Goal: Task Accomplishment & Management: Manage account settings

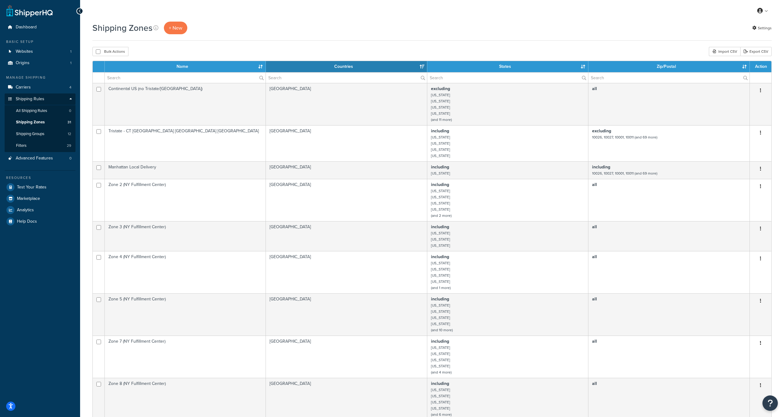
select select "15"
click at [98, 53] on input "checkbox" at bounding box center [98, 51] width 5 height 5
checkbox input "true"
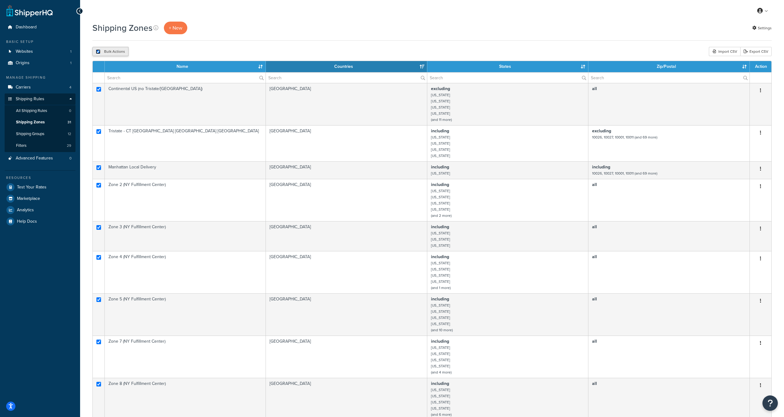
checkbox input "true"
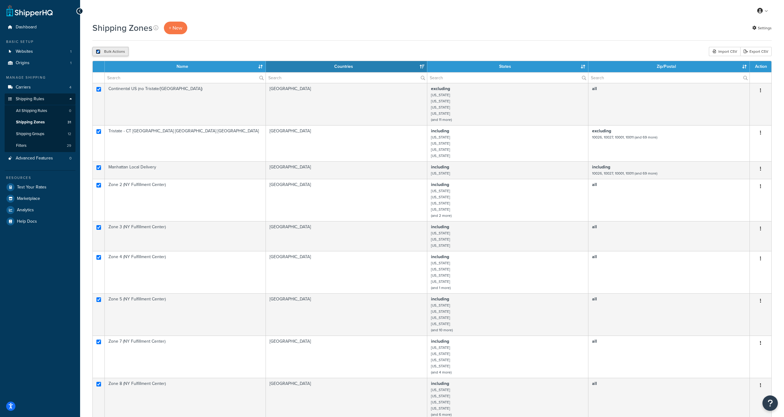
checkbox input "true"
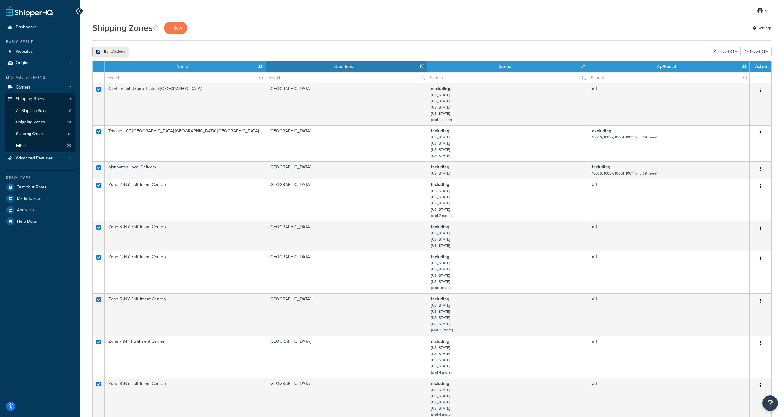
checkbox input "true"
click at [164, 52] on button "Delete" at bounding box center [164, 51] width 21 height 9
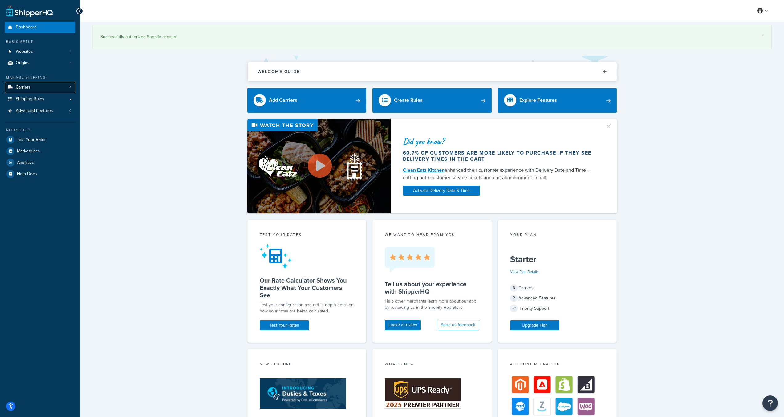
click at [27, 91] on link "Carriers 4" at bounding box center [40, 87] width 71 height 11
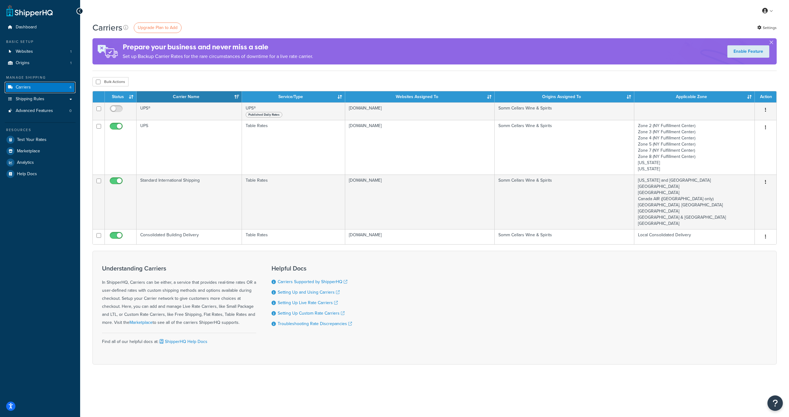
click at [50, 92] on link "Carriers 4" at bounding box center [40, 87] width 71 height 11
click at [51, 95] on link "Shipping Rules" at bounding box center [40, 98] width 71 height 11
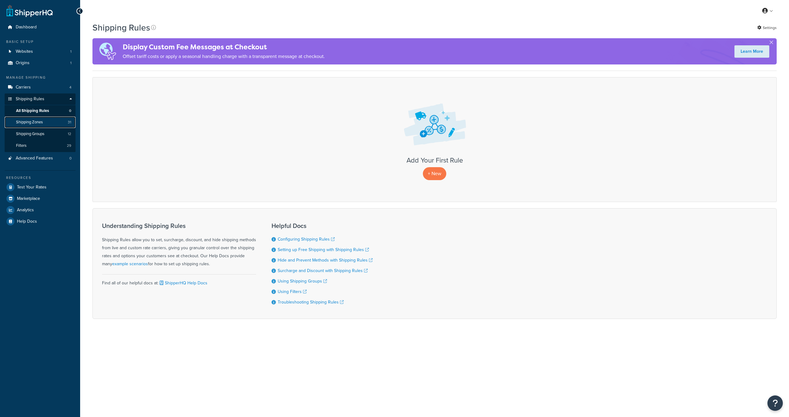
click at [42, 124] on span "Shipping Zones" at bounding box center [29, 122] width 27 height 5
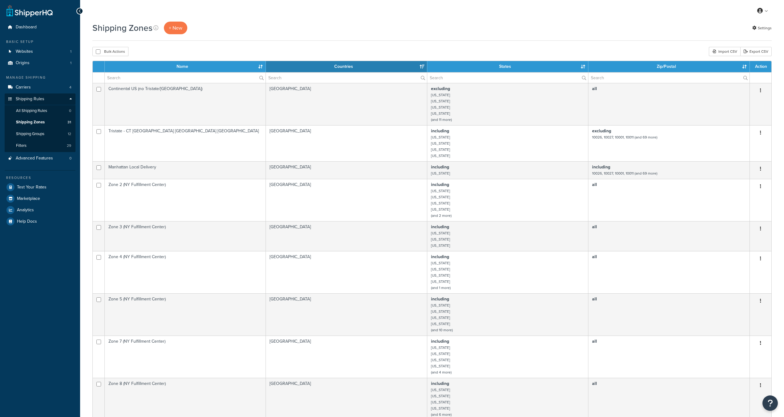
select select "15"
click at [92, 51] on button "Bulk Actions" at bounding box center [110, 51] width 36 height 9
checkbox input "true"
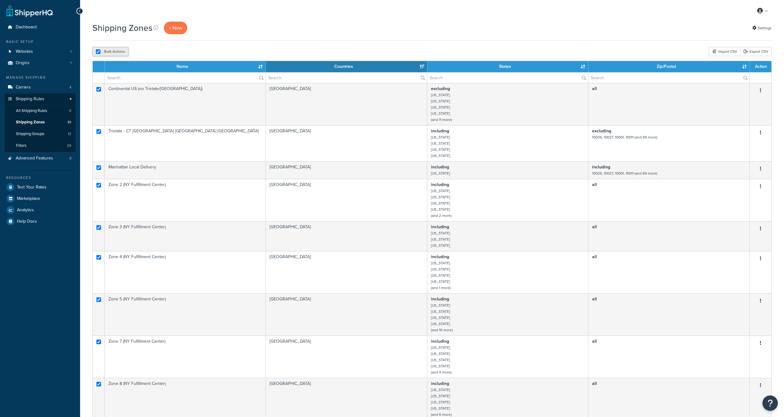
checkbox input "true"
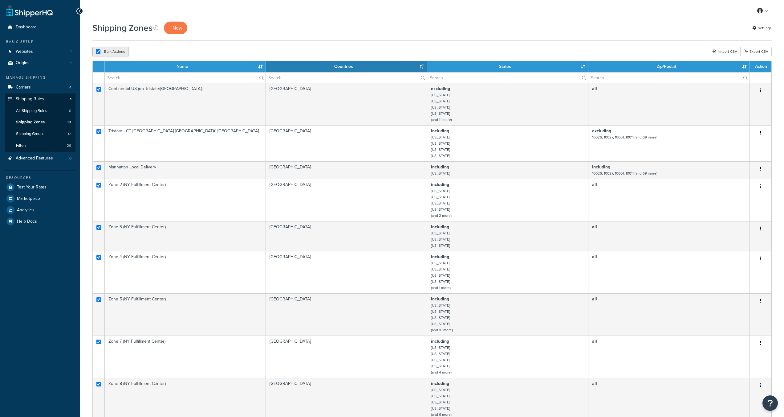
checkbox input "true"
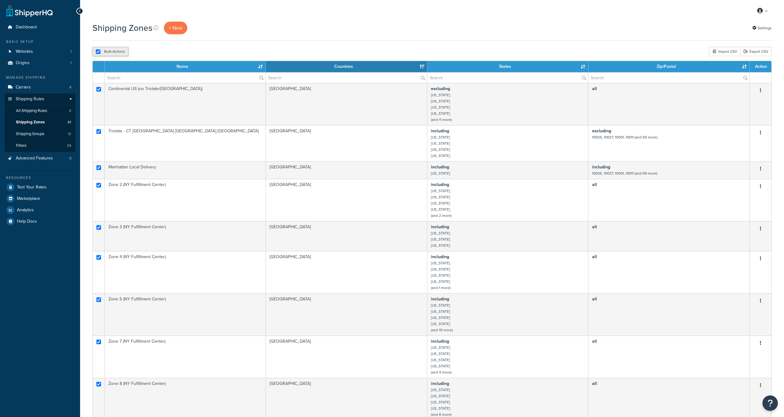
checkbox input "true"
click at [160, 54] on button "Delete" at bounding box center [164, 51] width 21 height 9
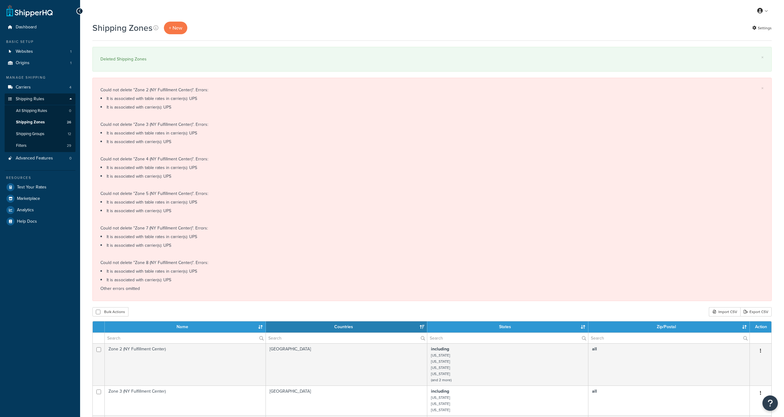
select select "15"
drag, startPoint x: 109, startPoint y: 92, endPoint x: 166, endPoint y: 119, distance: 63.7
click at [166, 119] on div "Could not delete "Zone 2 (NY Fulfillment Center)". Errors: It is associated wit…" at bounding box center [432, 189] width 664 height 207
click at [170, 114] on div "Could not delete "Zone 2 (NY Fulfillment Center)". Errors: It is associated wit…" at bounding box center [432, 189] width 664 height 207
click at [30, 88] on span "Carriers" at bounding box center [23, 87] width 15 height 5
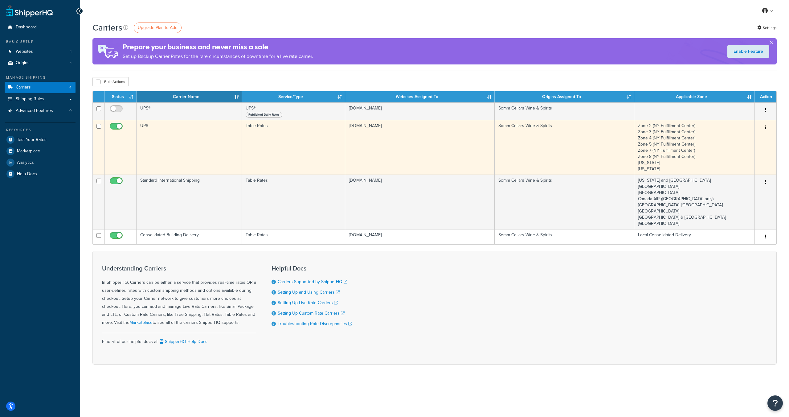
click at [115, 127] on input "checkbox" at bounding box center [117, 128] width 17 height 8
checkbox input "false"
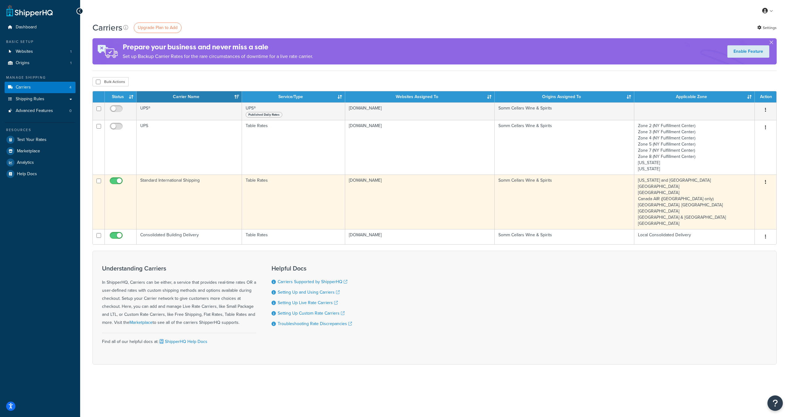
click at [116, 179] on input "checkbox" at bounding box center [117, 182] width 17 height 8
checkbox input "false"
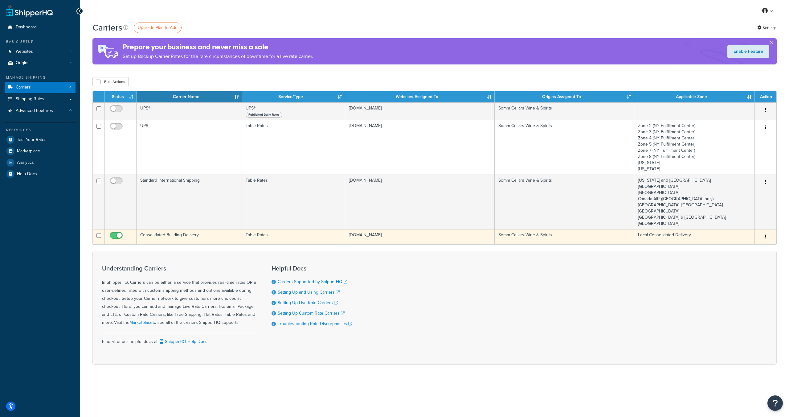
click at [115, 236] on input "checkbox" at bounding box center [117, 237] width 17 height 8
checkbox input "false"
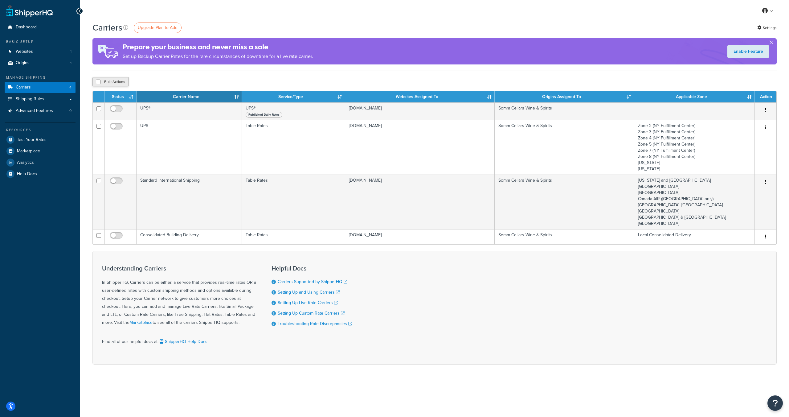
click at [98, 84] on button "Bulk Actions" at bounding box center [110, 81] width 36 height 9
checkbox input "true"
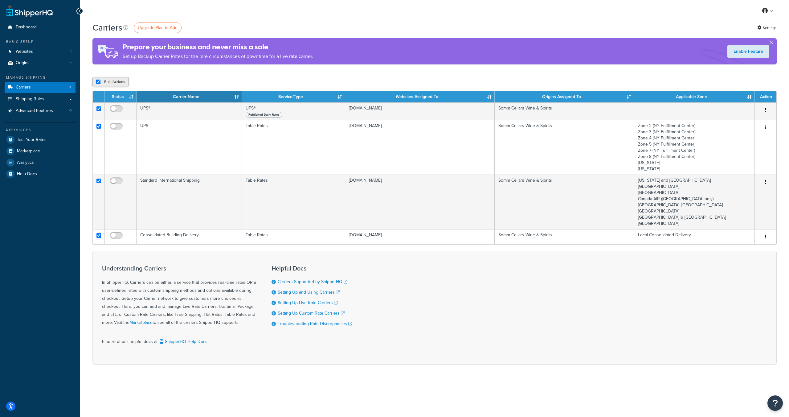
checkbox input "true"
click at [162, 82] on button "Delete" at bounding box center [164, 81] width 21 height 9
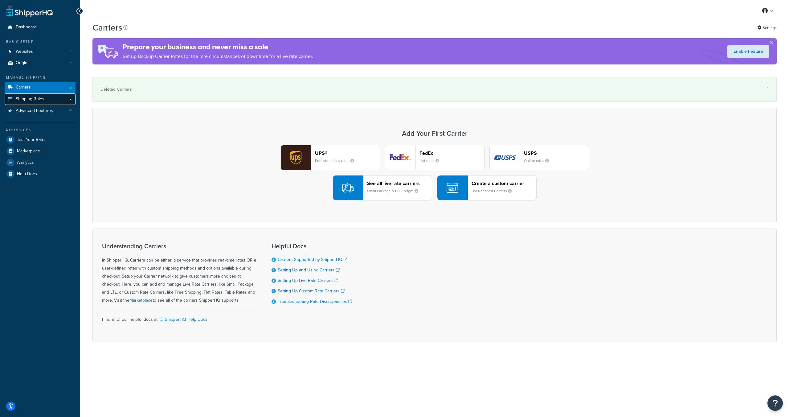
click at [55, 104] on link "Shipping Rules" at bounding box center [40, 98] width 71 height 11
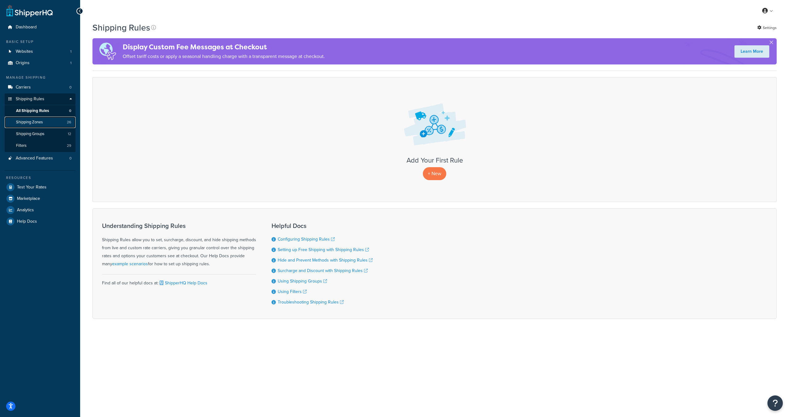
click at [42, 124] on span "Shipping Zones" at bounding box center [29, 122] width 27 height 5
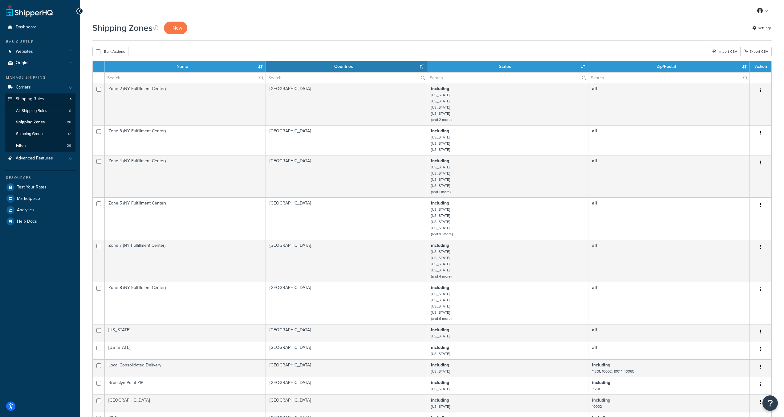
select select "15"
click at [98, 53] on input "checkbox" at bounding box center [98, 51] width 5 height 5
checkbox input "true"
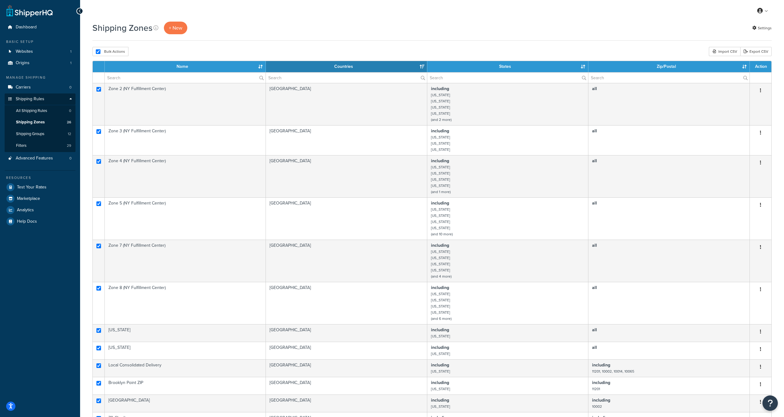
checkbox input "true"
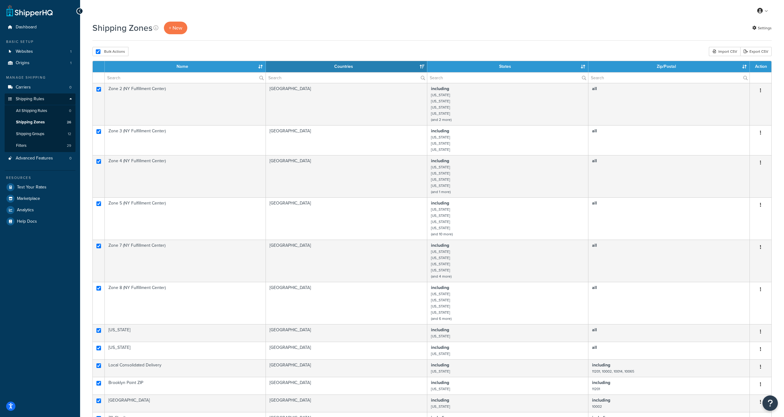
checkbox input "true"
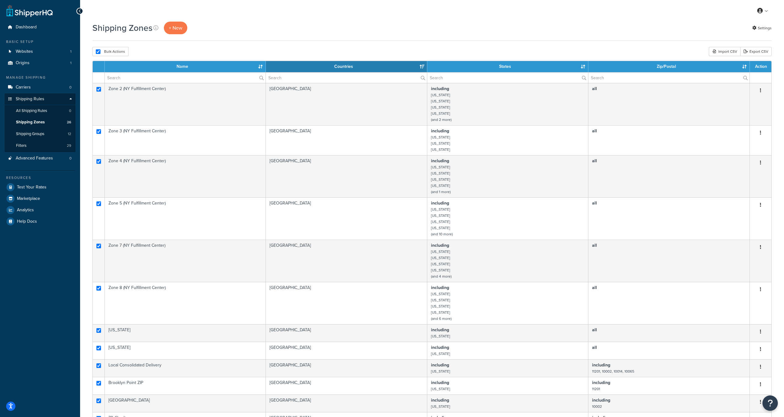
checkbox input "true"
click at [169, 52] on button "Delete" at bounding box center [164, 51] width 21 height 9
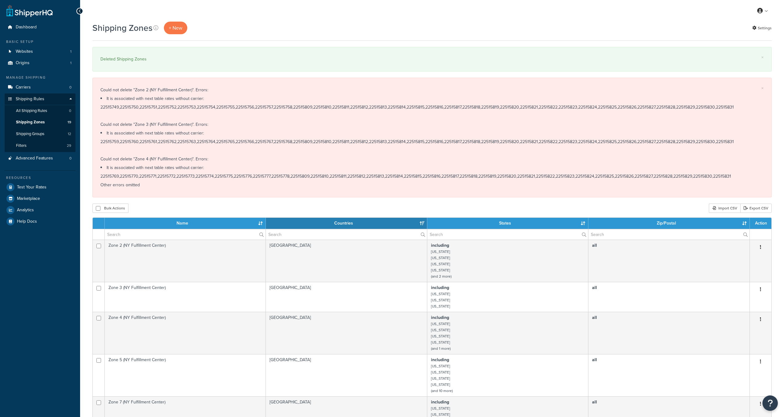
select select "15"
click at [97, 211] on button "Bulk Actions" at bounding box center [110, 207] width 36 height 9
checkbox input "true"
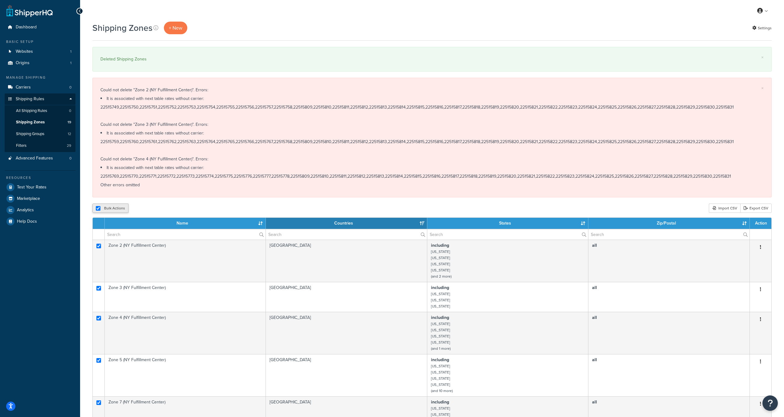
checkbox input "true"
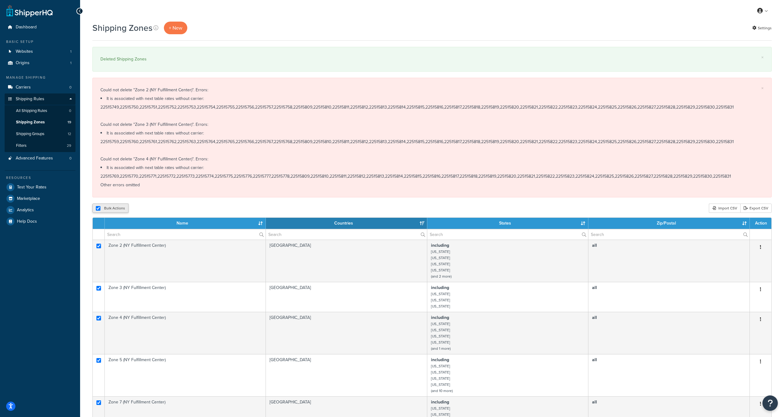
checkbox input "true"
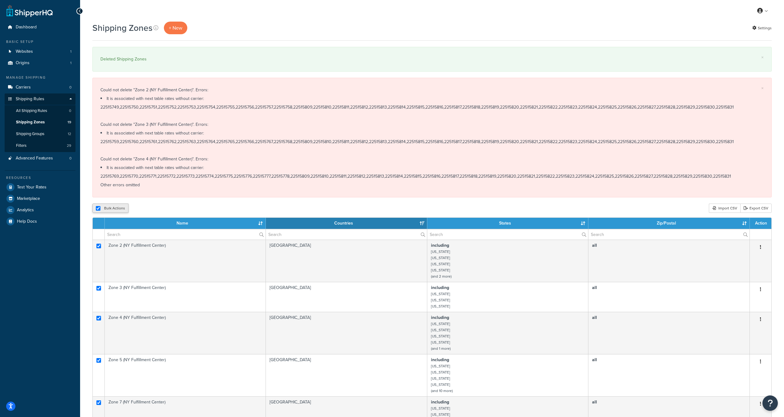
checkbox input "true"
click at [158, 209] on icon "submit" at bounding box center [158, 208] width 3 height 4
click at [41, 134] on span "Shipping Groups" at bounding box center [30, 133] width 28 height 5
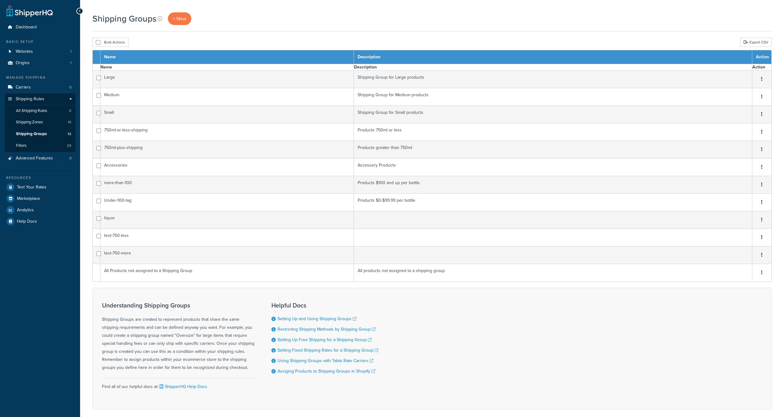
select select "15"
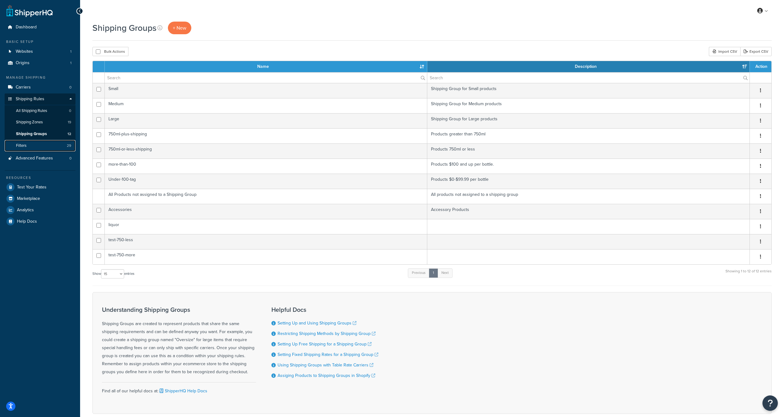
click at [26, 143] on span "Filters" at bounding box center [21, 145] width 10 height 5
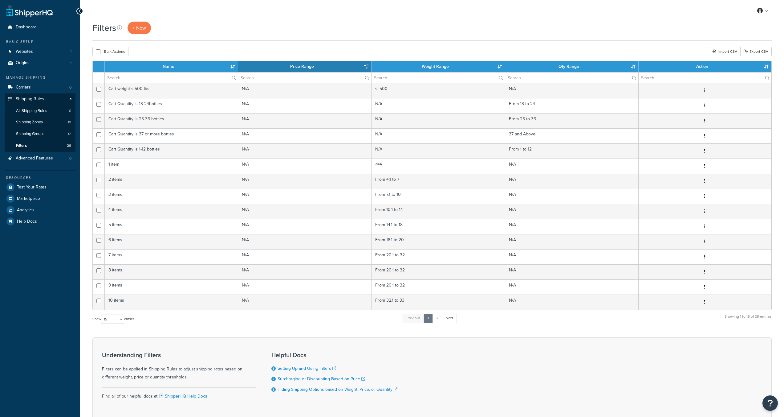
select select "15"
click at [35, 121] on span "Shipping Zones" at bounding box center [29, 122] width 27 height 5
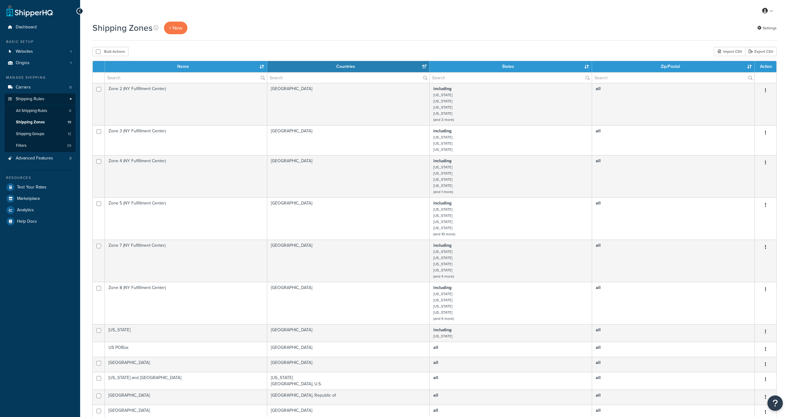
select select "15"
click at [97, 57] on div "Shipping Zones + New Settings Bulk Actions Duplicate Delete Import CSV Export C…" at bounding box center [432, 318] width 704 height 593
click at [96, 54] on button "Bulk Actions" at bounding box center [110, 51] width 36 height 9
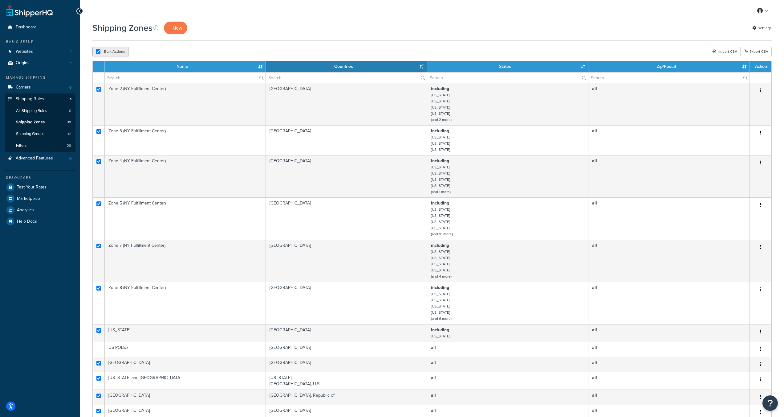
checkbox input "true"
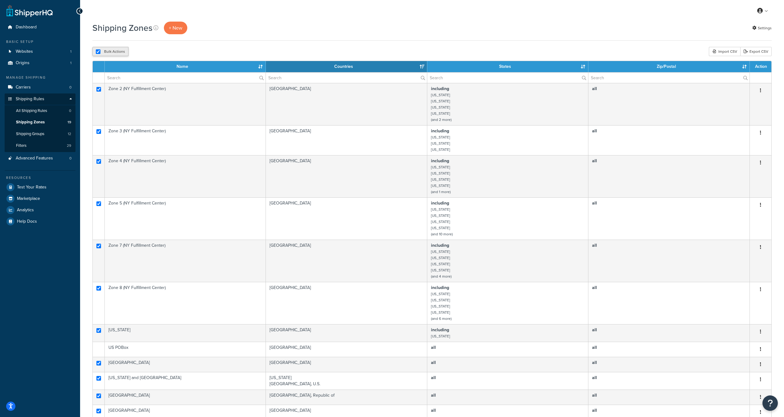
checkbox input "true"
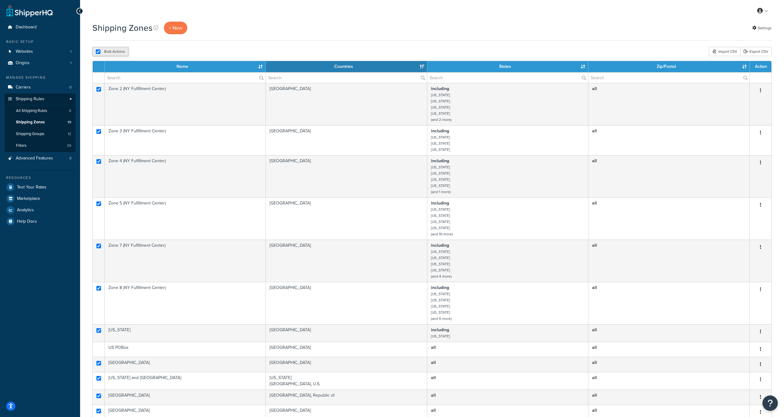
checkbox input "true"
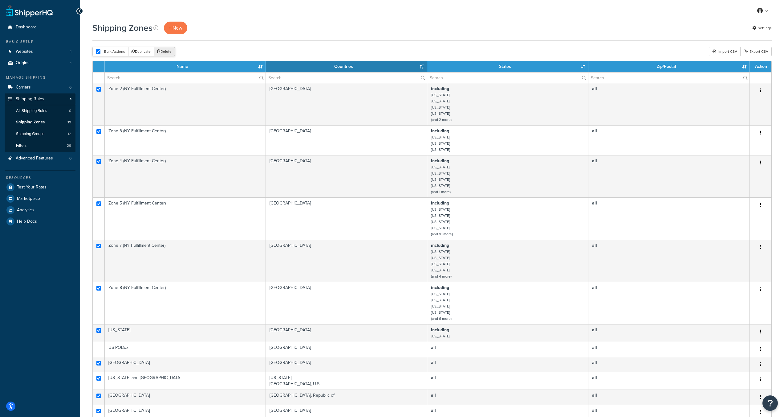
click at [157, 53] on icon "submit" at bounding box center [158, 52] width 3 height 4
click at [96, 50] on input "checkbox" at bounding box center [98, 51] width 5 height 5
checkbox input "false"
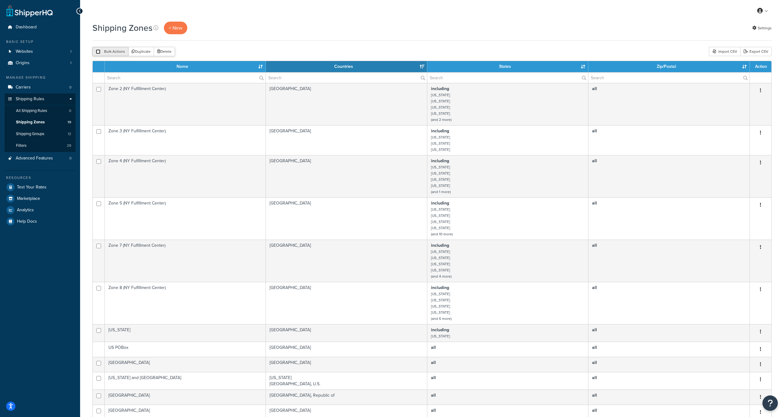
checkbox input "false"
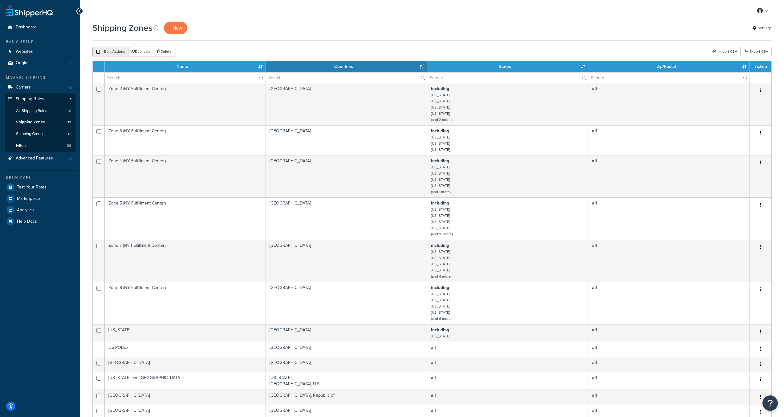
checkbox input "false"
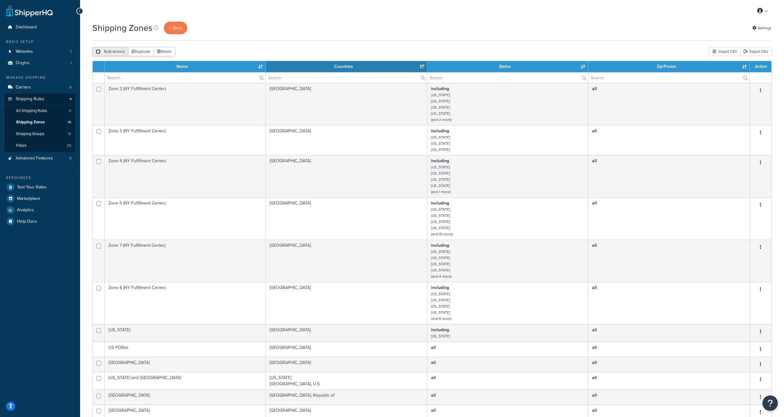
checkbox input "false"
click at [98, 52] on input "checkbox" at bounding box center [98, 51] width 5 height 5
checkbox input "true"
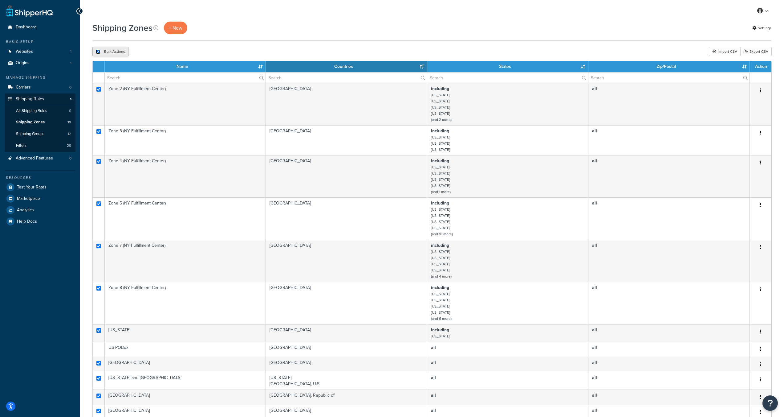
checkbox input "true"
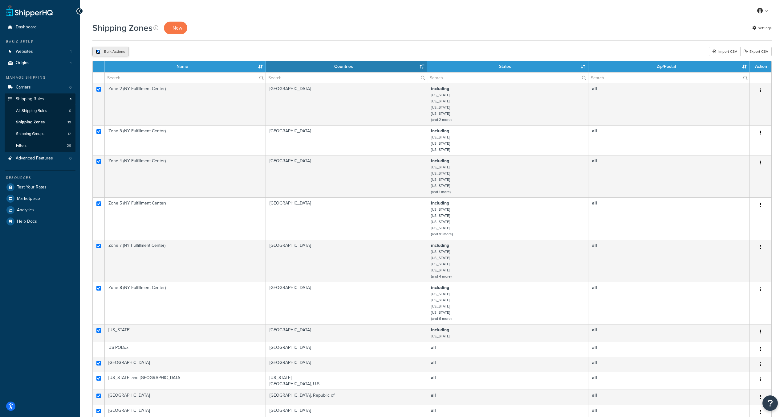
checkbox input "true"
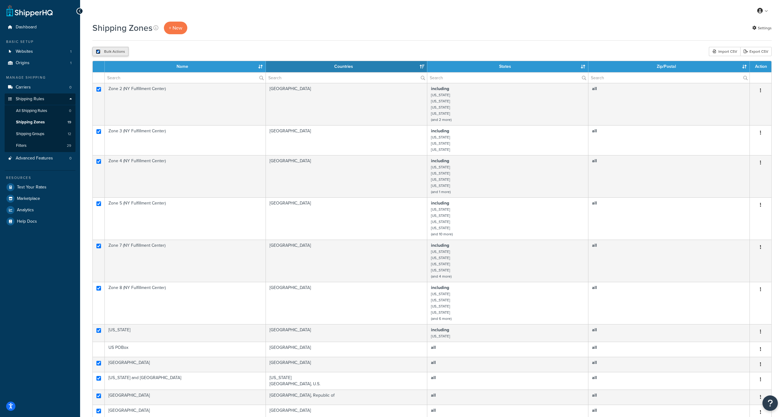
checkbox input "true"
click at [163, 52] on button "Delete" at bounding box center [164, 51] width 21 height 9
click at [163, 51] on button "Delete" at bounding box center [164, 51] width 21 height 9
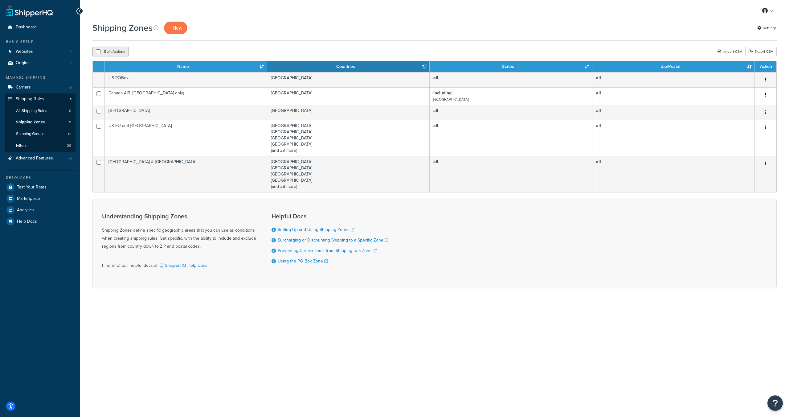
click at [95, 52] on button "Bulk Actions" at bounding box center [110, 51] width 36 height 9
checkbox input "true"
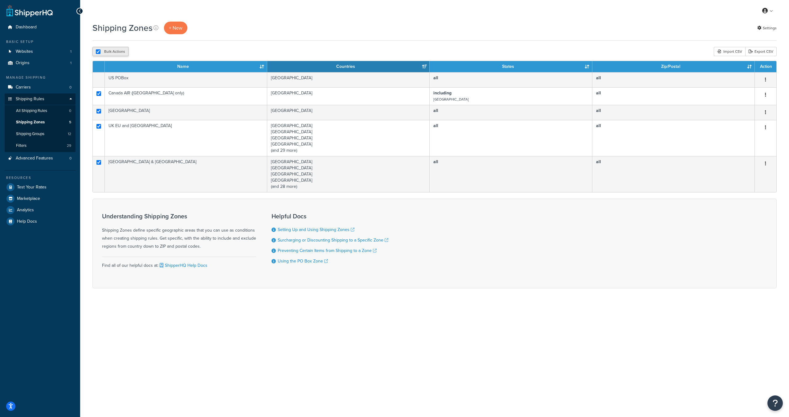
checkbox input "true"
click at [170, 54] on button "Delete" at bounding box center [164, 51] width 21 height 9
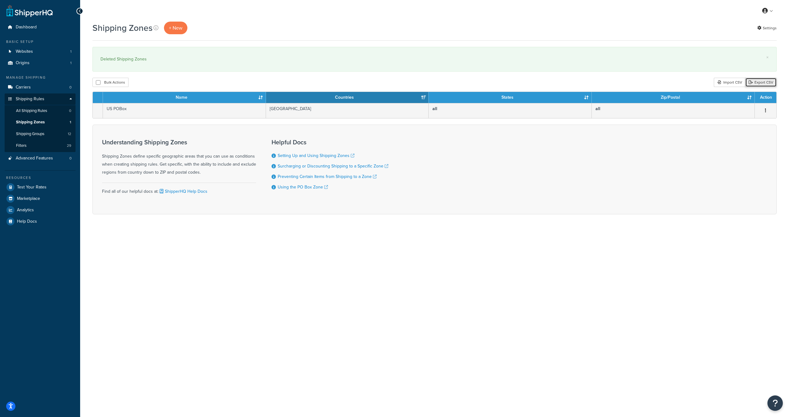
click at [764, 84] on link "Export CSV" at bounding box center [760, 82] width 31 height 9
click at [728, 84] on div "Import CSV" at bounding box center [729, 82] width 31 height 9
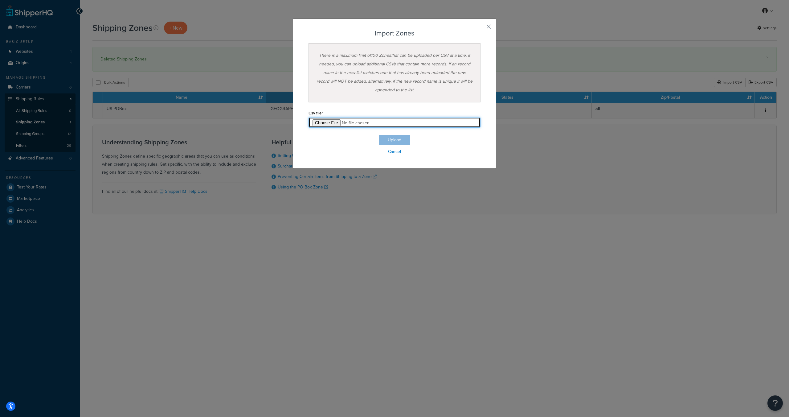
click at [330, 122] on input "file" at bounding box center [395, 122] width 172 height 10
type input "C:\fakepath\CA_fulfillment_zones_in_example_format.csv"
click at [382, 141] on button "Upload" at bounding box center [394, 140] width 31 height 10
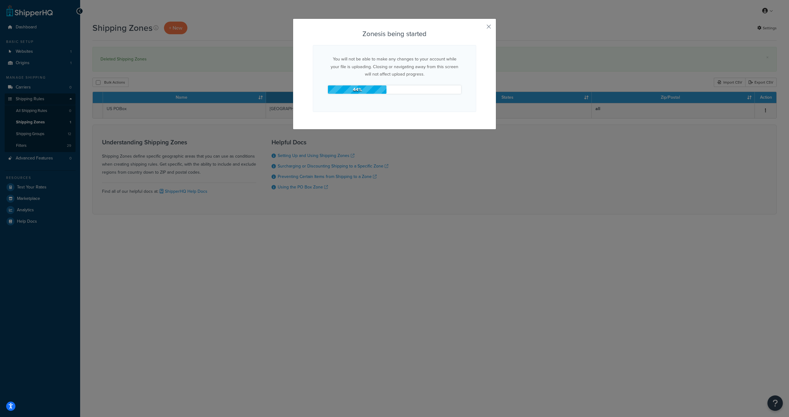
click at [396, 138] on div "Zones is being started You will not be able to make any changes to your account…" at bounding box center [394, 208] width 789 height 417
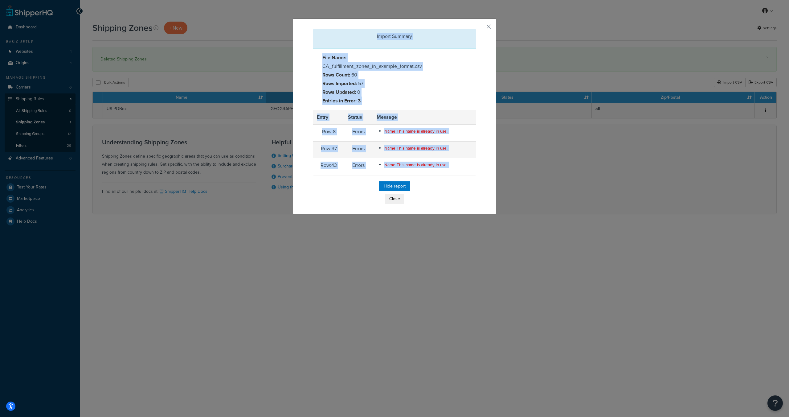
click at [401, 139] on td "Name This name is already in use." at bounding box center [424, 133] width 103 height 17
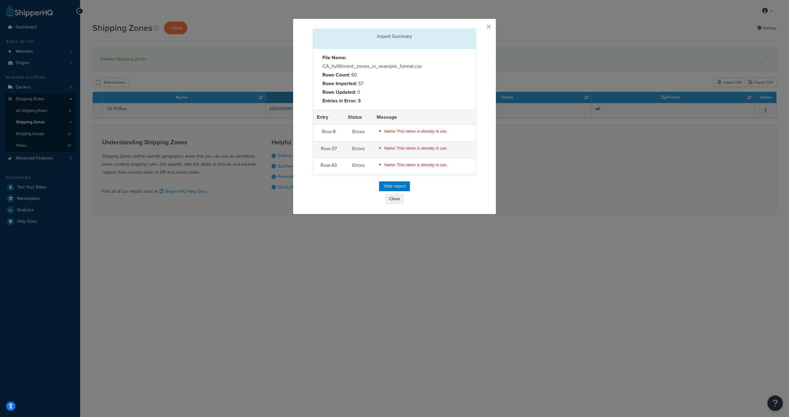
click at [406, 134] on span "Name This name is already in use." at bounding box center [415, 131] width 63 height 6
click at [352, 84] on strong "Rows Imported:" at bounding box center [339, 83] width 35 height 7
drag, startPoint x: 367, startPoint y: 85, endPoint x: 317, endPoint y: 76, distance: 50.6
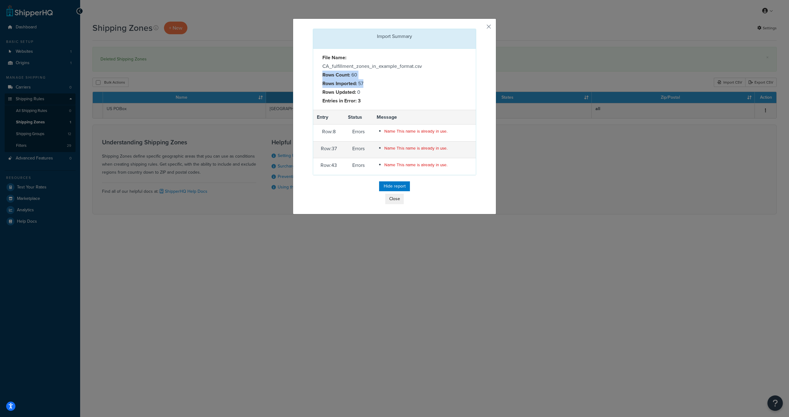
click at [318, 76] on div "File Name: CA_fulfillment_zones_in_example_format.csv Rows Count: 60 Rows Impor…" at bounding box center [356, 79] width 77 height 52
click at [324, 76] on strong "Rows Count:" at bounding box center [336, 74] width 28 height 7
click at [393, 199] on button "Close" at bounding box center [394, 199] width 18 height 10
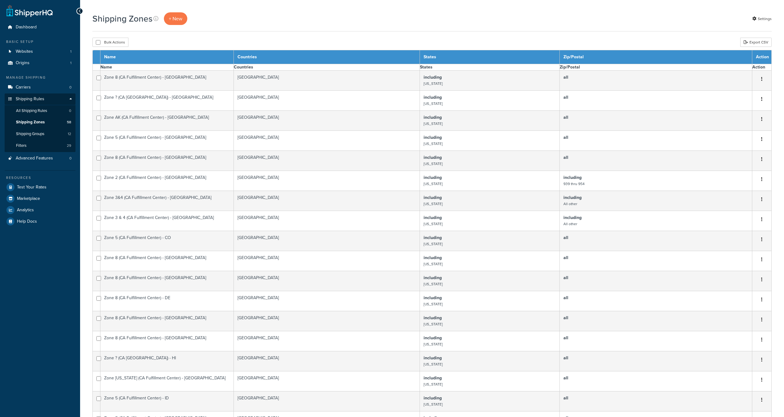
select select "15"
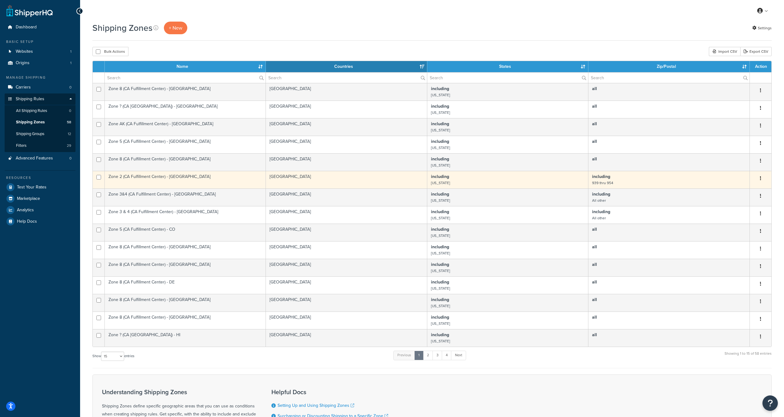
click at [598, 178] on b "including" at bounding box center [601, 176] width 18 height 6
click at [612, 180] on td "including 939 thru 954" at bounding box center [670, 180] width 162 height 18
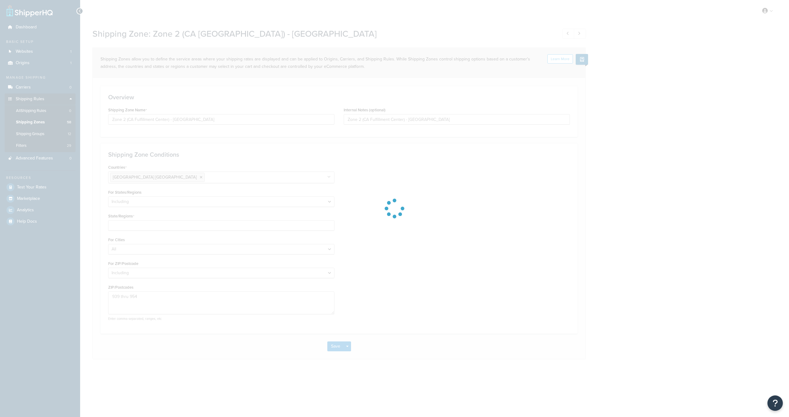
select select "including"
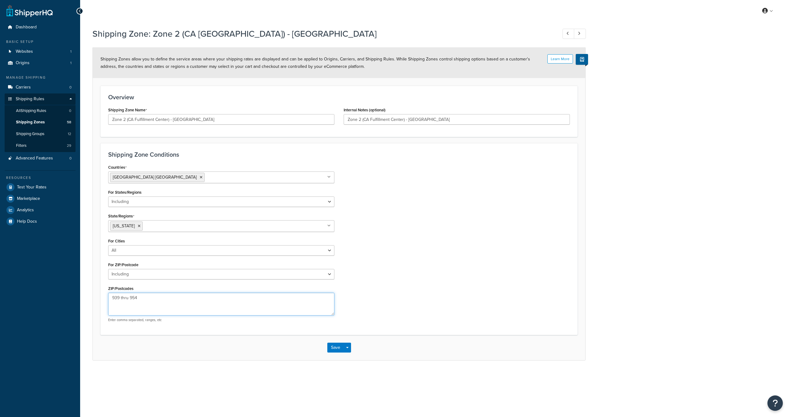
click at [173, 305] on textarea "939 thru 954" at bounding box center [221, 304] width 226 height 23
click at [176, 301] on textarea "939 thru 954" at bounding box center [221, 304] width 226 height 23
type textarea "9"
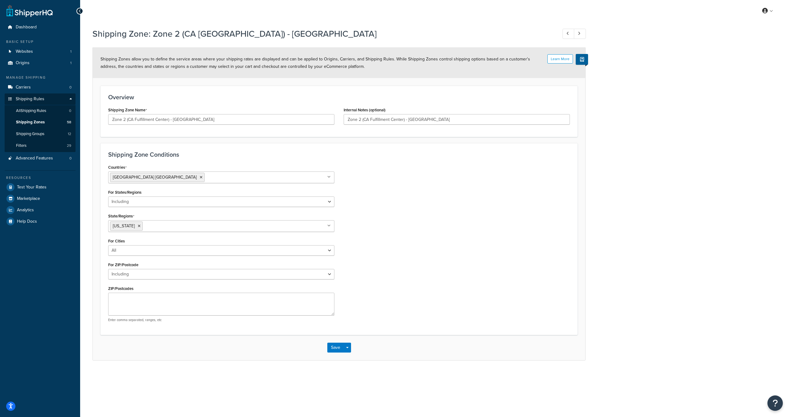
click at [141, 322] on div "Countries [GEOGRAPHIC_DATA] [GEOGRAPHIC_DATA] All Countries ALL [GEOGRAPHIC_DAT…" at bounding box center [222, 245] width 236 height 164
click at [143, 319] on span "Please use comma to separate postcodes" at bounding box center [221, 319] width 226 height 5
click at [195, 333] on div "Countries [GEOGRAPHIC_DATA] [GEOGRAPHIC_DATA] All Countries ALL [GEOGRAPHIC_DAT…" at bounding box center [222, 248] width 236 height 171
click at [175, 312] on textarea "9" at bounding box center [221, 304] width 226 height 23
click at [153, 323] on div "Countries United States USA All Countries ALL Afghanistan AFG Albania ALB Alger…" at bounding box center [222, 245] width 236 height 164
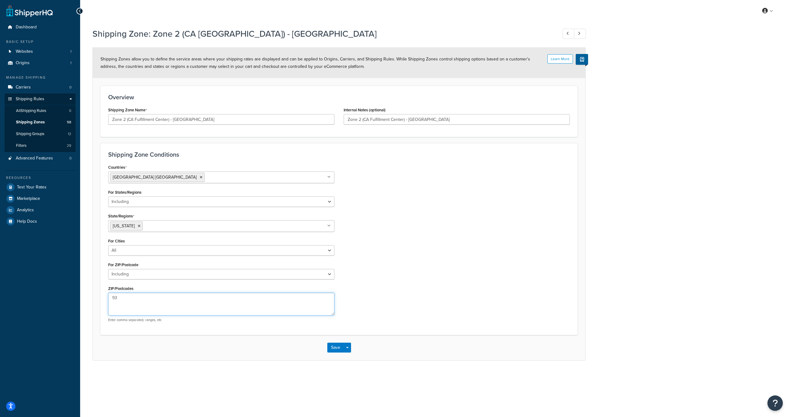
type textarea "93"
click at [153, 321] on p "Enter comma separated, ranges, etc" at bounding box center [221, 319] width 226 height 5
copy form "Enter comma separated, ranges, etc Save Save Dropdown Save and Edit Save and Du…"
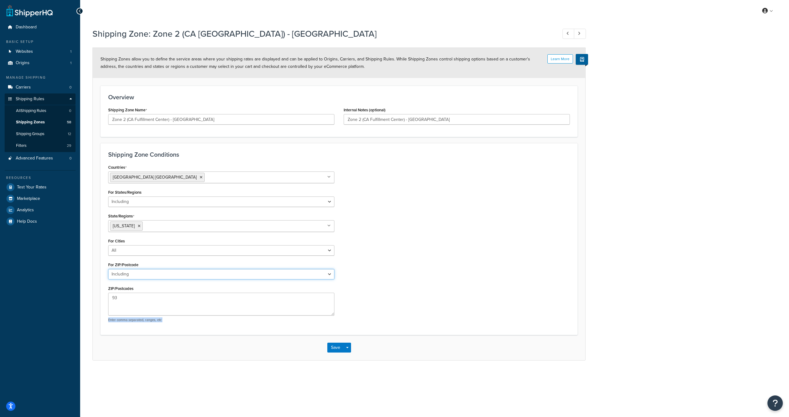
click at [137, 277] on select "All Including Excluding" at bounding box center [221, 274] width 226 height 10
click at [49, 120] on link "Shipping Zones 58" at bounding box center [40, 122] width 71 height 11
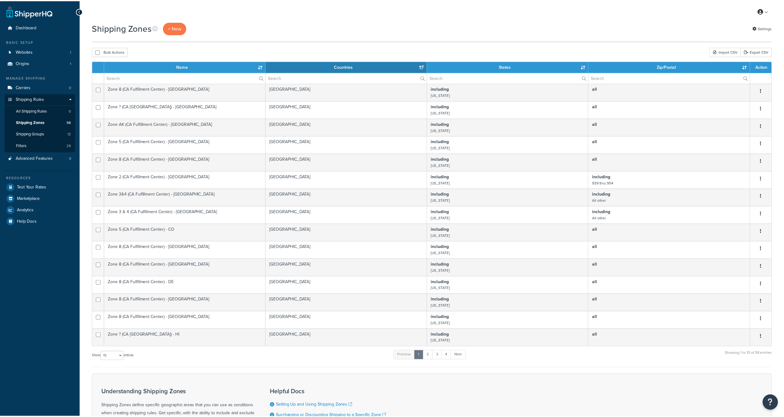
scroll to position [84, 0]
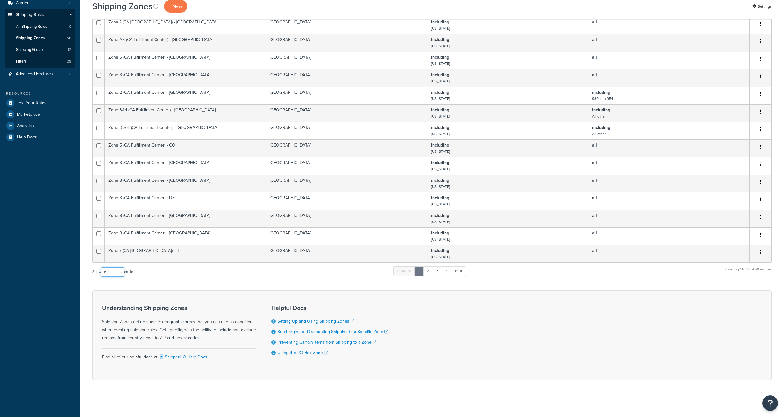
click at [123, 274] on select "10 15 25 50 100" at bounding box center [112, 271] width 23 height 9
select select "100"
click at [102, 276] on select "10 15 25 50 100" at bounding box center [112, 271] width 23 height 9
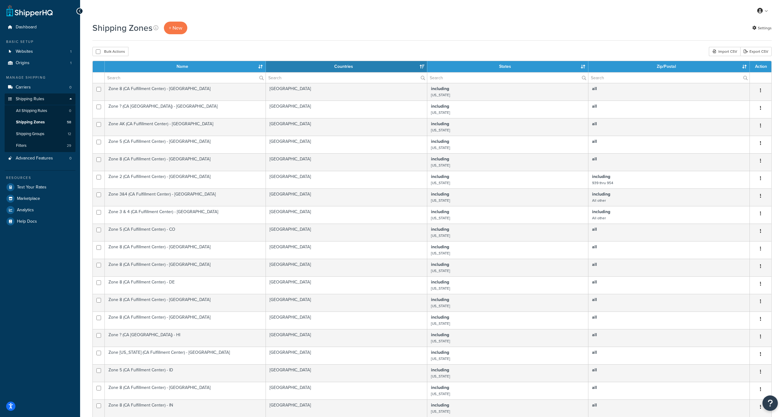
scroll to position [0, 0]
click at [92, 51] on button "Bulk Actions" at bounding box center [110, 51] width 36 height 9
checkbox input "true"
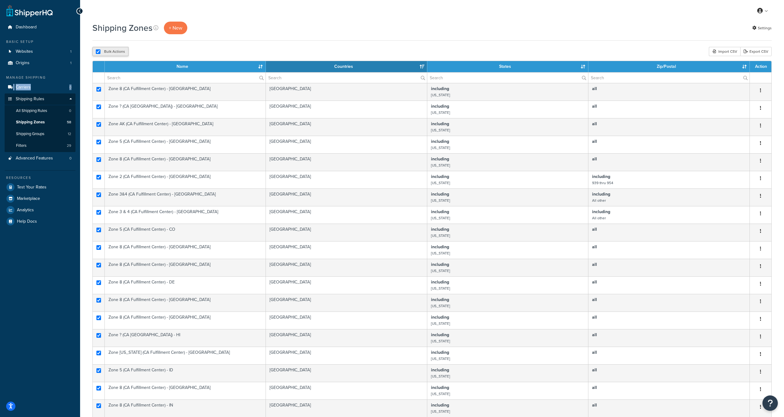
checkbox input "true"
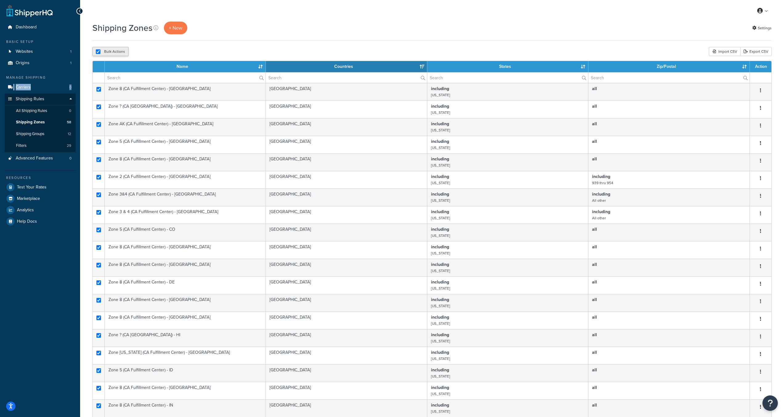
checkbox input "true"
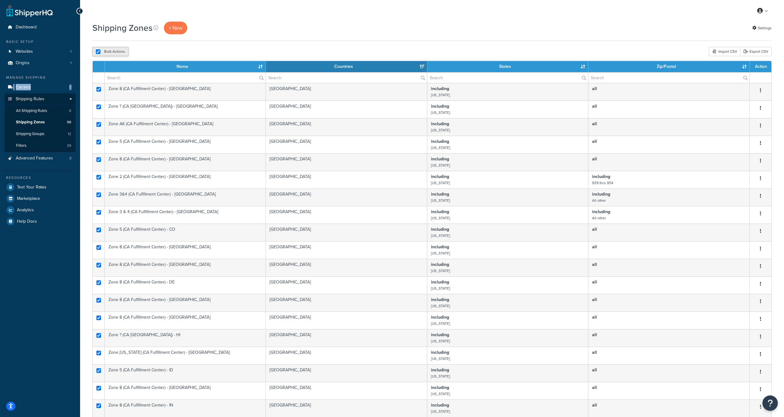
checkbox input "true"
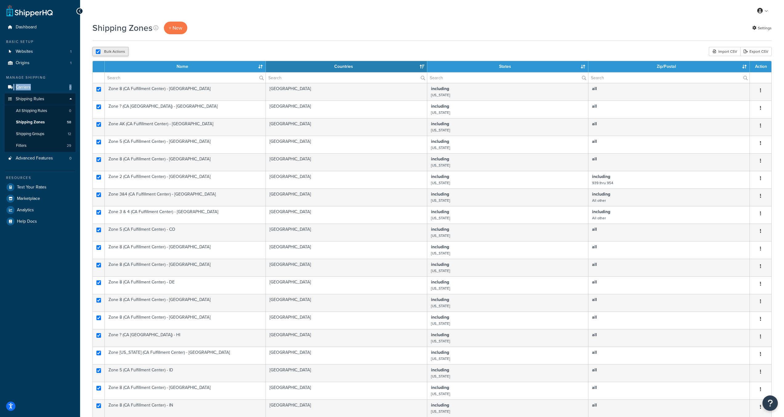
checkbox input "true"
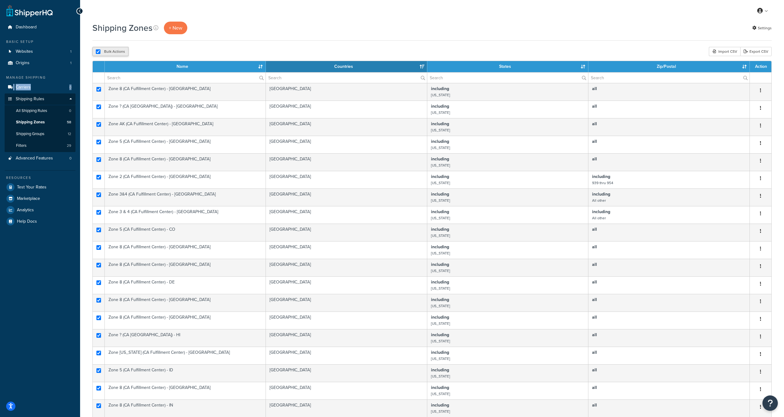
checkbox input "true"
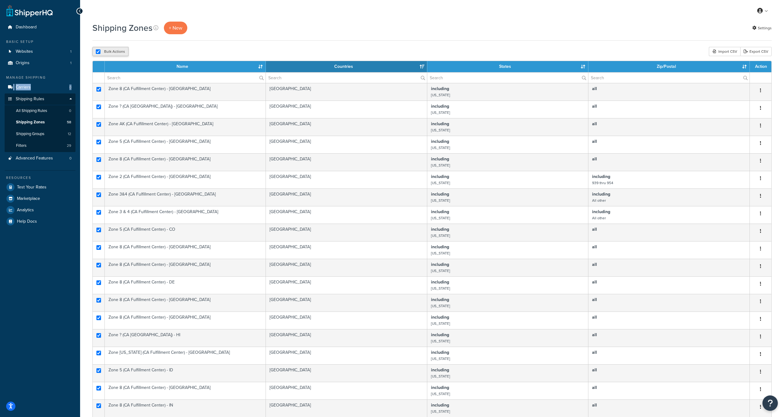
checkbox input "true"
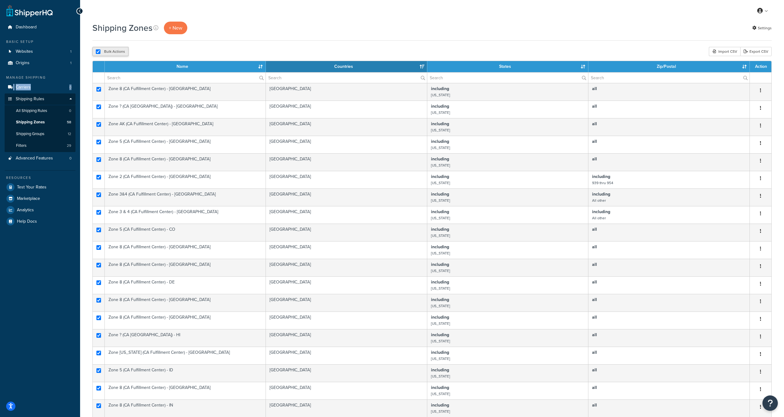
checkbox input "true"
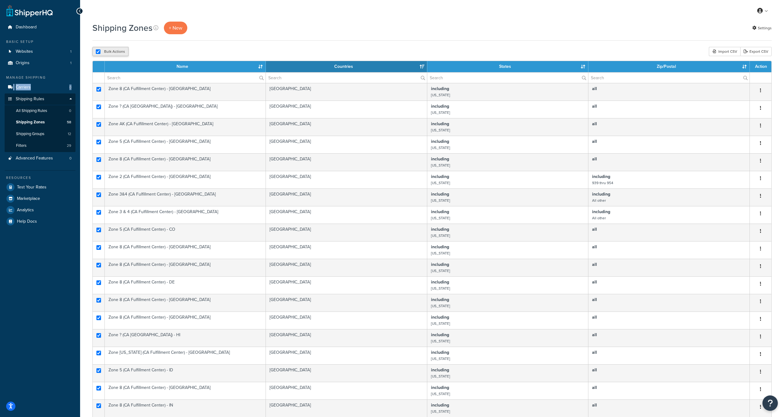
checkbox input "true"
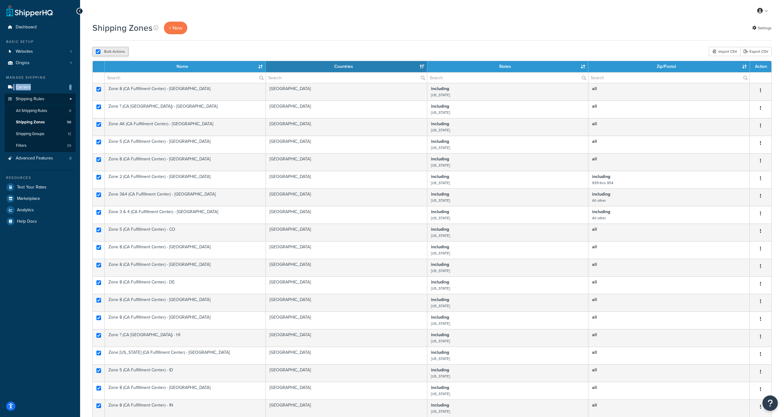
checkbox input "true"
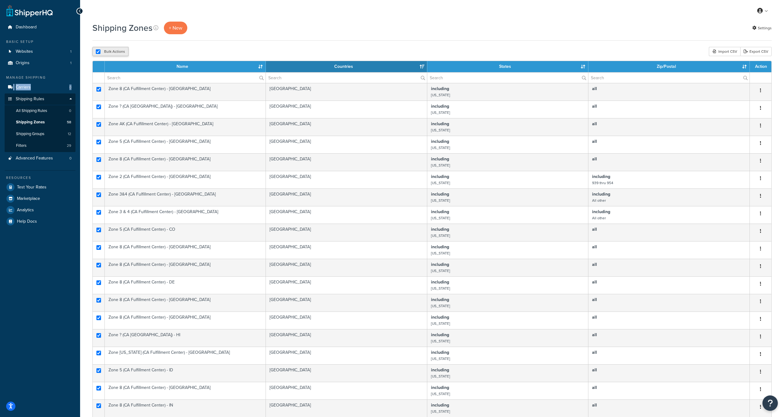
checkbox input "true"
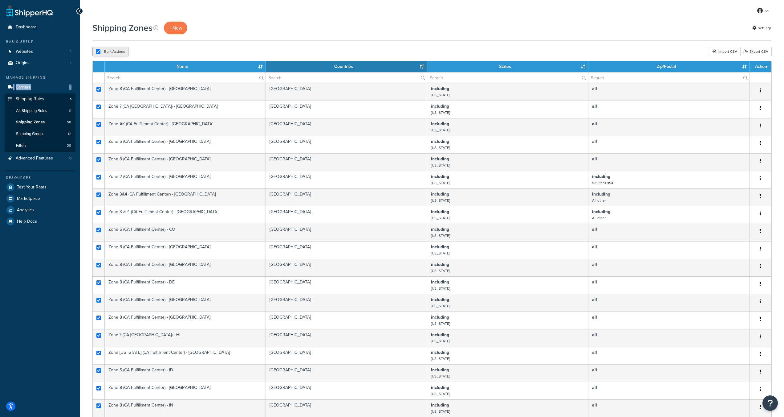
checkbox input "true"
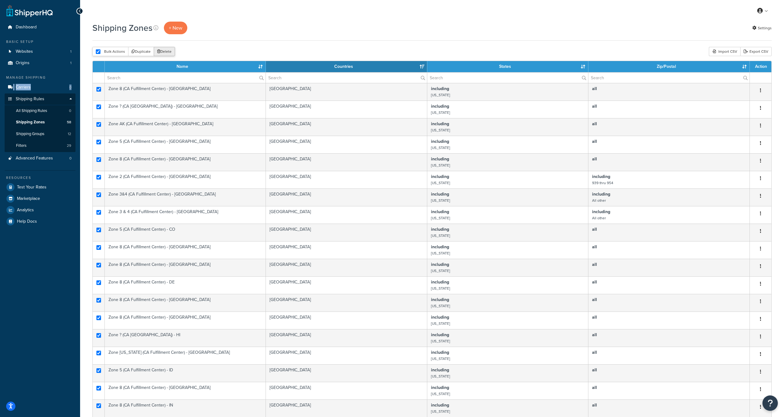
click at [171, 50] on button "Delete" at bounding box center [164, 51] width 21 height 9
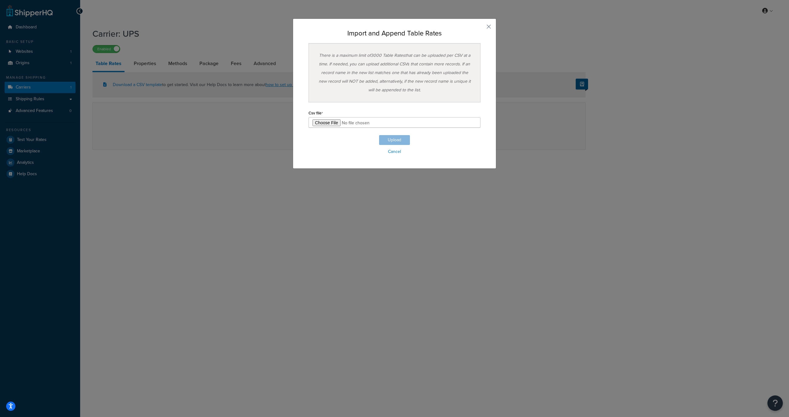
click at [367, 90] on div "There is a maximum limit of 3000 Table Rates that can be uploaded per CSV at a …" at bounding box center [395, 72] width 172 height 59
click at [415, 65] on div "There is a maximum limit of 3000 Table Rates that can be uploaded per CSV at a …" at bounding box center [395, 72] width 172 height 59
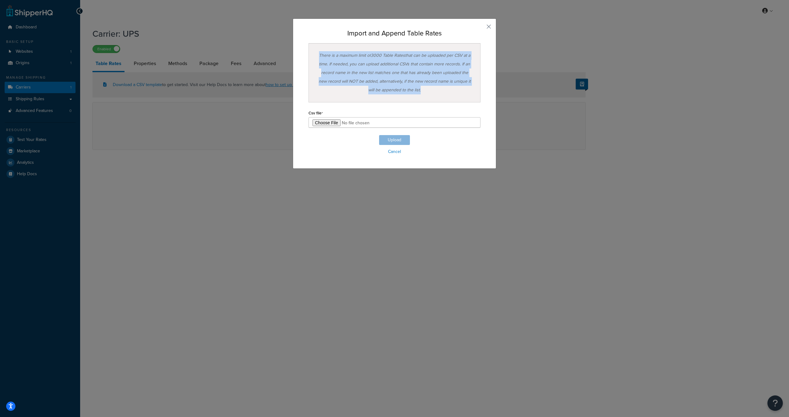
click at [415, 65] on div "There is a maximum limit of 3000 Table Rates that can be uploaded per CSV at a …" at bounding box center [395, 72] width 172 height 59
drag, startPoint x: 415, startPoint y: 65, endPoint x: 484, endPoint y: 29, distance: 78.2
click at [484, 29] on div "Import and Append Table Rates There is a maximum limit of 3000 Table Rates that…" at bounding box center [394, 93] width 203 height 150
click at [481, 28] on button "button" at bounding box center [480, 29] width 2 height 2
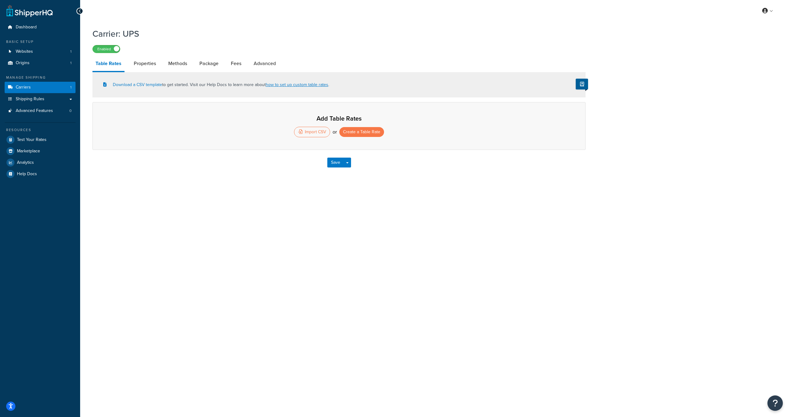
click at [136, 89] on div "Download a CSV template to get started. Visit our Help Docs to learn more about…" at bounding box center [338, 84] width 493 height 25
click at [139, 84] on link "Download a CSV template" at bounding box center [132, 84] width 59 height 6
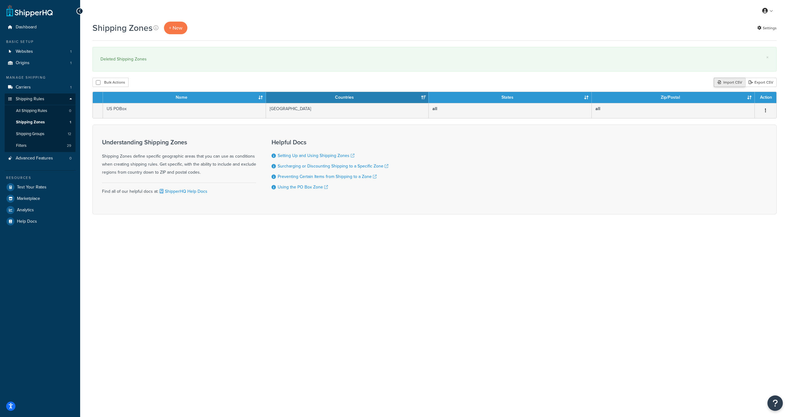
click at [739, 84] on div "Import CSV" at bounding box center [729, 82] width 31 height 9
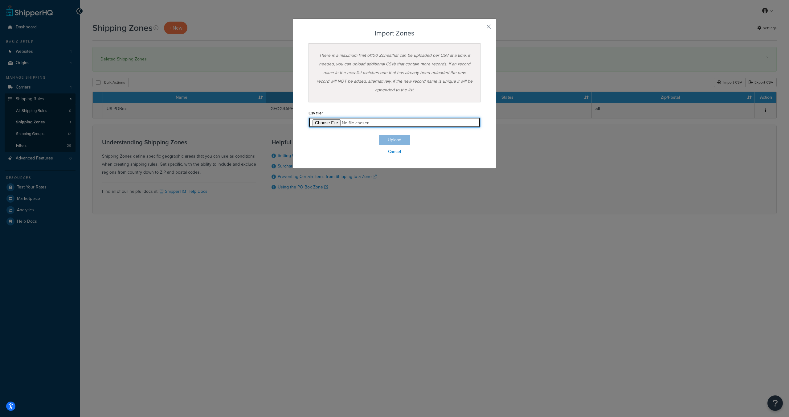
click at [339, 125] on input "file" at bounding box center [395, 122] width 172 height 10
type input "C:\fakepath\US_zones_like_example_WITH_air_ground_and_full_zip_list.csv"
click at [392, 142] on button "Upload" at bounding box center [394, 140] width 31 height 10
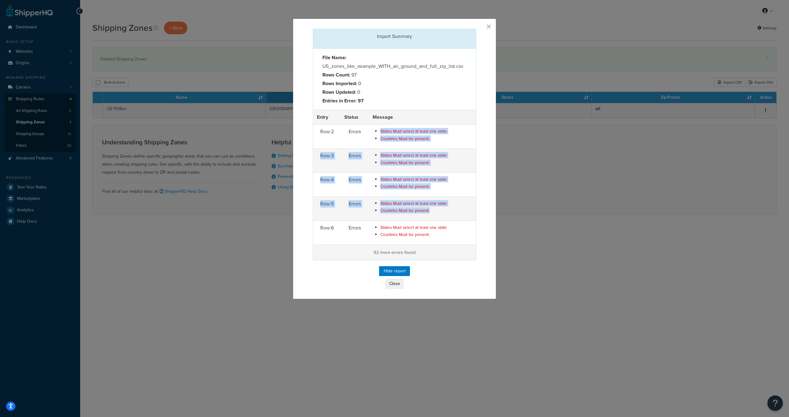
drag, startPoint x: 381, startPoint y: 134, endPoint x: 448, endPoint y: 217, distance: 106.3
click at [448, 216] on tbody "Entry Status Message Row: 2 Errors States Must select at least one state Countr…" at bounding box center [394, 185] width 163 height 150
click at [445, 220] on td "States Must select at least one state Countries Must be present." at bounding box center [422, 208] width 107 height 24
drag, startPoint x: 440, startPoint y: 237, endPoint x: 320, endPoint y: 129, distance: 161.3
click at [320, 129] on tbody "Entry Status Message Row: 2 Errors States Must select at least one state Countr…" at bounding box center [394, 185] width 163 height 150
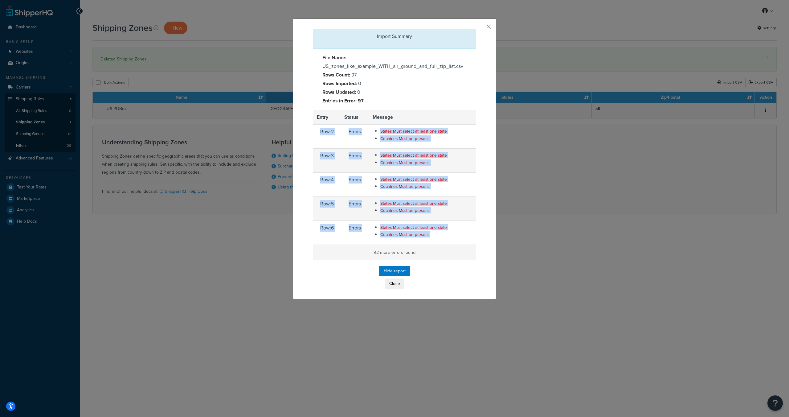
copy tbody "Row: 2 Errors States Must select at least one state Countries Must be present. …"
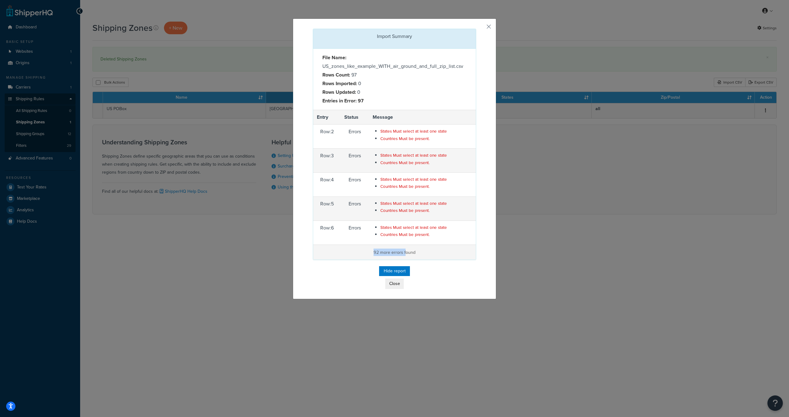
click at [402, 250] on p "92 more errors found" at bounding box center [394, 251] width 155 height 7
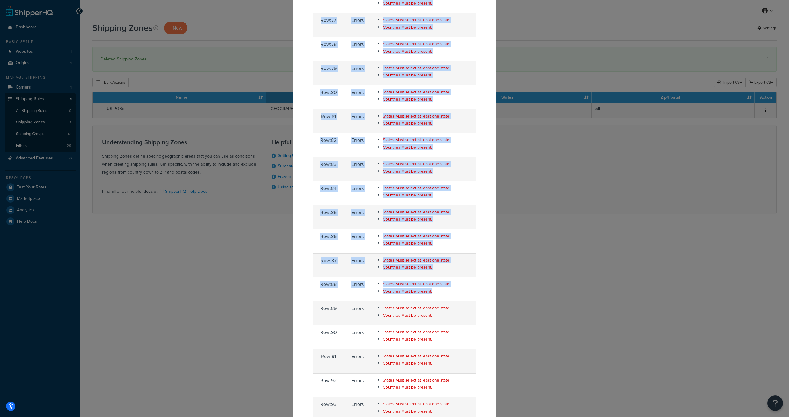
scroll to position [2075, 0]
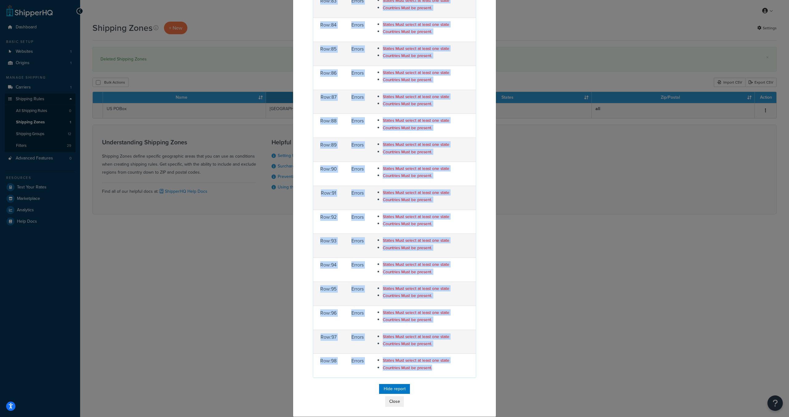
drag, startPoint x: 322, startPoint y: 134, endPoint x: 435, endPoint y: 371, distance: 262.0
copy tbody "Row: 2 Errors States Must select at least one state Countries Must be present. …"
click at [395, 401] on button "Close" at bounding box center [394, 401] width 18 height 10
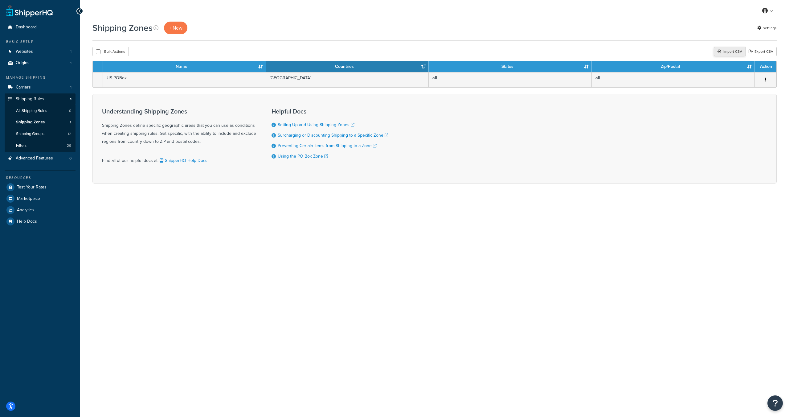
click at [733, 53] on div "Import CSV" at bounding box center [729, 51] width 31 height 9
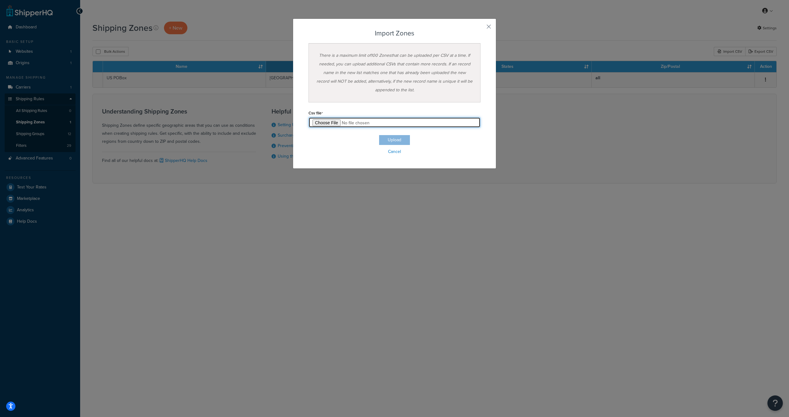
click at [329, 123] on input "file" at bounding box center [395, 122] width 172 height 10
type input "C:\fakepath\US_zones_import_compat_states_country_columns.csv"
click at [400, 138] on button "Upload" at bounding box center [394, 140] width 31 height 10
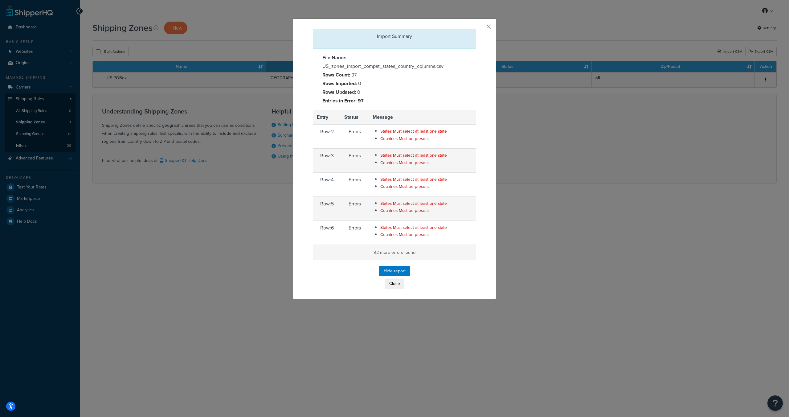
click at [401, 255] on p "92 more errors found" at bounding box center [394, 251] width 155 height 7
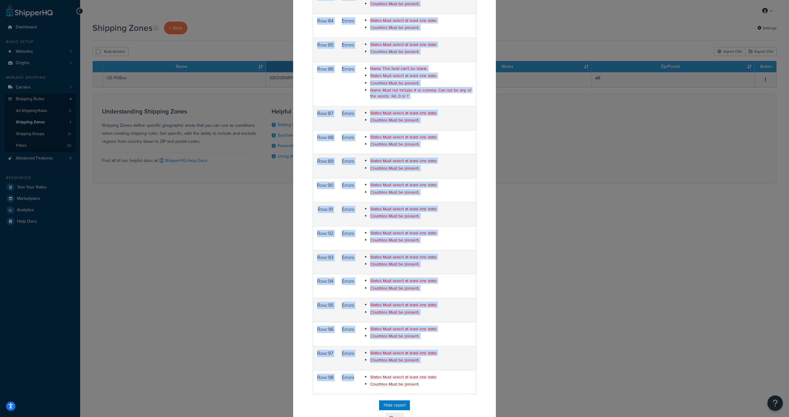
scroll to position [2095, 0]
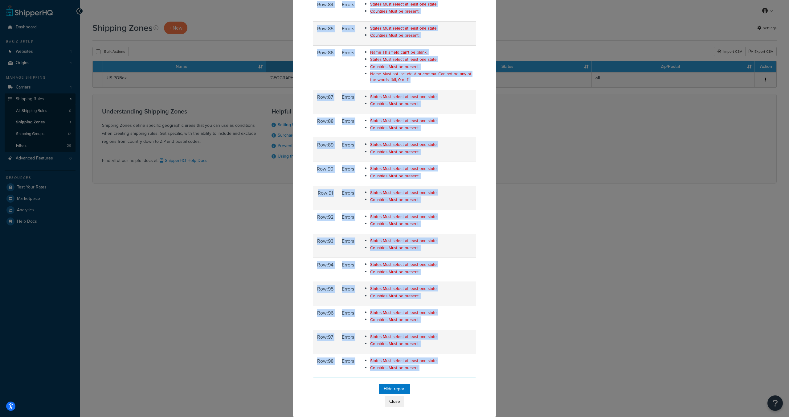
drag, startPoint x: 312, startPoint y: 130, endPoint x: 424, endPoint y: 368, distance: 262.8
copy tbody "Row: 2 Errors States Must select at least one state Countries Must be present. …"
click at [390, 400] on button "Close" at bounding box center [394, 401] width 18 height 10
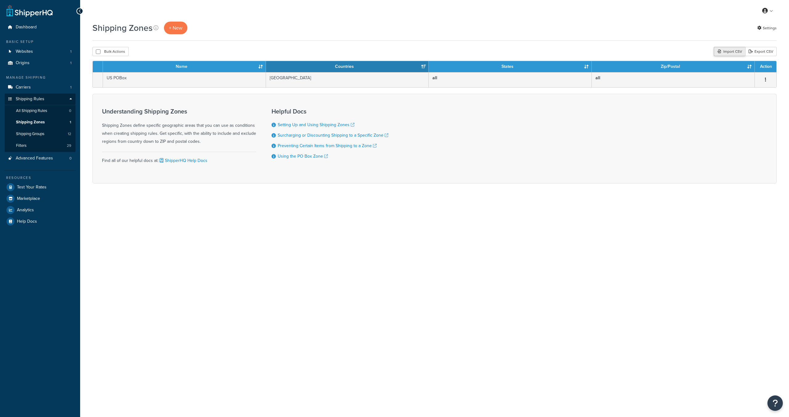
click at [730, 52] on div "Import CSV" at bounding box center [729, 51] width 31 height 9
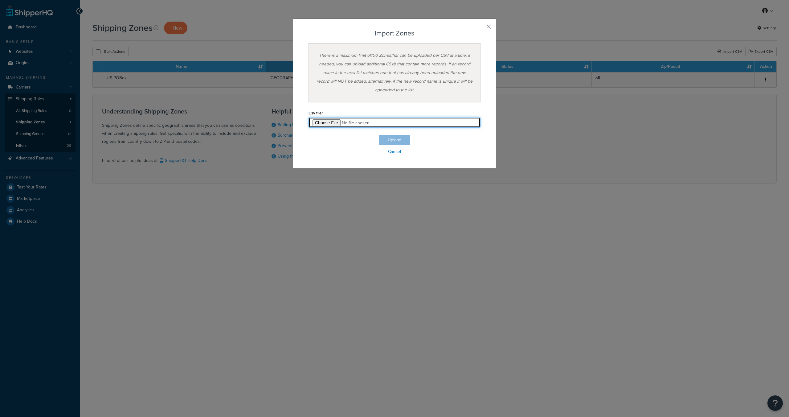
click at [324, 122] on input "file" at bounding box center [395, 122] width 172 height 10
type input "C:\fakepath\US_zones_IMPORT_READY_name_states_country.csv"
click at [382, 141] on button "Upload" at bounding box center [394, 140] width 31 height 10
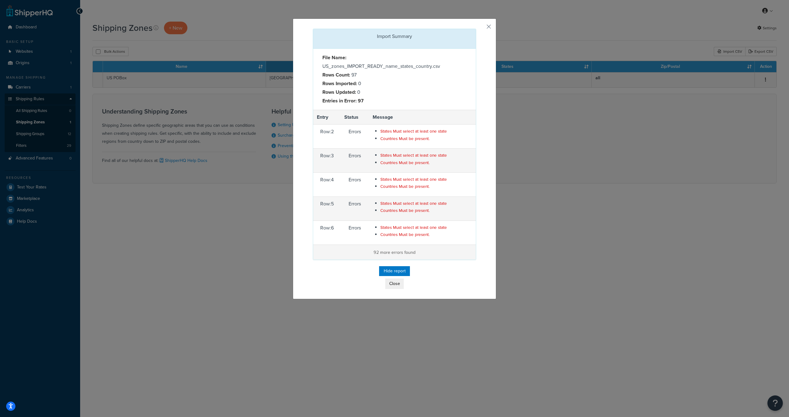
click at [387, 256] on p "92 more errors found" at bounding box center [394, 251] width 155 height 7
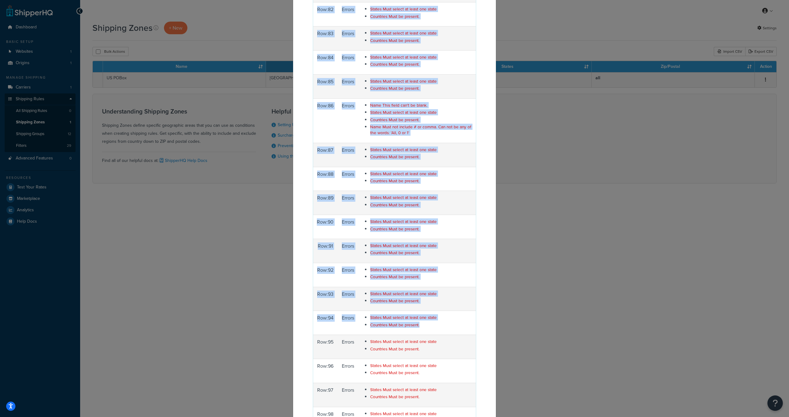
scroll to position [2095, 0]
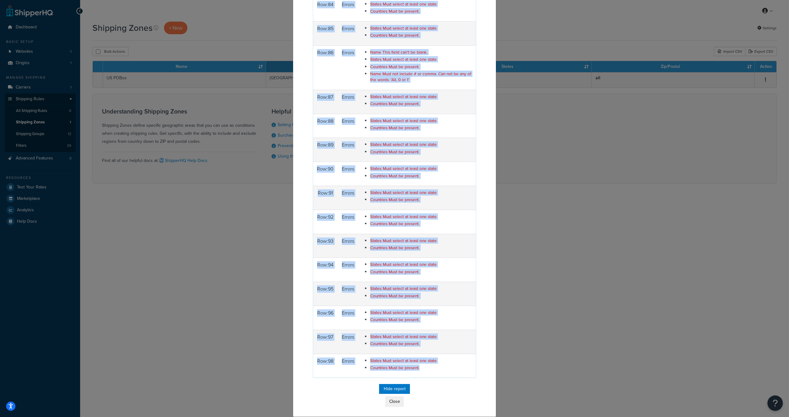
drag, startPoint x: 345, startPoint y: 155, endPoint x: 418, endPoint y: 373, distance: 230.2
copy tbody "Row: 2 Errors States Must select at least one state Countries Must be present. …"
click at [388, 400] on button "Close" at bounding box center [394, 401] width 18 height 10
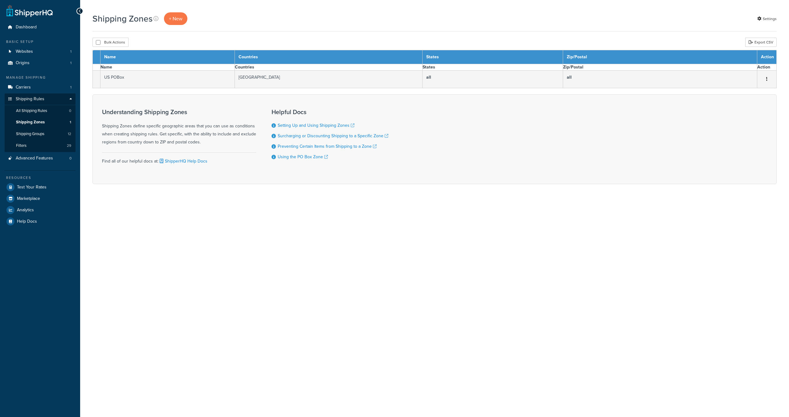
click at [732, 40] on div "Bulk Actions Duplicate [GEOGRAPHIC_DATA] Export CSV" at bounding box center [434, 42] width 684 height 9
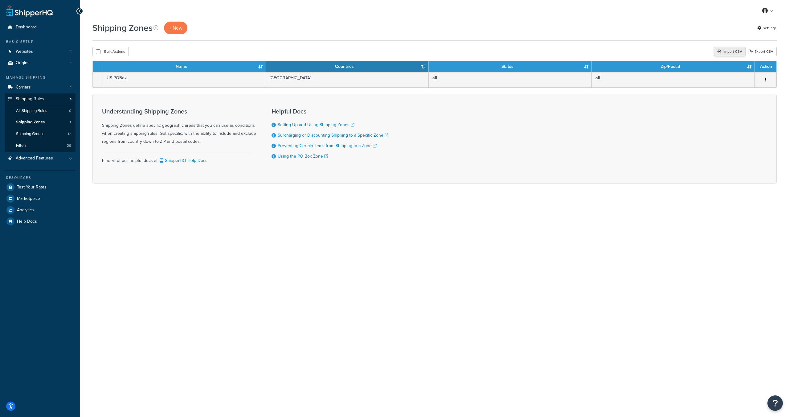
click at [734, 47] on div "Import CSV" at bounding box center [729, 51] width 31 height 9
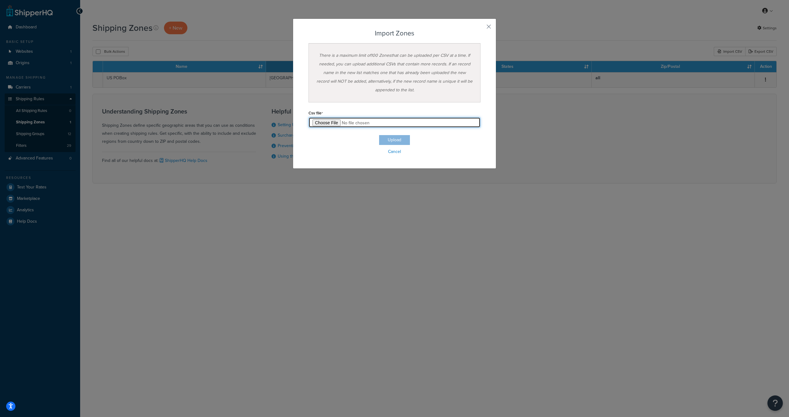
click at [326, 120] on input "file" at bounding box center [395, 122] width 172 height 10
type input "C:\fakepath\US_zones_USA_and_Regions_codes_IMPORT.csv"
click at [391, 137] on button "Upload" at bounding box center [394, 140] width 31 height 10
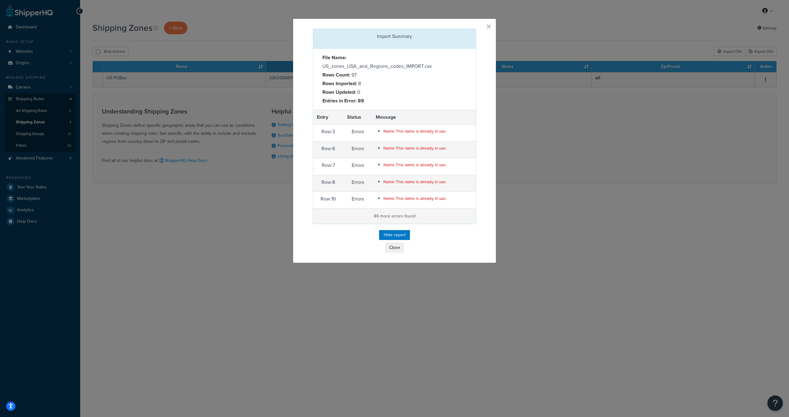
click at [403, 217] on p "84 more errors found" at bounding box center [394, 215] width 155 height 7
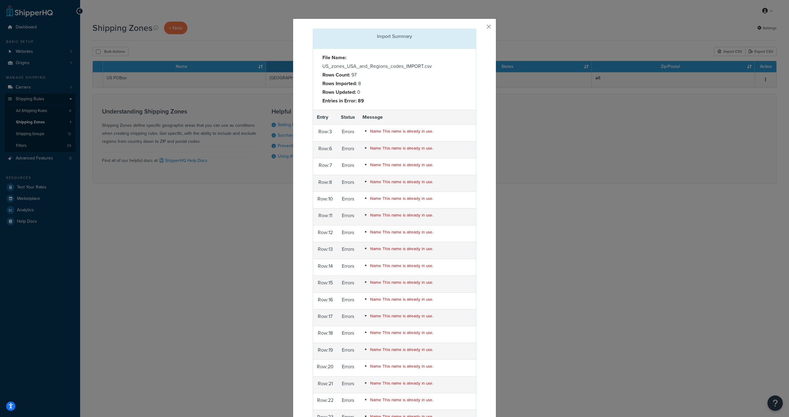
click at [373, 132] on span "Name This name is already in use." at bounding box center [401, 131] width 63 height 6
copy span "Name This name is already in use."
click at [476, 29] on button "button" at bounding box center [476, 30] width 2 height 2
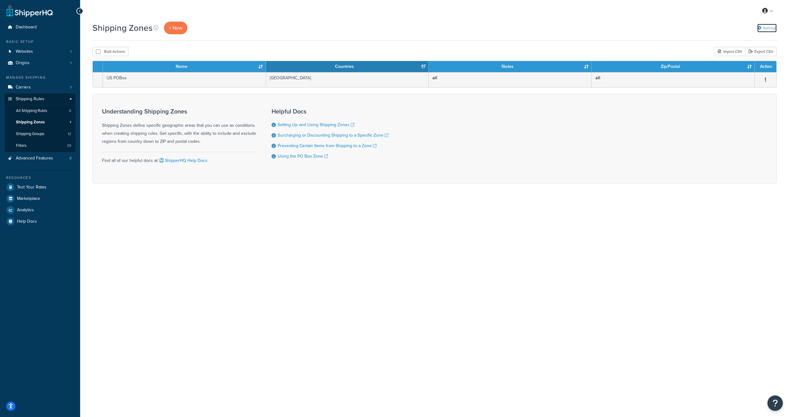
click at [774, 29] on link "Settings" at bounding box center [766, 28] width 19 height 9
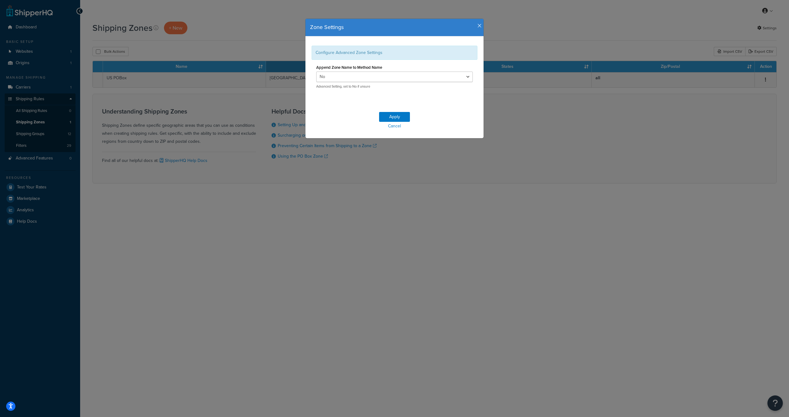
click at [477, 28] on icon "button" at bounding box center [479, 26] width 4 height 6
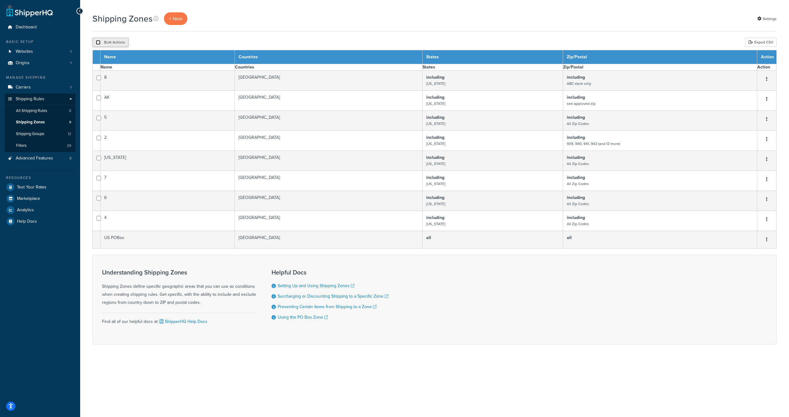
click at [99, 44] on input "checkbox" at bounding box center [98, 42] width 5 height 5
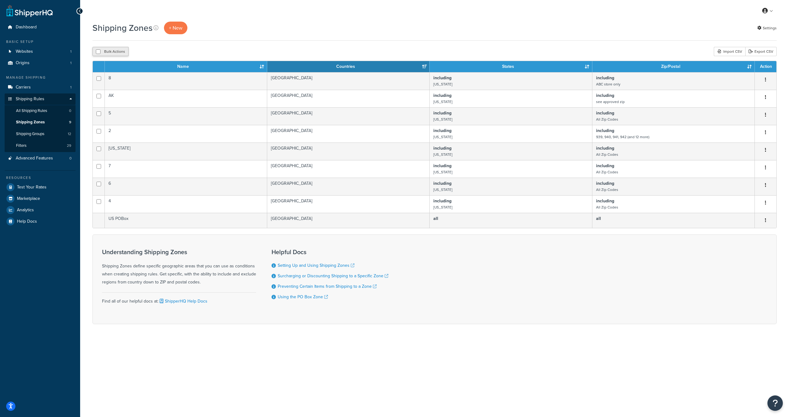
click at [94, 51] on button "Bulk Actions" at bounding box center [110, 51] width 36 height 9
checkbox input "true"
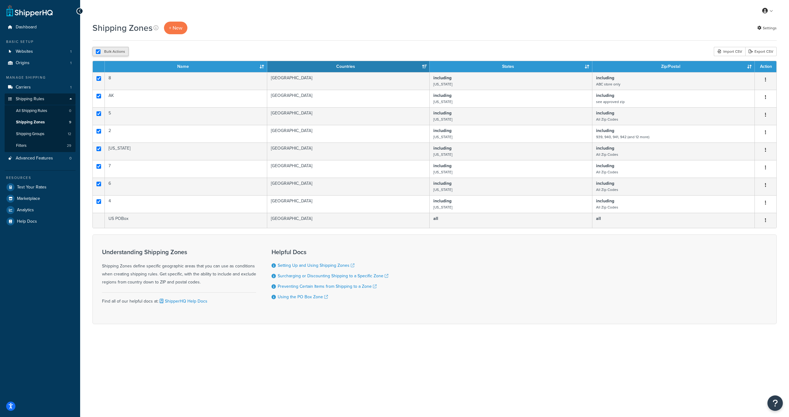
checkbox input "true"
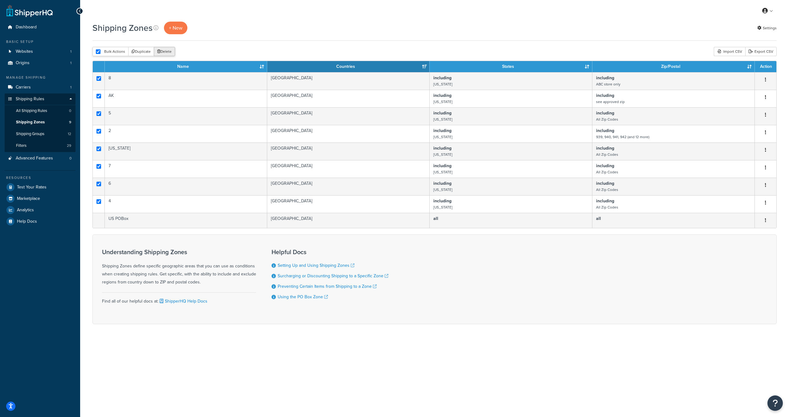
click at [158, 49] on button "Delete" at bounding box center [164, 51] width 21 height 9
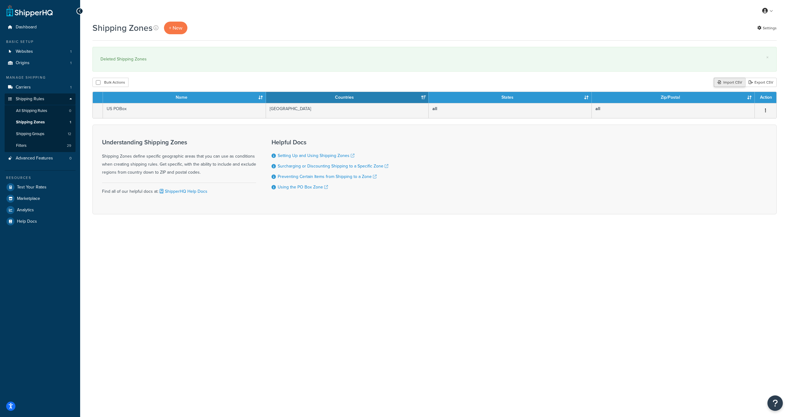
click at [720, 84] on icon at bounding box center [719, 82] width 4 height 4
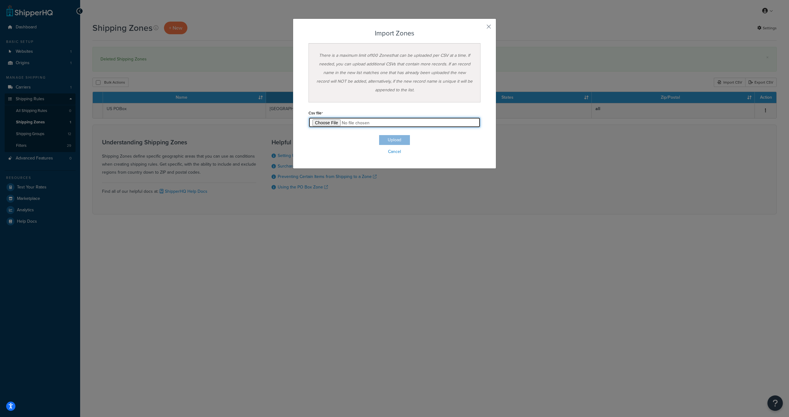
click at [321, 118] on input "file" at bounding box center [395, 122] width 172 height 10
type input "C:\fakepath\US_zones_ONE_ROW_PER_ZONE_regions_comma_POSTALS_EXPANDED.csv"
click at [388, 138] on button "Upload" at bounding box center [394, 140] width 31 height 10
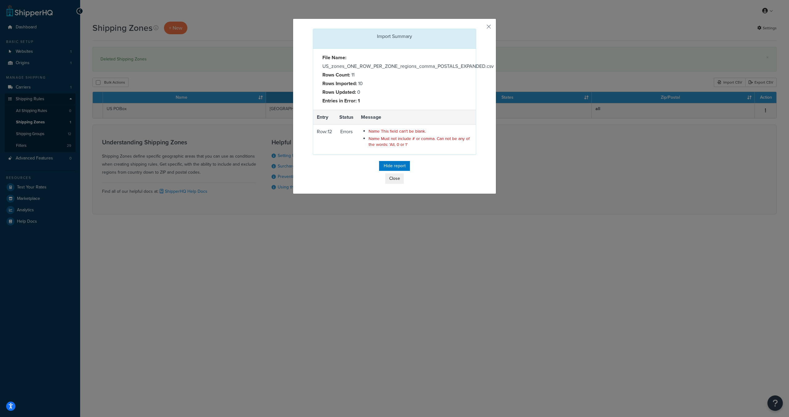
click at [379, 143] on span "Name Must not include # or comma. Can not be any of the words: 'All, 0 or 1'" at bounding box center [419, 141] width 101 height 12
click at [408, 150] on td "Name This field can't be blank. Name Must not include # or comma. Can not be an…" at bounding box center [416, 140] width 119 height 30
drag, startPoint x: 406, startPoint y: 148, endPoint x: 367, endPoint y: 134, distance: 40.8
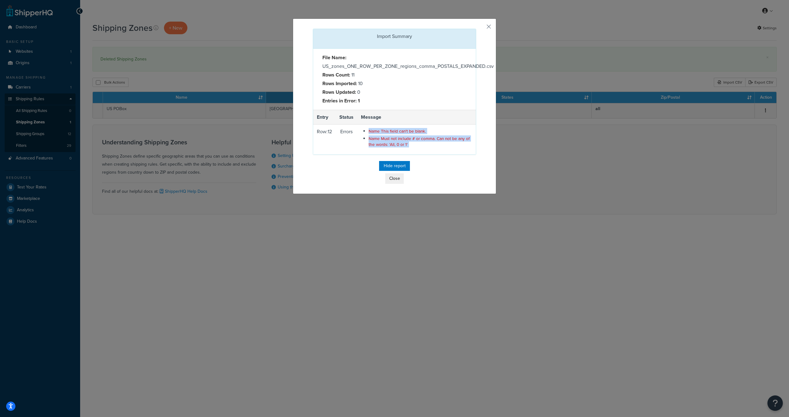
click at [369, 134] on ul "Name This field can't be blank. Name Must not include # or comma. Can not be an…" at bounding box center [421, 137] width 104 height 19
copy div "Name This field can't be blank. Name Must not include # or comma. Can not be an…"
click at [376, 141] on span "Name Must not include # or comma. Can not be any of the words: 'All, 0 or 1'" at bounding box center [419, 141] width 101 height 12
drag, startPoint x: 416, startPoint y: 145, endPoint x: 318, endPoint y: 135, distance: 98.3
click at [313, 135] on tr "Row: 12 Errors Name This field can't be blank. Name Must not include # or comma…" at bounding box center [394, 140] width 163 height 30
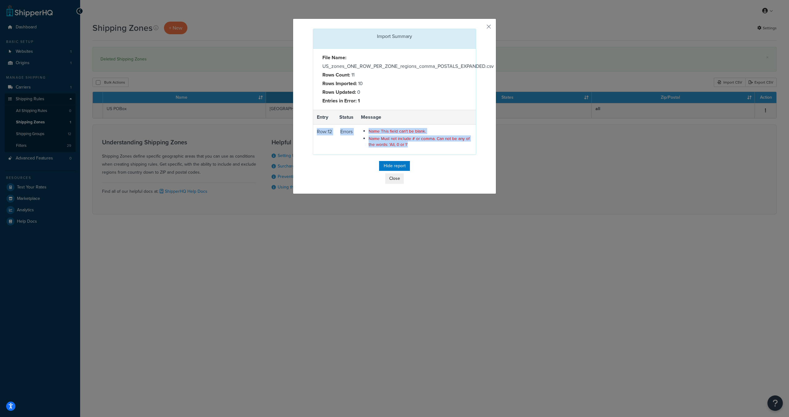
copy tr "Row: 12 Errors Name This field can't be blank. Name Must not include # or comma…"
click at [396, 181] on button "Close" at bounding box center [394, 178] width 18 height 10
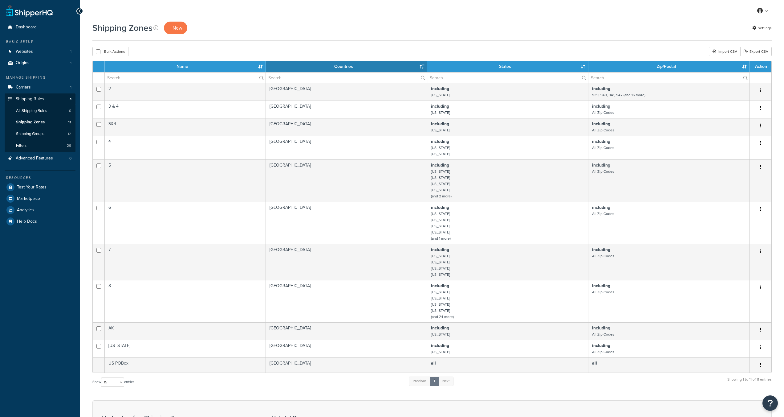
select select "15"
click at [98, 51] on input "checkbox" at bounding box center [98, 51] width 5 height 5
checkbox input "true"
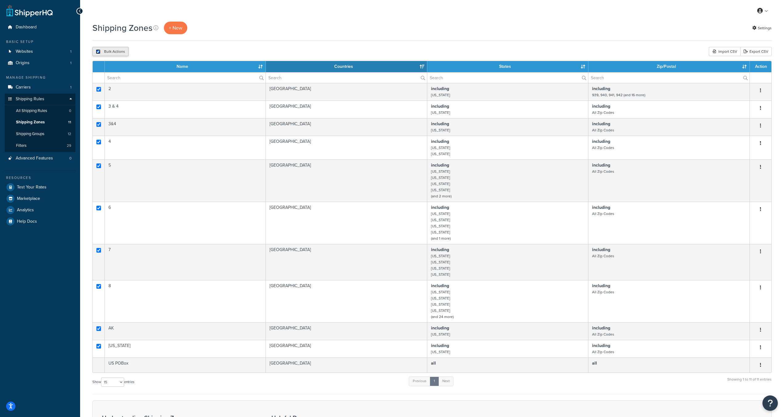
checkbox input "true"
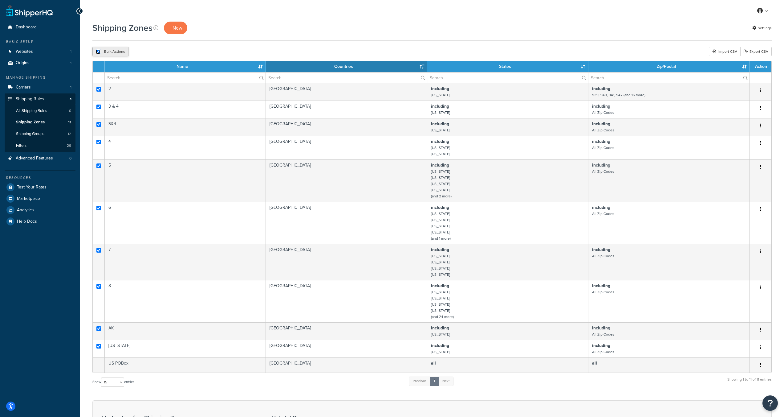
checkbox input "true"
click at [166, 51] on button "Delete" at bounding box center [164, 51] width 21 height 9
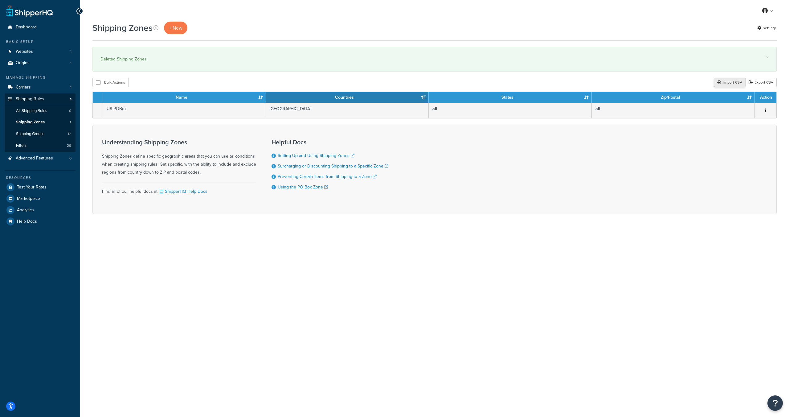
click at [730, 84] on div "Import CSV" at bounding box center [729, 82] width 31 height 9
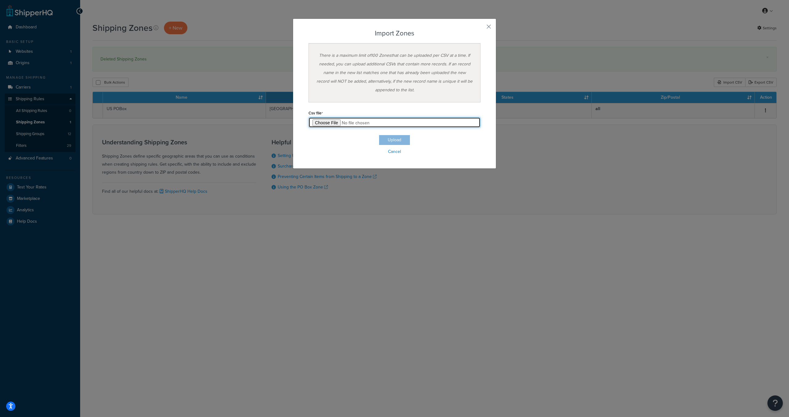
click at [327, 121] on input "file" at bounding box center [395, 122] width 172 height 10
type input "C:\fakepath\US_zones_ONE_ROW_PER_ZONE_FINAL.csv"
click at [400, 141] on button "Upload" at bounding box center [394, 140] width 31 height 10
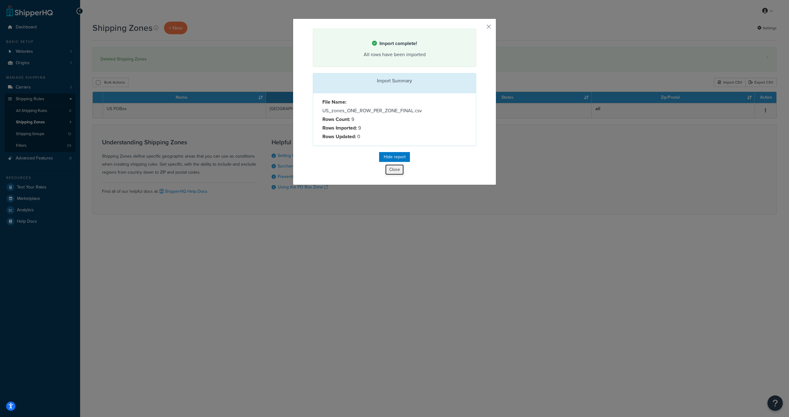
click at [397, 174] on button "Close" at bounding box center [394, 169] width 18 height 10
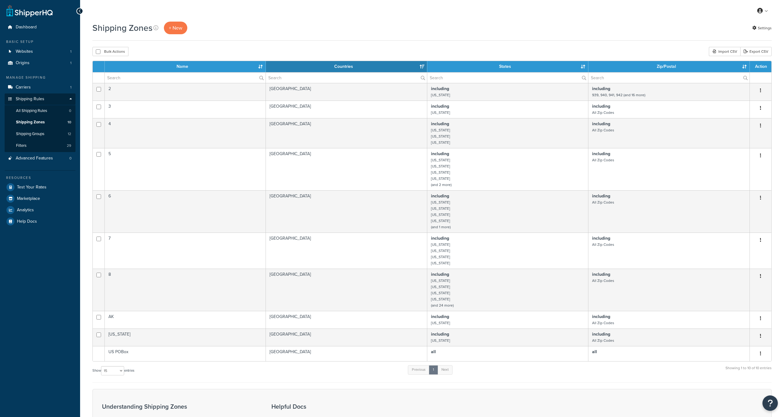
select select "15"
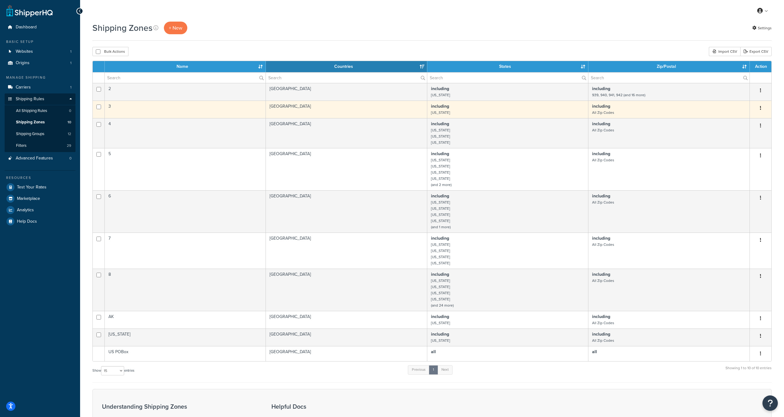
click at [617, 112] on td "including All Zip Codes" at bounding box center [670, 109] width 162 height 18
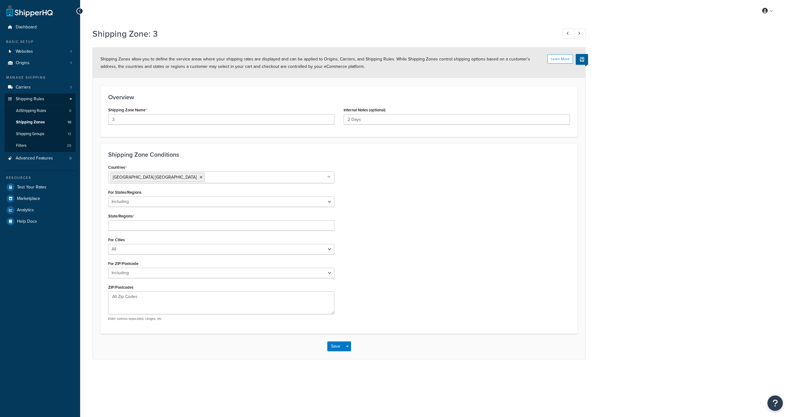
select select "including"
click at [162, 277] on select "All Including Excluding" at bounding box center [221, 274] width 226 height 10
select select "all"
click at [108, 269] on select "All Including Excluding" at bounding box center [221, 274] width 226 height 10
click at [333, 304] on button "Save" at bounding box center [335, 304] width 17 height 10
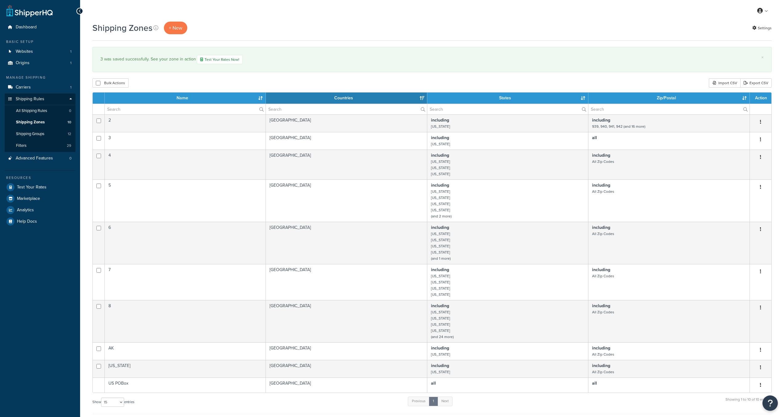
select select "15"
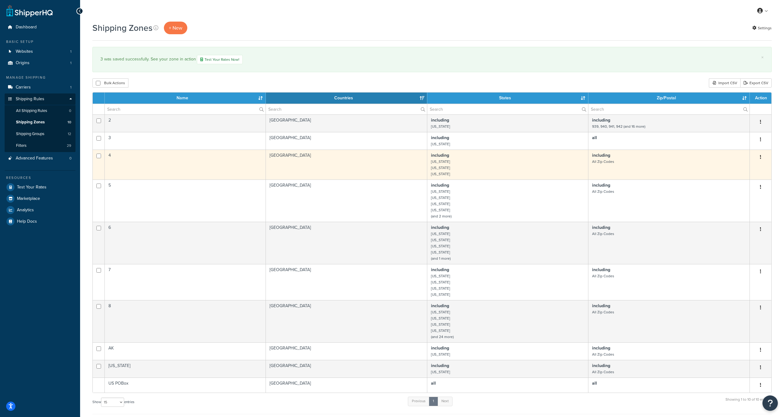
click at [621, 159] on td "including All Zip Codes" at bounding box center [670, 165] width 162 height 30
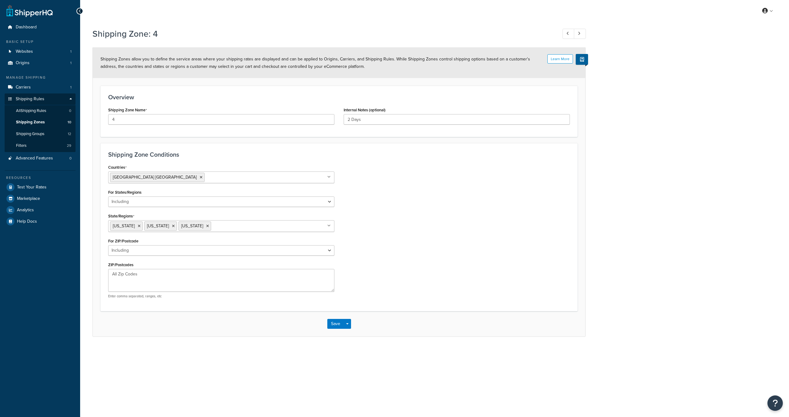
select select "including"
click at [147, 252] on select "All Including Excluding" at bounding box center [221, 250] width 226 height 10
select select "all"
click at [108, 245] on select "All Including Excluding" at bounding box center [221, 250] width 226 height 10
click at [334, 280] on button "Save" at bounding box center [335, 281] width 17 height 10
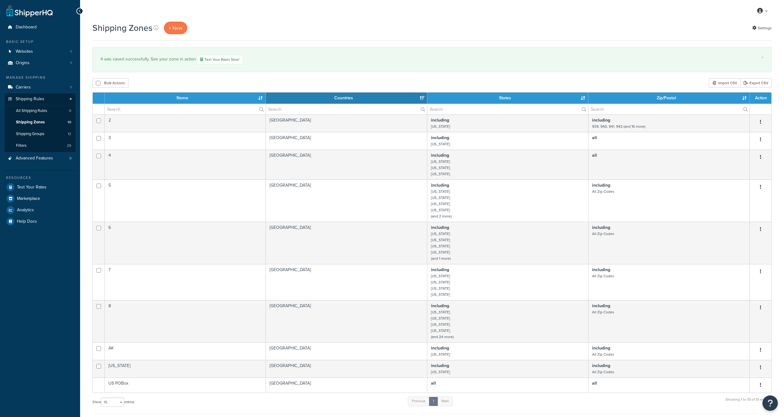
select select "15"
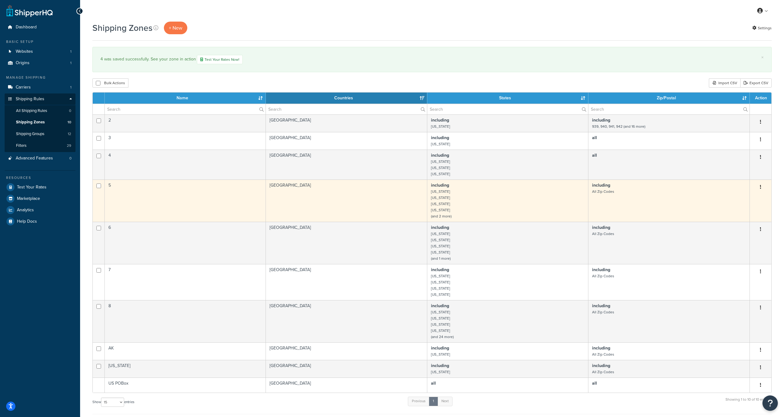
click at [619, 195] on td "including All Zip Codes" at bounding box center [670, 200] width 162 height 42
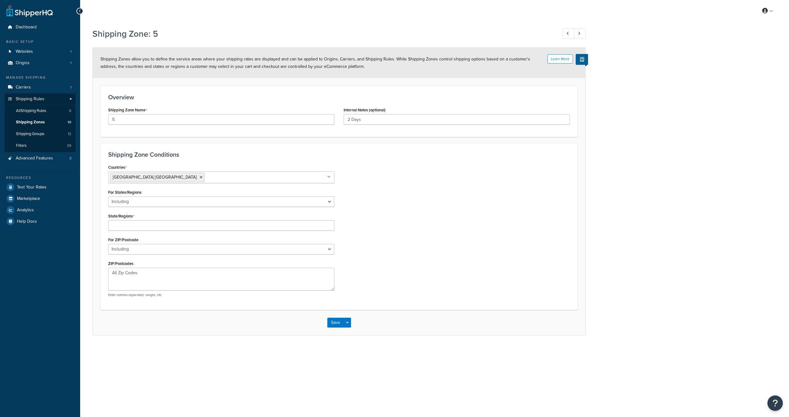
select select "including"
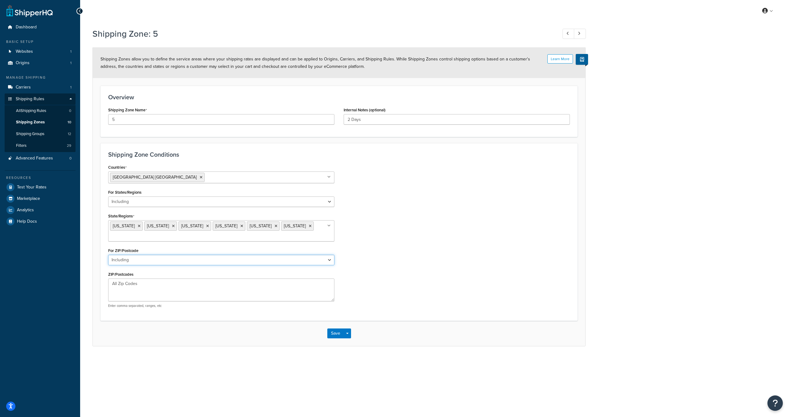
click at [153, 263] on select "All Including Excluding" at bounding box center [221, 260] width 226 height 10
select select "all"
click at [108, 255] on select "All Including Excluding" at bounding box center [221, 260] width 226 height 10
click at [334, 289] on button "Save" at bounding box center [335, 290] width 17 height 10
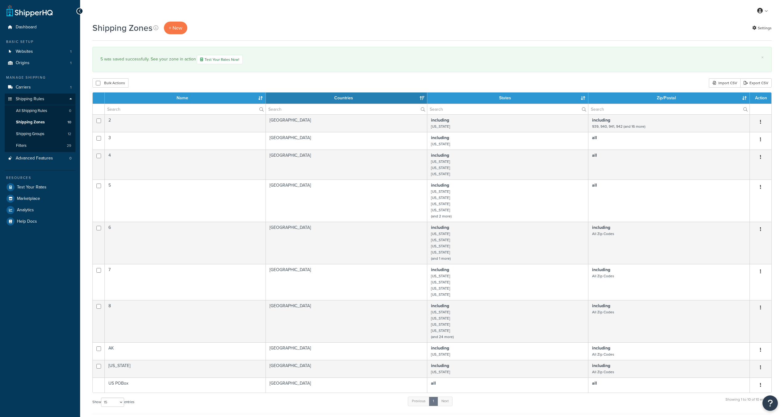
select select "15"
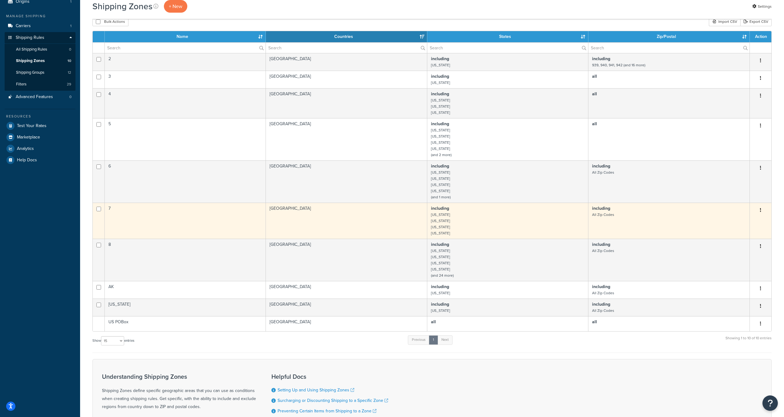
scroll to position [75, 0]
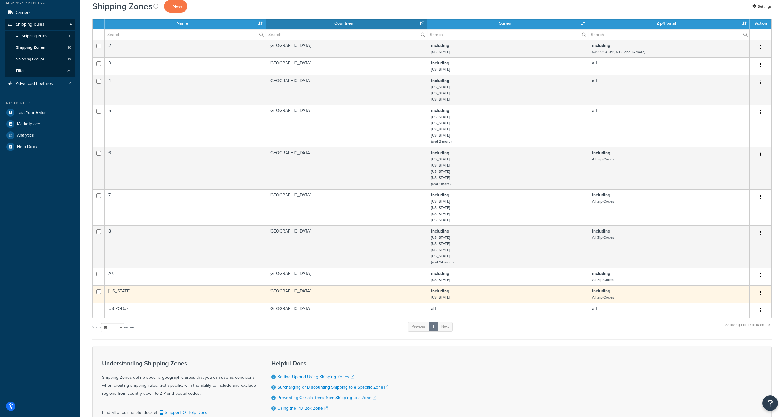
click at [614, 296] on td "including All Zip Codes" at bounding box center [670, 294] width 162 height 18
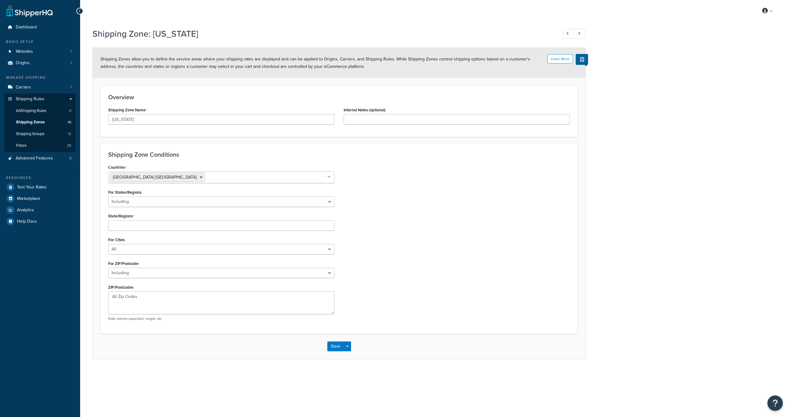
select select "including"
click at [128, 297] on textarea "All Zip Codes" at bounding box center [221, 304] width 226 height 23
click at [133, 273] on select "All Including Excluding" at bounding box center [221, 274] width 226 height 10
select select "all"
click at [108, 269] on select "All Including Excluding" at bounding box center [221, 274] width 226 height 10
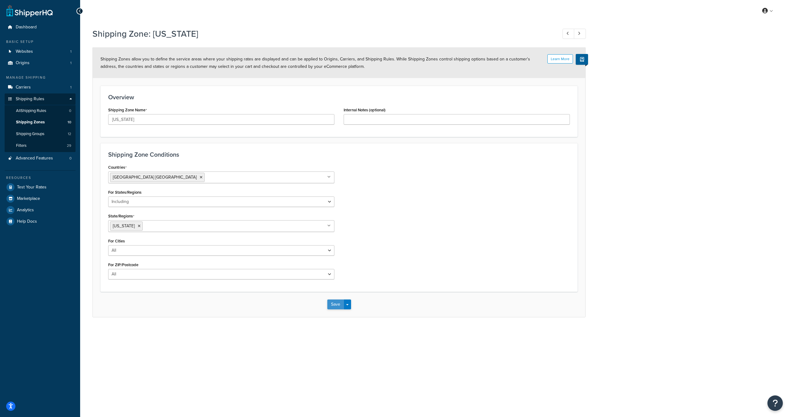
click at [338, 305] on button "Save" at bounding box center [335, 304] width 17 height 10
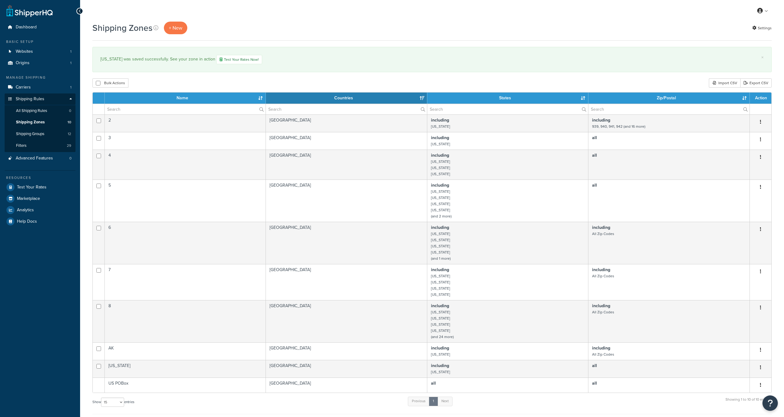
select select "15"
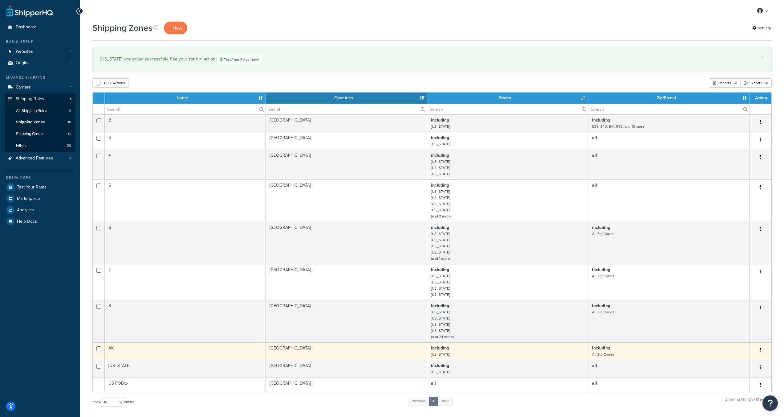
click at [612, 353] on small "All Zip Codes" at bounding box center [603, 354] width 22 height 6
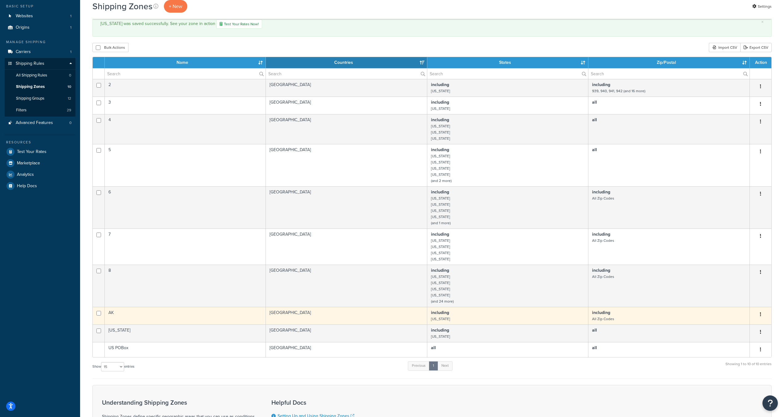
scroll to position [39, 0]
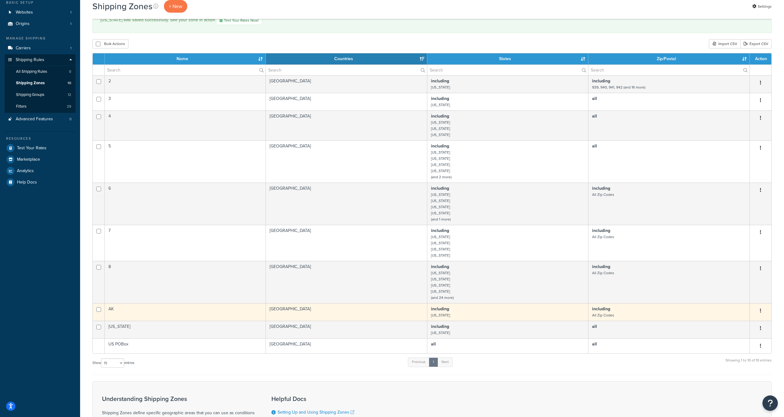
click at [606, 313] on small "All Zip Codes" at bounding box center [603, 315] width 22 height 6
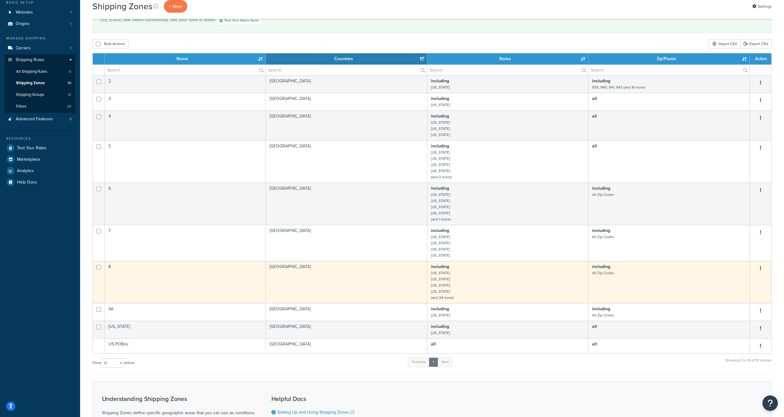
click at [603, 279] on td "including All Zip Codes" at bounding box center [670, 282] width 162 height 42
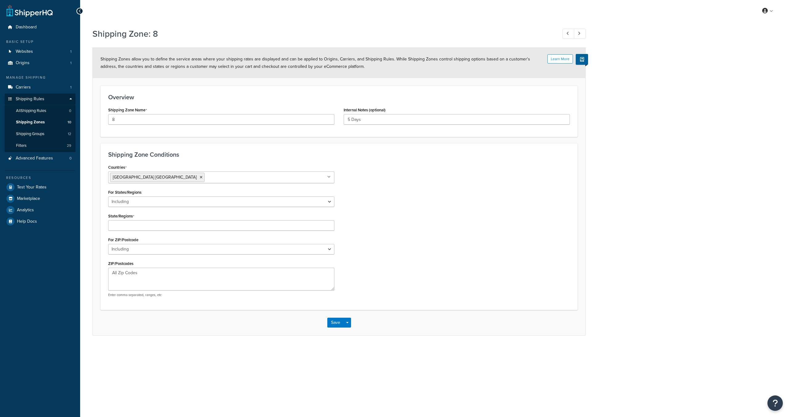
select select "including"
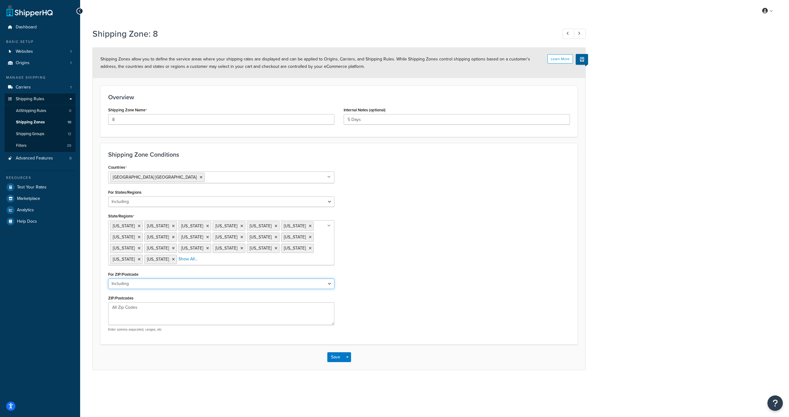
click at [136, 287] on select "All Including Excluding" at bounding box center [221, 283] width 226 height 10
select select "all"
click at [108, 278] on select "All Including Excluding" at bounding box center [221, 283] width 226 height 10
click at [335, 315] on button "Save" at bounding box center [335, 314] width 17 height 10
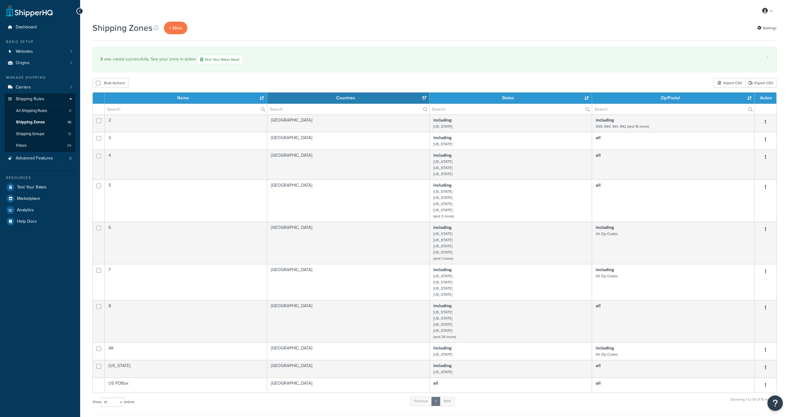
select select "15"
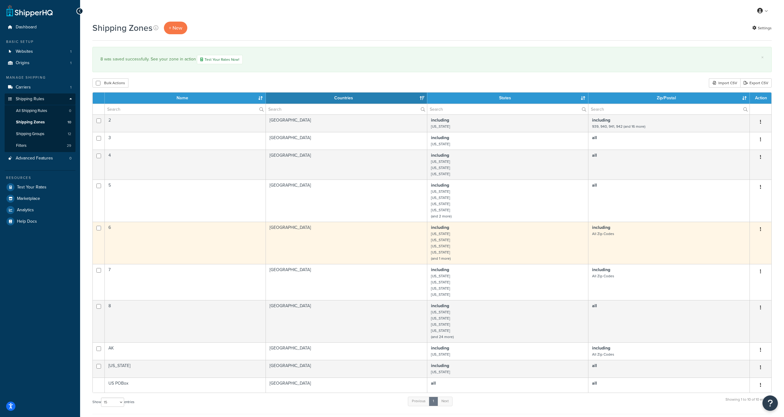
click at [612, 248] on td "including All Zip Codes" at bounding box center [670, 243] width 162 height 42
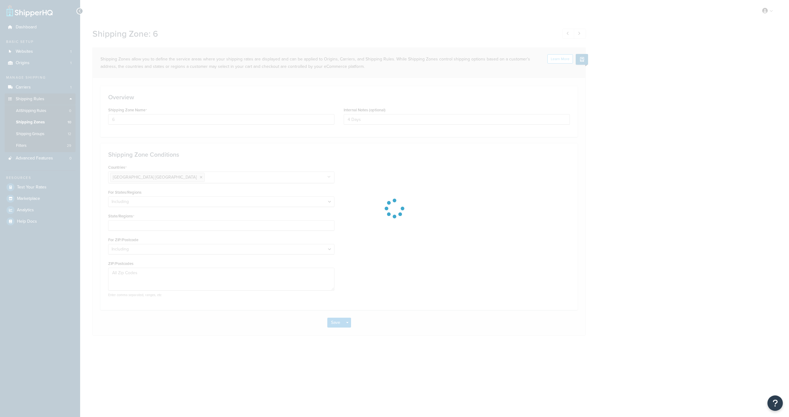
select select "including"
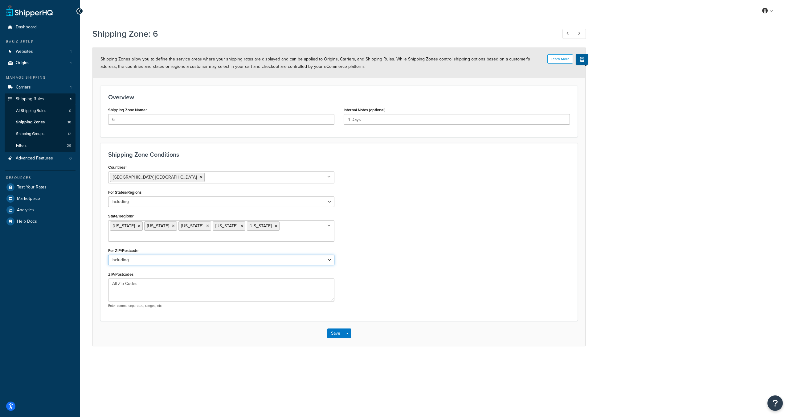
click at [161, 255] on select "All Including Excluding" at bounding box center [221, 260] width 226 height 10
select select "all"
click at [108, 255] on select "All Including Excluding" at bounding box center [221, 260] width 226 height 10
click at [335, 285] on button "Save" at bounding box center [335, 290] width 17 height 10
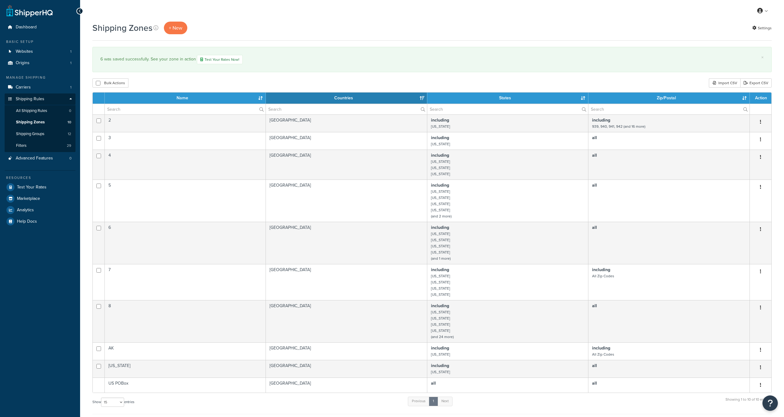
select select "15"
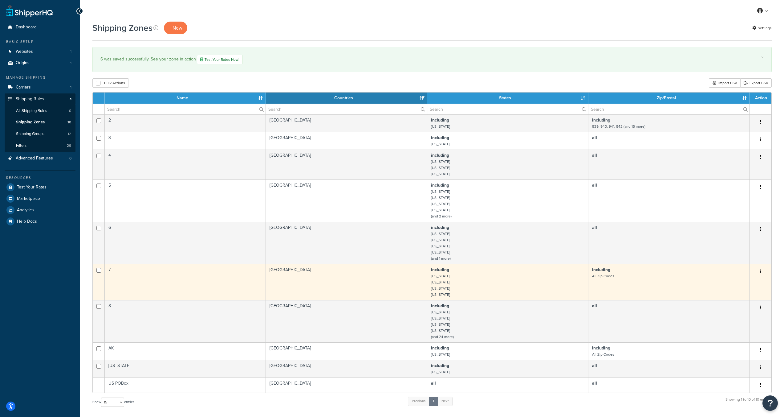
click at [605, 284] on td "including All Zip Codes" at bounding box center [670, 282] width 162 height 36
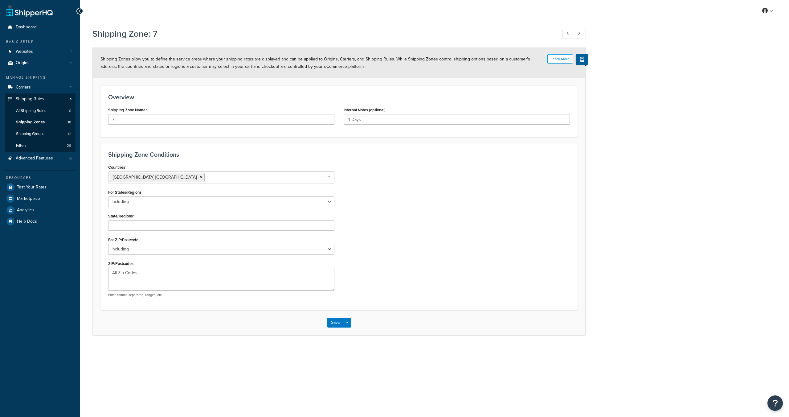
select select "including"
click at [143, 250] on select "All Including Excluding" at bounding box center [221, 250] width 226 height 10
select select "all"
click at [108, 245] on select "All Including Excluding" at bounding box center [221, 250] width 226 height 10
click at [338, 283] on button "Save" at bounding box center [335, 281] width 17 height 10
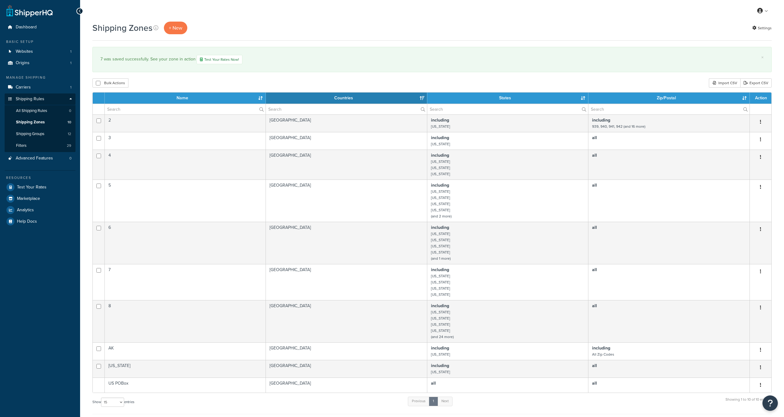
select select "15"
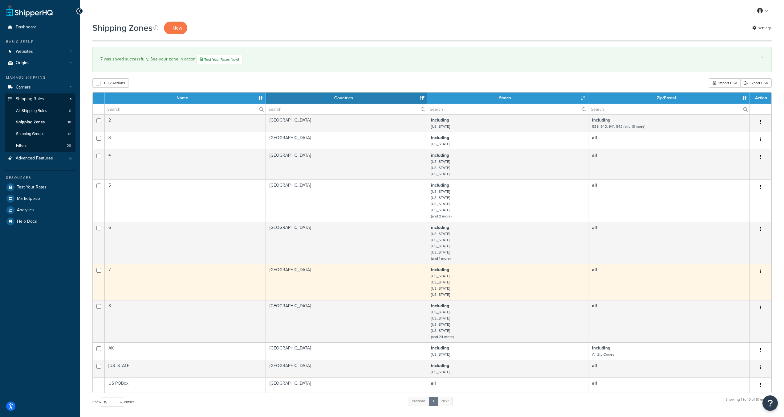
scroll to position [53, 0]
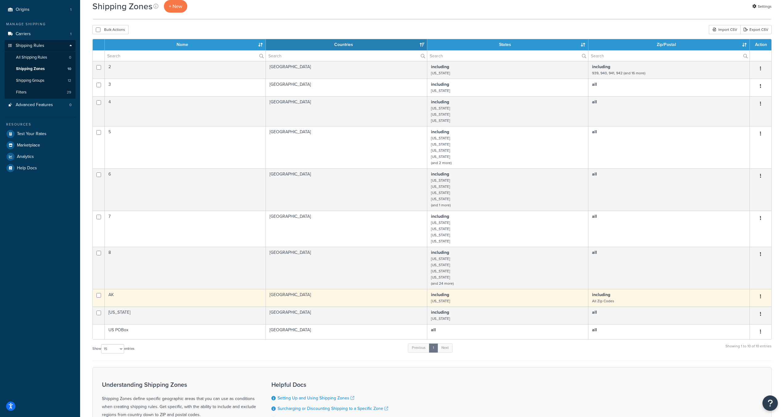
click at [599, 299] on small "All Zip Codes" at bounding box center [603, 301] width 22 height 6
click at [551, 304] on td "including Alaska" at bounding box center [508, 298] width 161 height 18
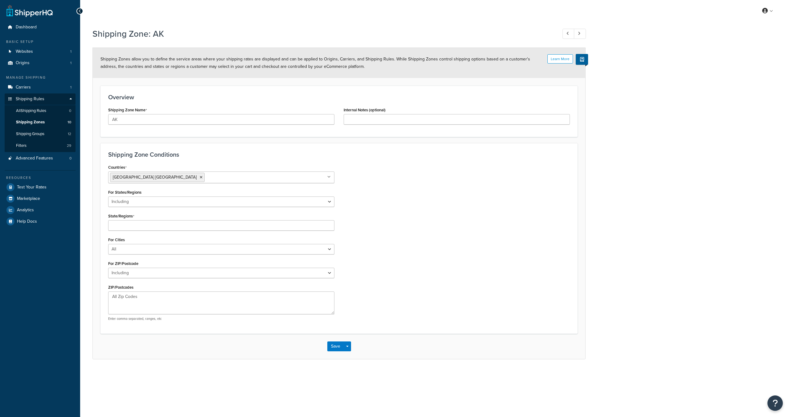
select select "including"
click at [146, 276] on select "All Including Excluding" at bounding box center [221, 274] width 226 height 10
select select "all"
click at [108, 269] on select "All Including Excluding" at bounding box center [221, 274] width 226 height 10
click at [335, 305] on button "Save" at bounding box center [335, 304] width 17 height 10
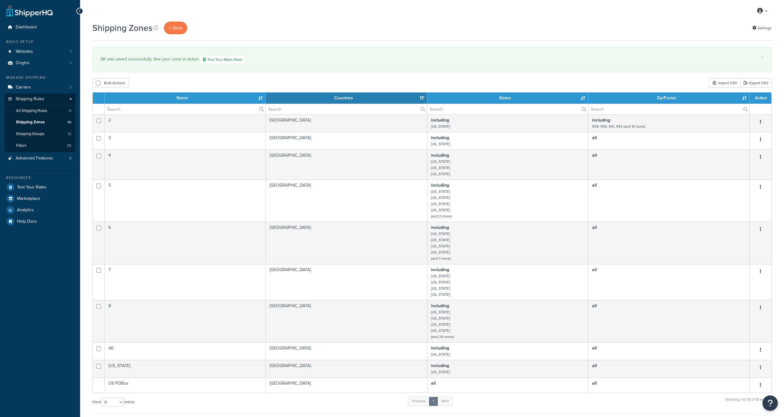
select select "15"
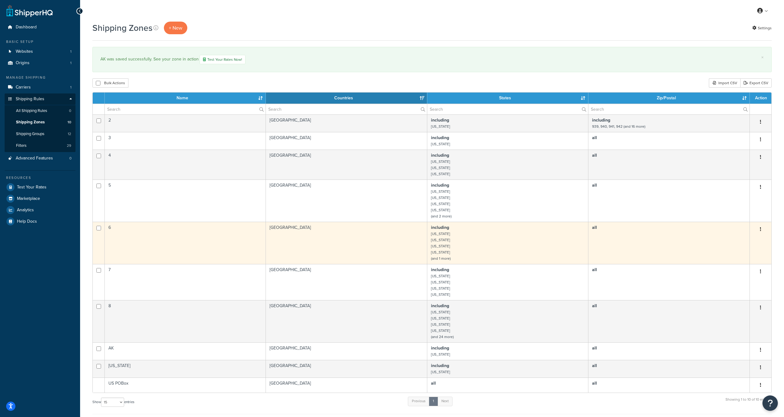
scroll to position [33, 0]
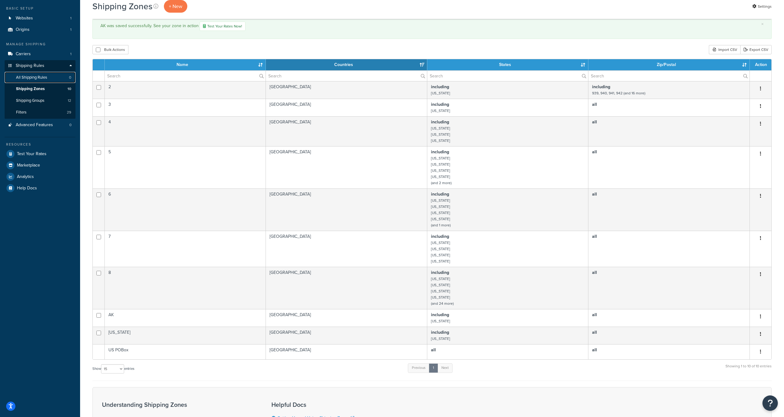
click at [39, 80] on link "All Shipping Rules 0" at bounding box center [40, 77] width 71 height 11
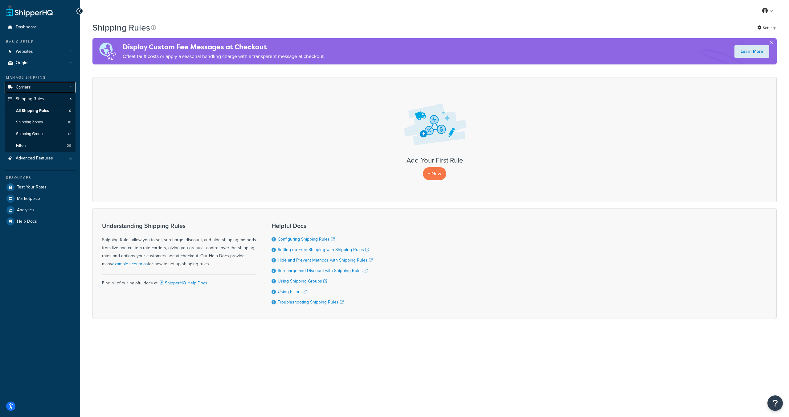
click at [50, 90] on link "Carriers 1" at bounding box center [40, 87] width 71 height 11
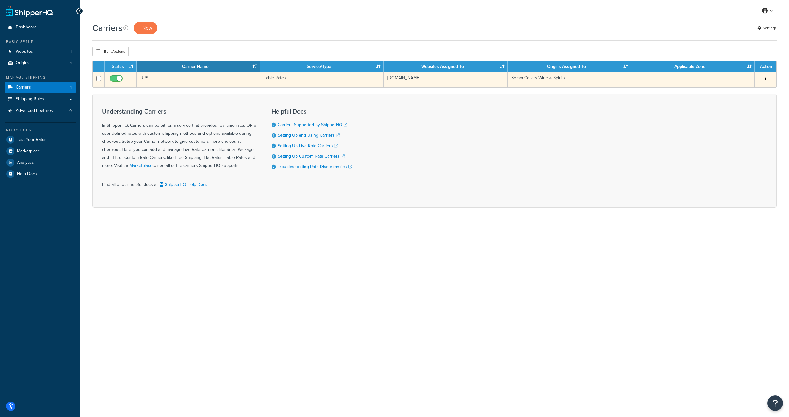
click at [186, 83] on td "UPS" at bounding box center [199, 79] width 124 height 15
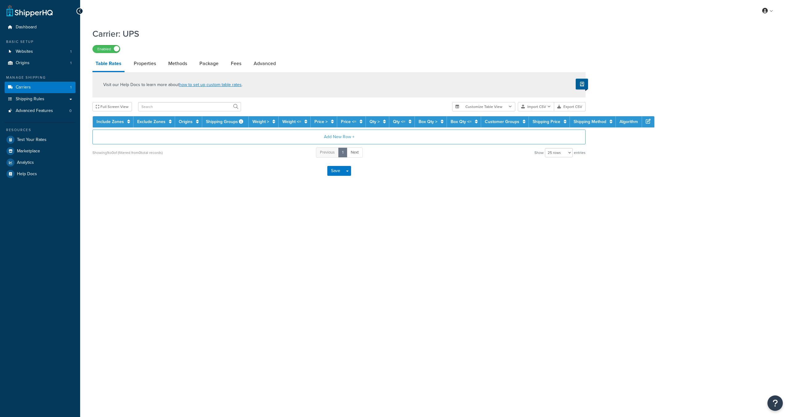
select select "25"
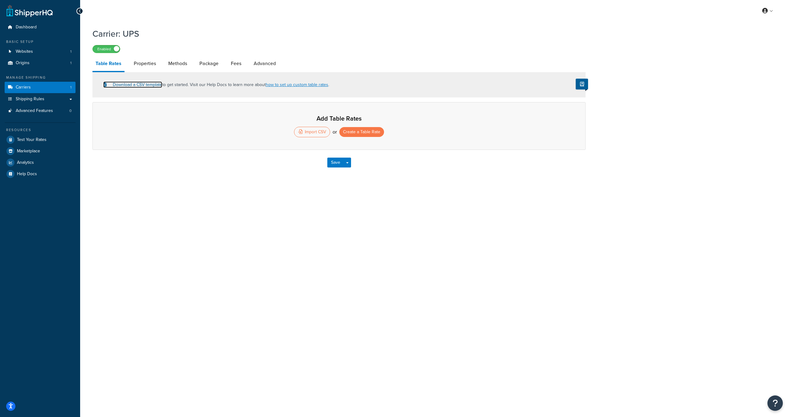
click at [139, 84] on link "Download a CSV template" at bounding box center [132, 84] width 59 height 6
click at [31, 99] on span "Shipping Rules" at bounding box center [30, 98] width 29 height 5
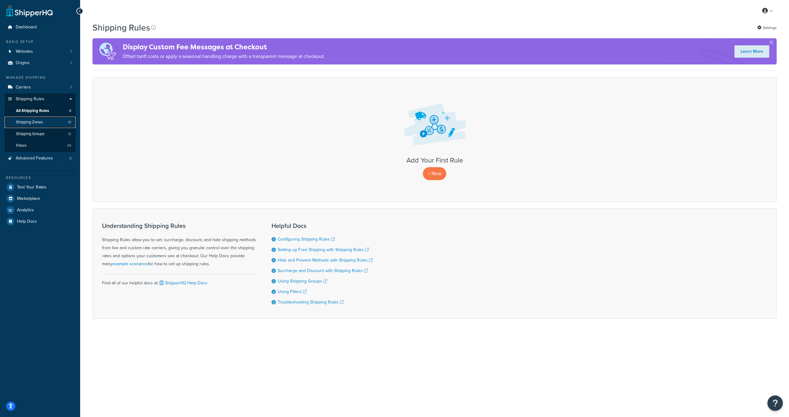
click at [46, 120] on link "Shipping Zones 10" at bounding box center [40, 122] width 71 height 11
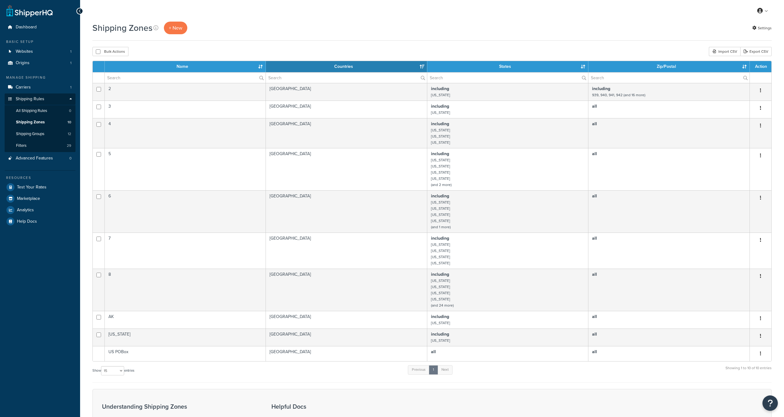
select select "15"
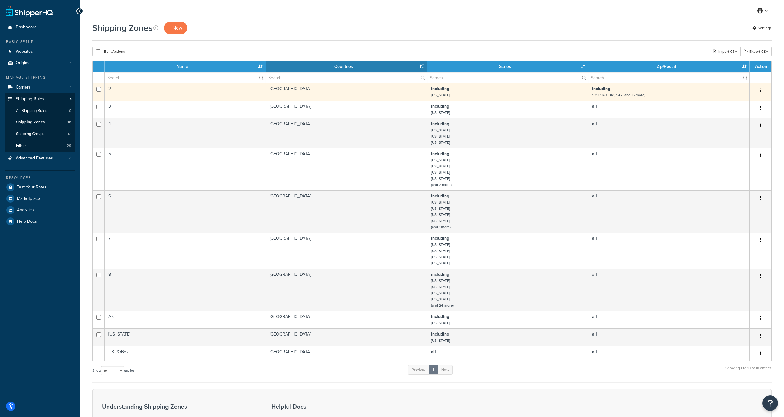
click at [759, 89] on button "button" at bounding box center [761, 91] width 9 height 10
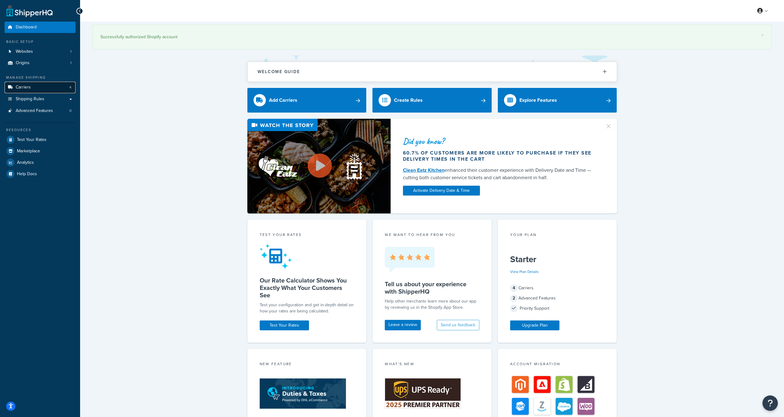
click at [35, 86] on link "Carriers 4" at bounding box center [40, 87] width 71 height 11
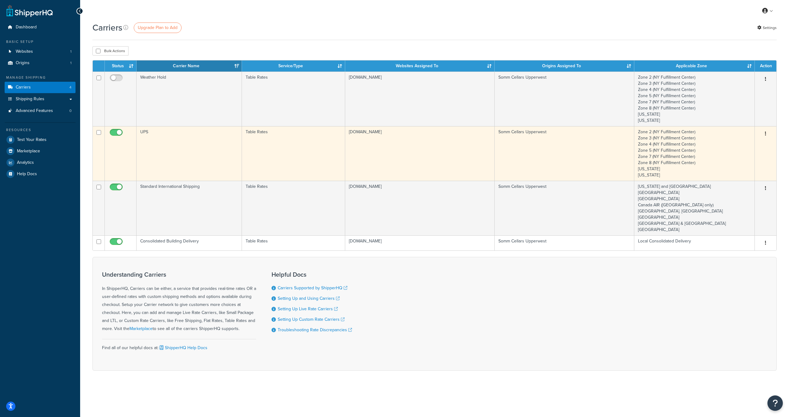
click at [169, 152] on td "UPS" at bounding box center [189, 153] width 105 height 55
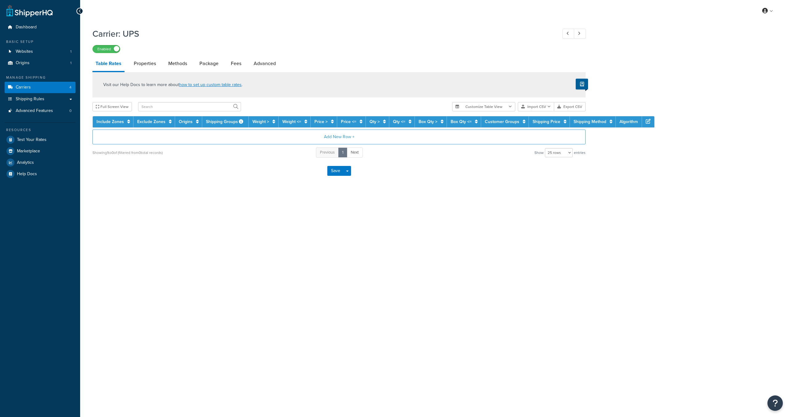
select select "25"
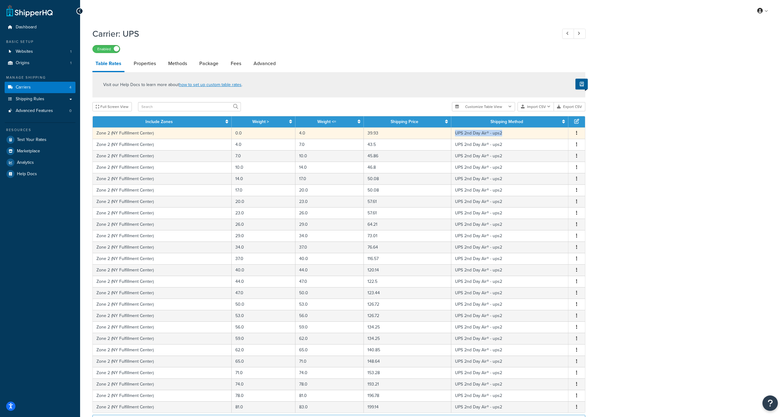
drag, startPoint x: 513, startPoint y: 134, endPoint x: 454, endPoint y: 136, distance: 59.2
click at [454, 136] on td "UPS 2nd Day Air® - ups2" at bounding box center [510, 132] width 117 height 11
select select "120905"
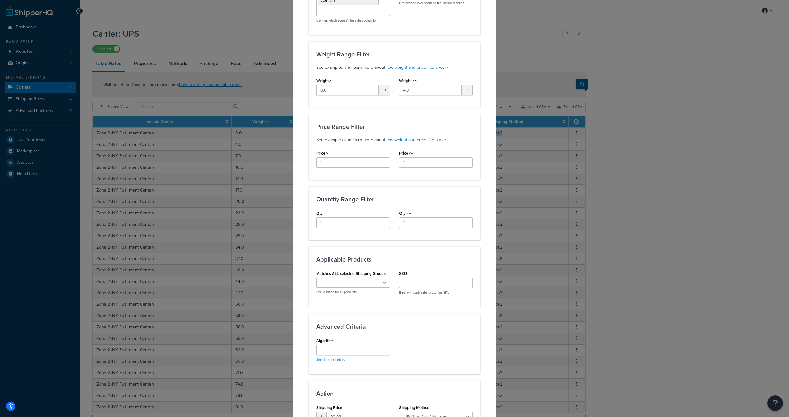
scroll to position [169, 0]
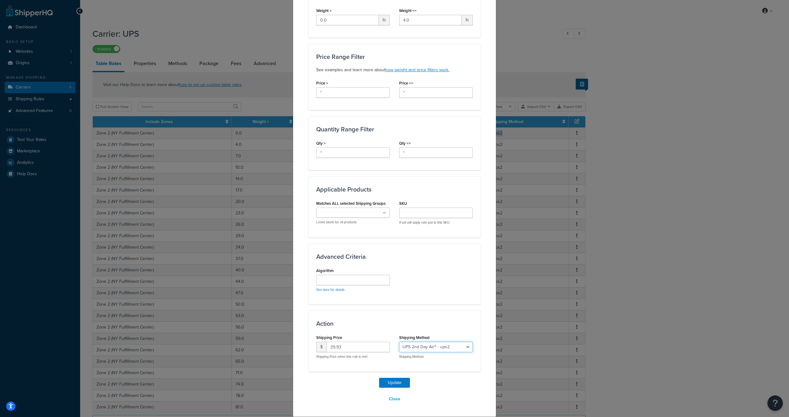
click at [424, 351] on select "Ship My Order Now (UPS GROUND) - $25 per case - ups1 UPS 2nd Day Air® - ups2 Sh…" at bounding box center [436, 347] width 74 height 10
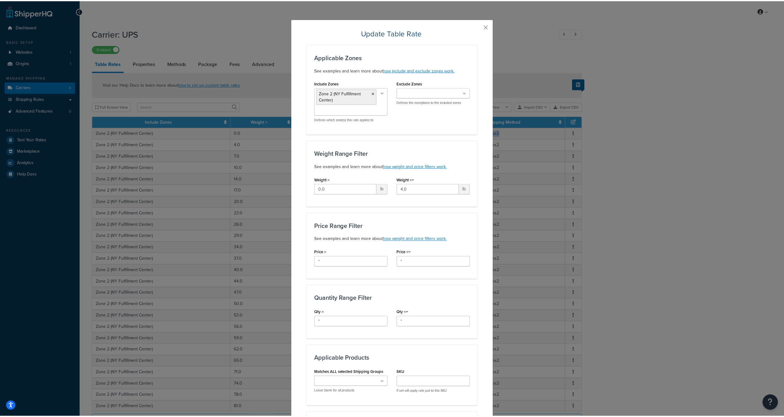
scroll to position [0, 0]
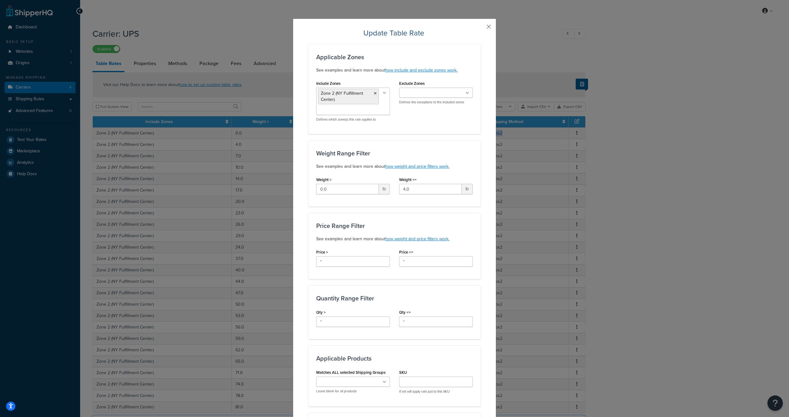
click at [481, 28] on button "button" at bounding box center [480, 29] width 2 height 2
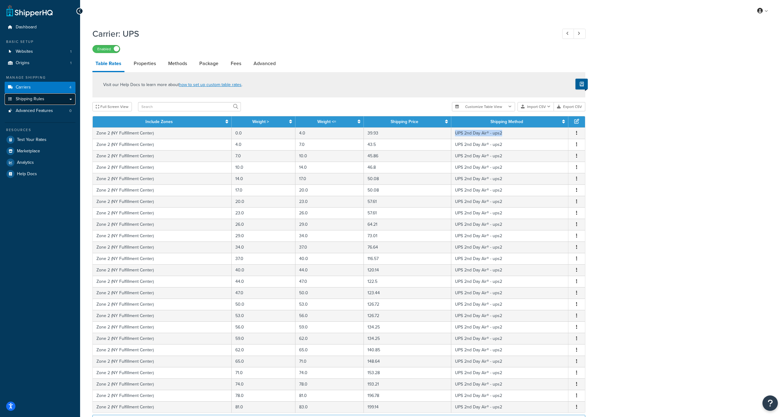
click at [56, 96] on link "Shipping Rules" at bounding box center [40, 98] width 71 height 11
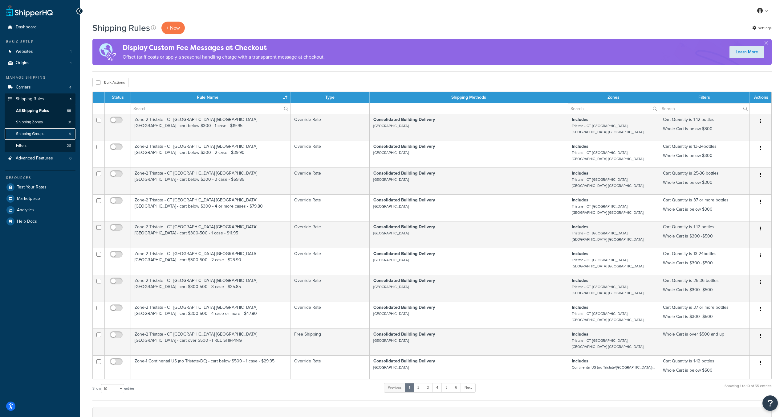
click at [40, 133] on span "Shipping Groups" at bounding box center [30, 133] width 28 height 5
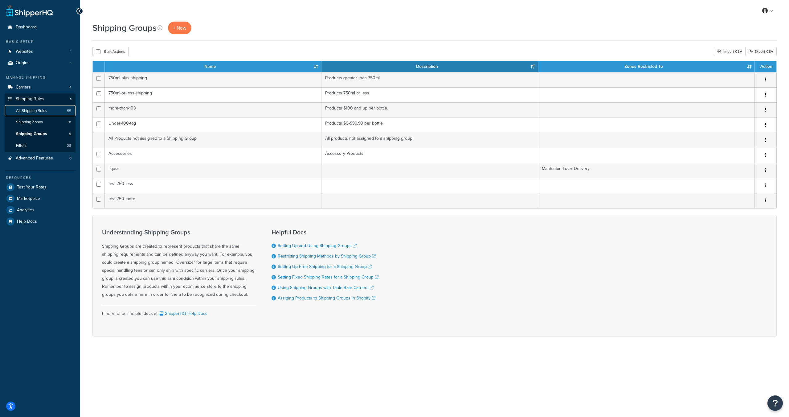
click at [36, 108] on span "All Shipping Rules" at bounding box center [31, 110] width 31 height 5
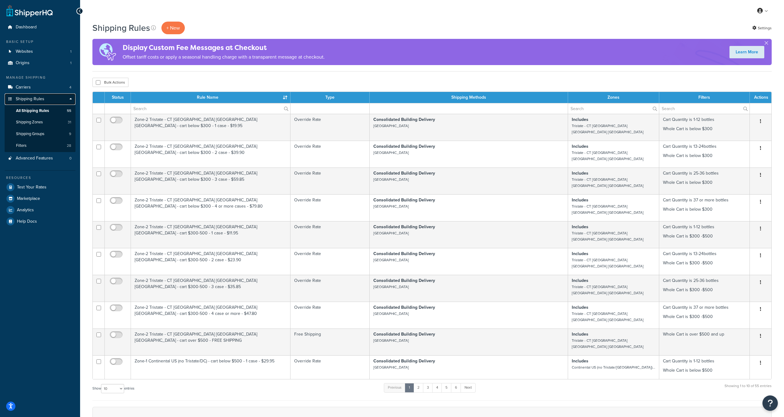
click at [35, 99] on span "Shipping Rules" at bounding box center [30, 98] width 29 height 5
click at [36, 84] on link "Carriers 4" at bounding box center [40, 87] width 71 height 11
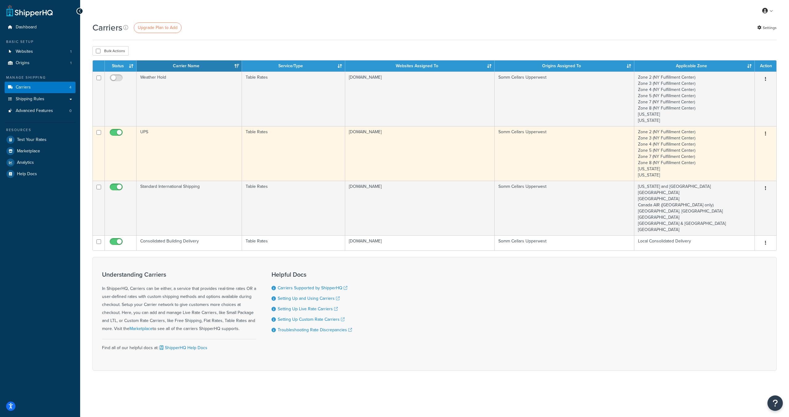
click at [175, 150] on td "UPS" at bounding box center [189, 153] width 105 height 55
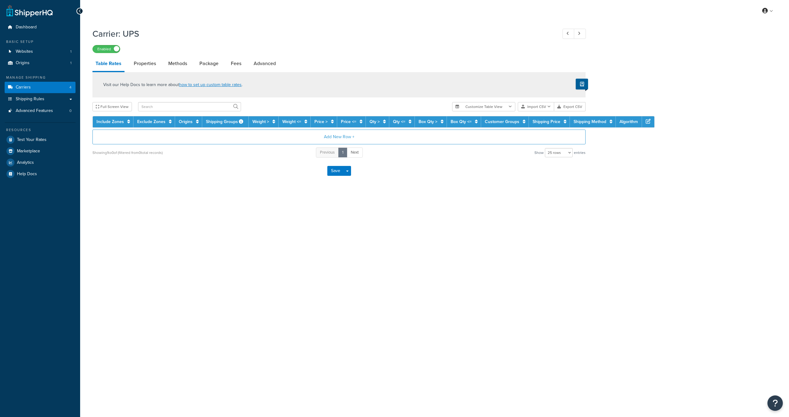
select select "25"
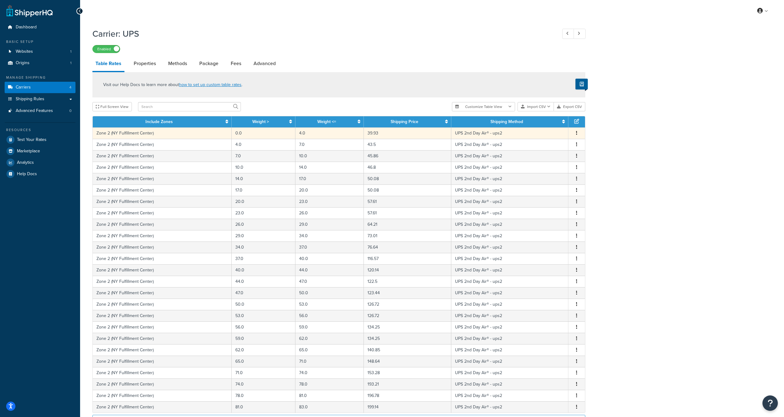
click at [575, 133] on button "button" at bounding box center [577, 133] width 5 height 7
click at [631, 141] on div "Carrier: UPS Enabled Table Rates Properties Methods Package Fees Advanced Visit…" at bounding box center [432, 254] width 704 height 459
drag, startPoint x: 454, startPoint y: 131, endPoint x: 521, endPoint y: 137, distance: 66.8
click at [521, 137] on td "UPS 2nd Day Air® - ups2" at bounding box center [510, 132] width 117 height 11
select select "120905"
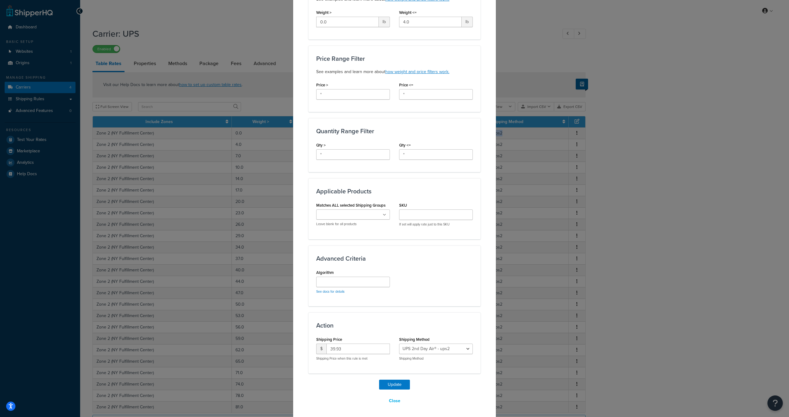
scroll to position [168, 0]
click at [399, 355] on p "Shipping Method" at bounding box center [436, 357] width 74 height 5
click at [417, 350] on select "Ship My Order Now (UPS GROUND) - $25 per case - ups1 UPS 2nd Day Air® - ups2 Sh…" at bounding box center [436, 347] width 74 height 10
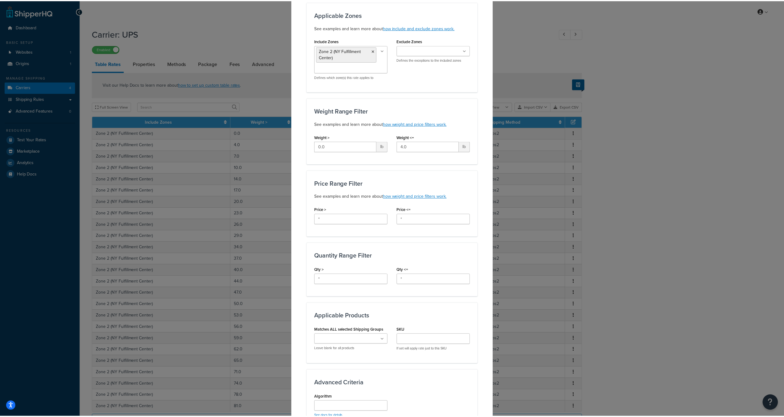
scroll to position [0, 0]
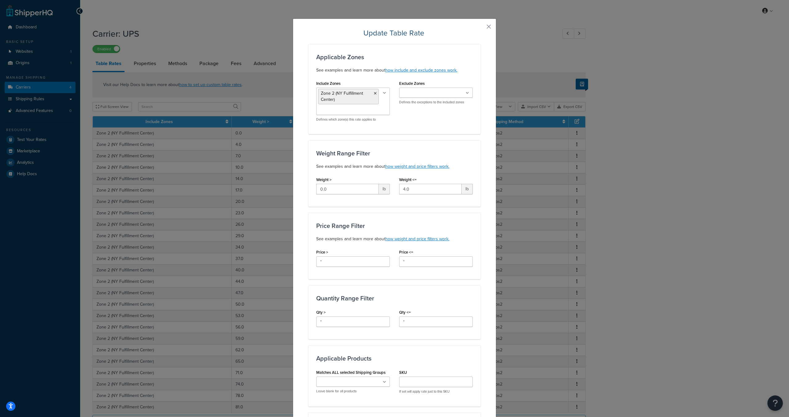
click at [486, 22] on div "Update Table Rate Applicable Zones See examples and learn more about how includ…" at bounding box center [394, 301] width 203 height 567
click at [481, 28] on button "button" at bounding box center [480, 29] width 2 height 2
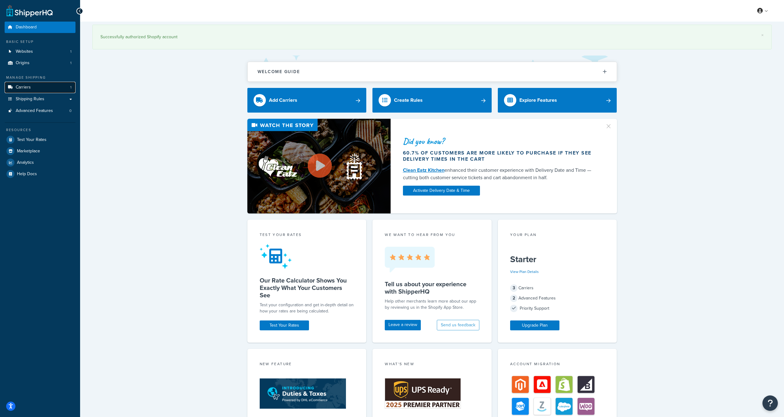
click at [31, 85] on link "Carriers 1" at bounding box center [40, 87] width 71 height 11
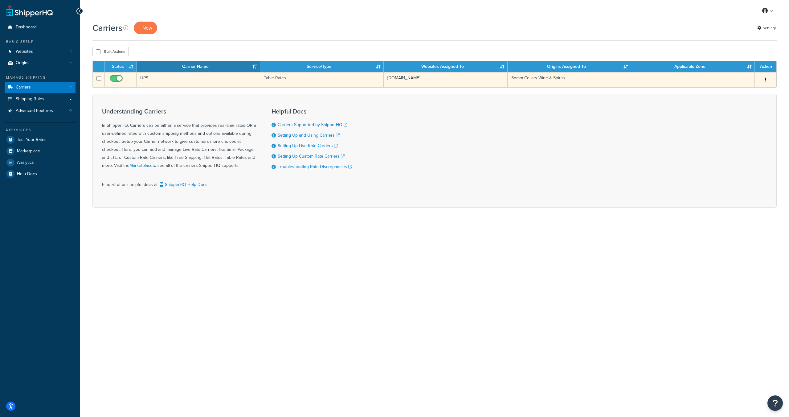
click at [174, 79] on td "UPS" at bounding box center [199, 79] width 124 height 15
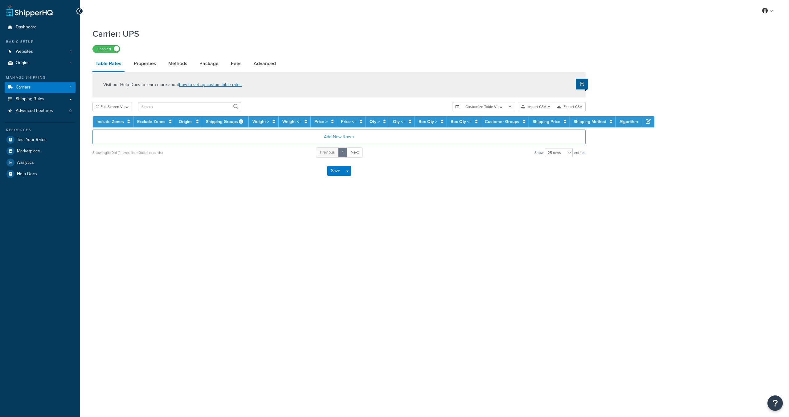
select select "25"
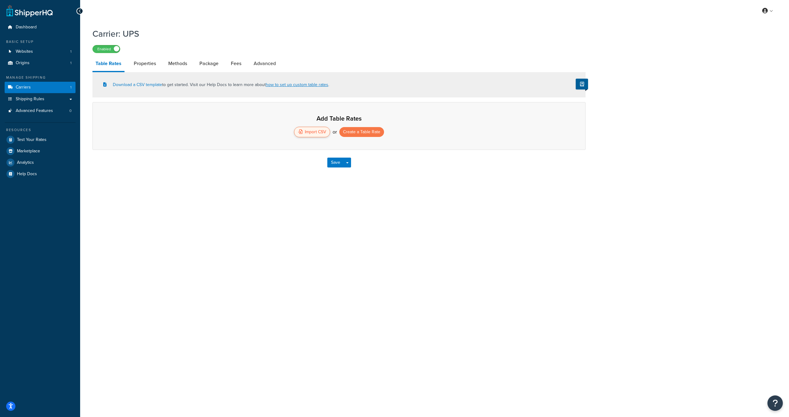
click at [307, 135] on div "Import CSV" at bounding box center [312, 132] width 36 height 10
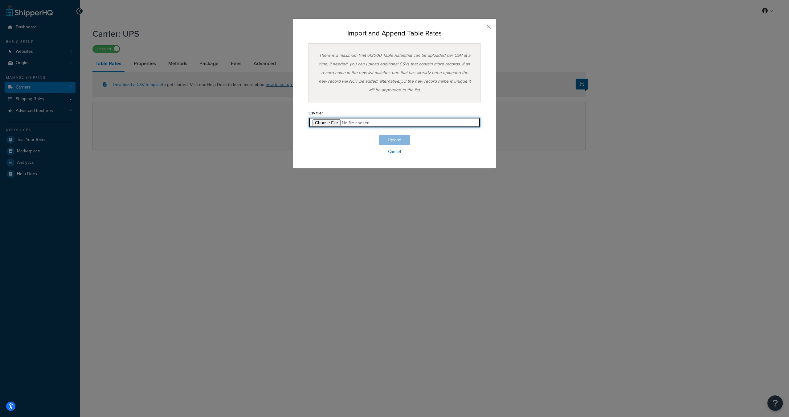
click at [331, 124] on input "file" at bounding box center [395, 122] width 172 height 10
type input "C:\fakepath\UPS_All_Methods_TableRates_WITH_WEIGHTS.csv"
click at [386, 145] on button "Upload" at bounding box center [394, 140] width 31 height 10
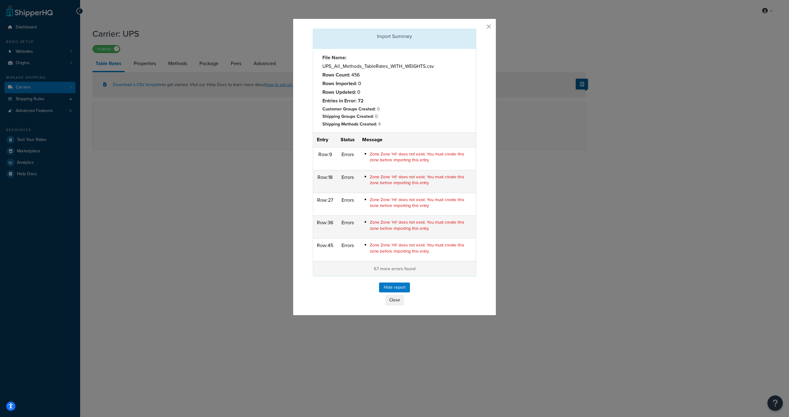
click at [395, 272] on p "67 more errors found" at bounding box center [394, 268] width 155 height 7
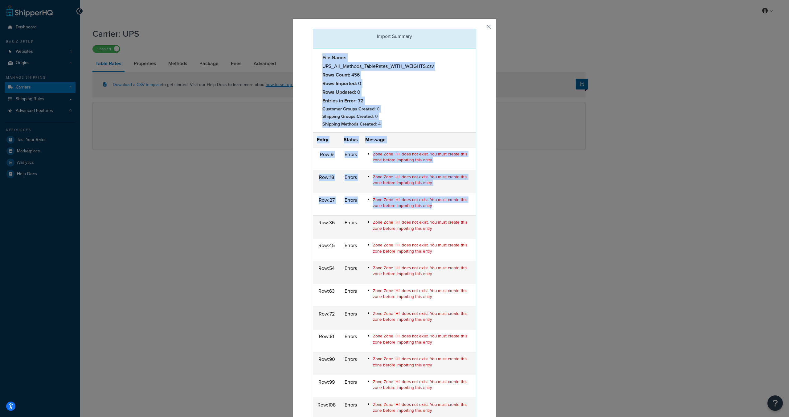
drag, startPoint x: 307, startPoint y: 146, endPoint x: 400, endPoint y: 211, distance: 113.6
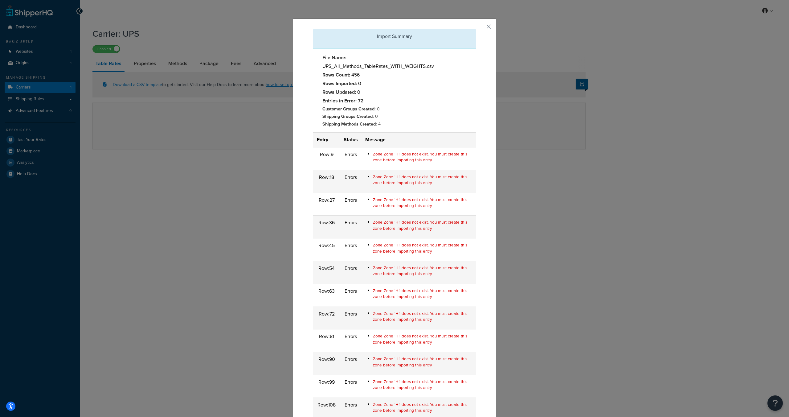
click at [401, 208] on span "Zone Zone 'HI' does not exist. You must create this zone before importing this …" at bounding box center [420, 202] width 94 height 12
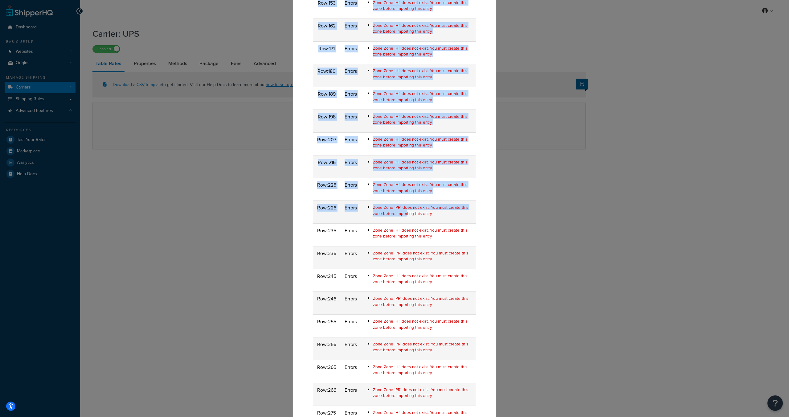
scroll to position [515, 0]
drag, startPoint x: 312, startPoint y: 153, endPoint x: 402, endPoint y: 215, distance: 109.2
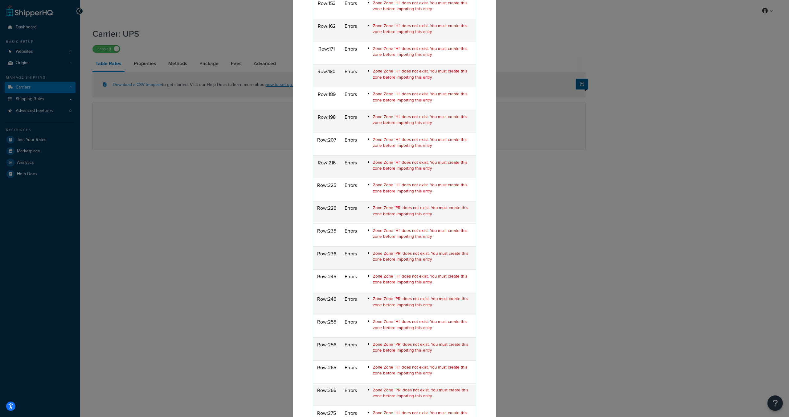
click at [191, 120] on div "Import Summary File Name: UPS_All_Methods_TableRates_WITH_WEIGHTS.csv Rows Coun…" at bounding box center [394, 208] width 789 height 417
click at [167, 199] on div "Import Summary File Name: UPS_All_Methods_TableRates_WITH_WEIGHTS.csv Rows Coun…" at bounding box center [394, 208] width 789 height 417
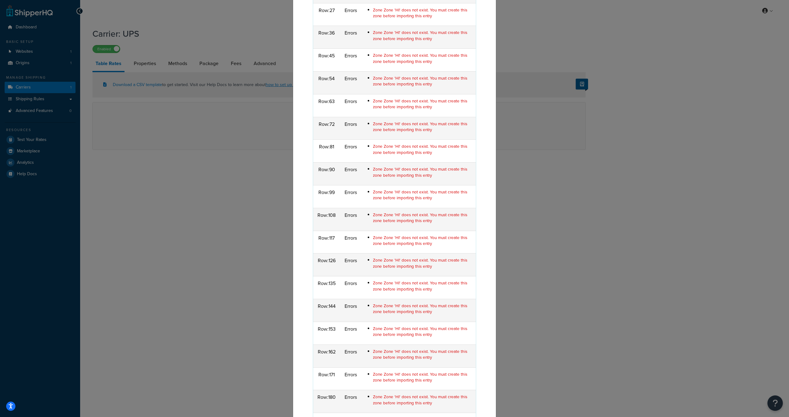
scroll to position [0, 0]
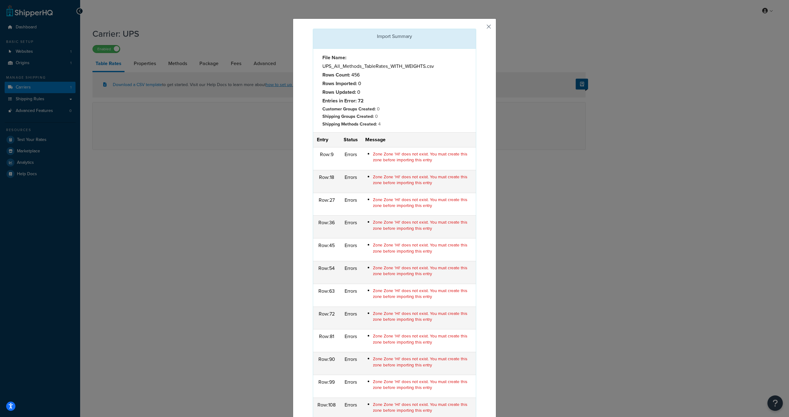
click at [476, 29] on button "button" at bounding box center [476, 30] width 2 height 2
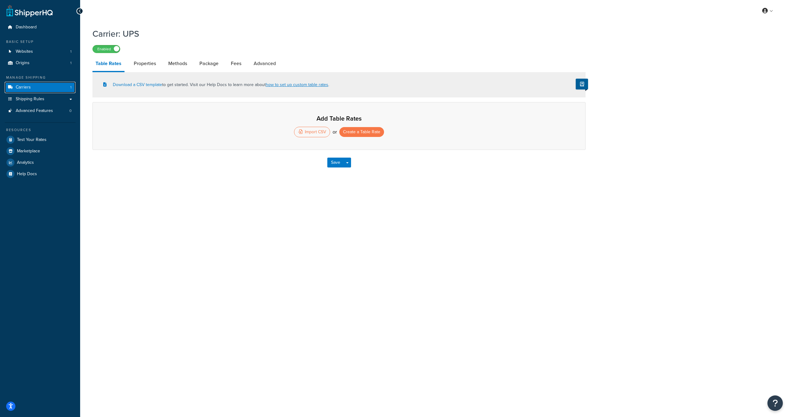
click at [44, 88] on link "Carriers 1" at bounding box center [40, 87] width 71 height 11
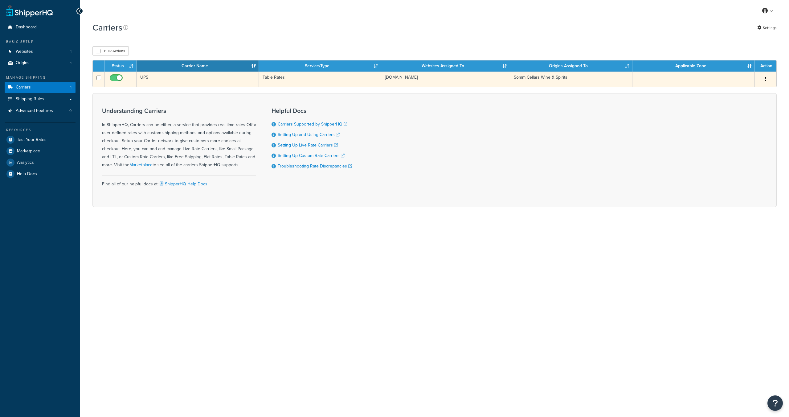
click at [166, 77] on td "UPS" at bounding box center [198, 79] width 122 height 15
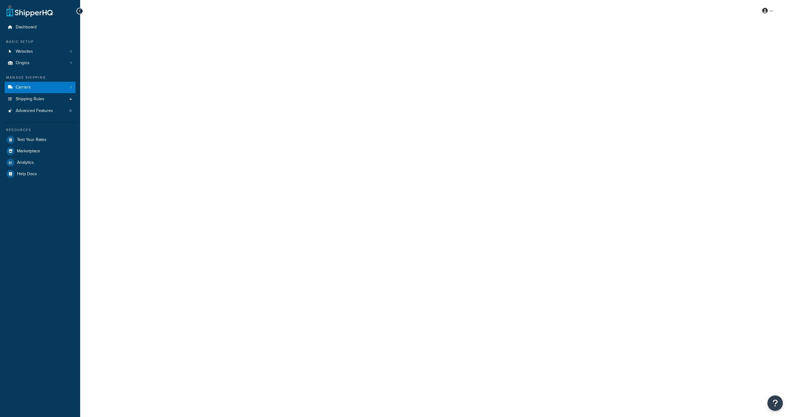
select select "25"
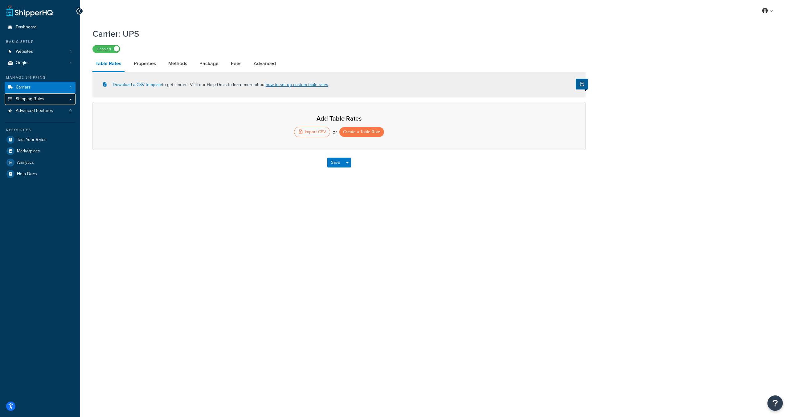
click at [51, 97] on link "Shipping Rules" at bounding box center [40, 98] width 71 height 11
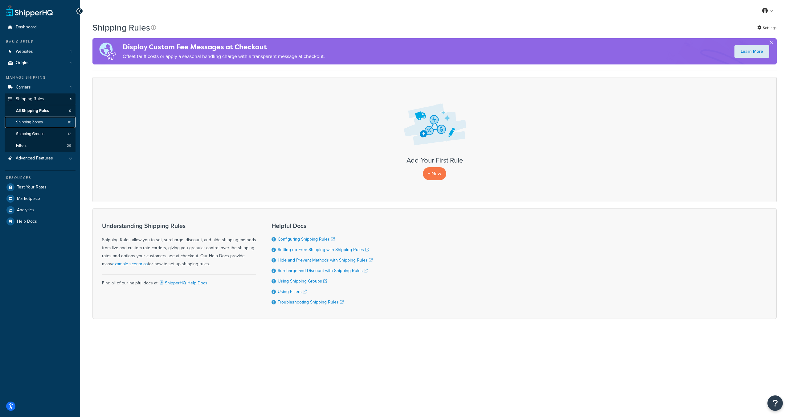
click at [29, 124] on span "Shipping Zones" at bounding box center [29, 122] width 27 height 5
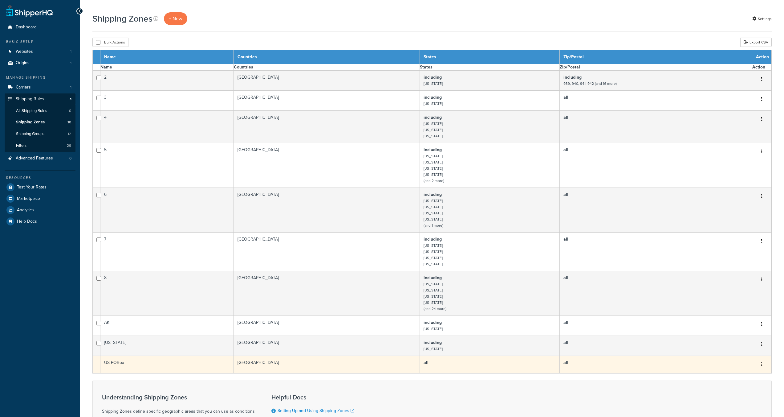
select select "15"
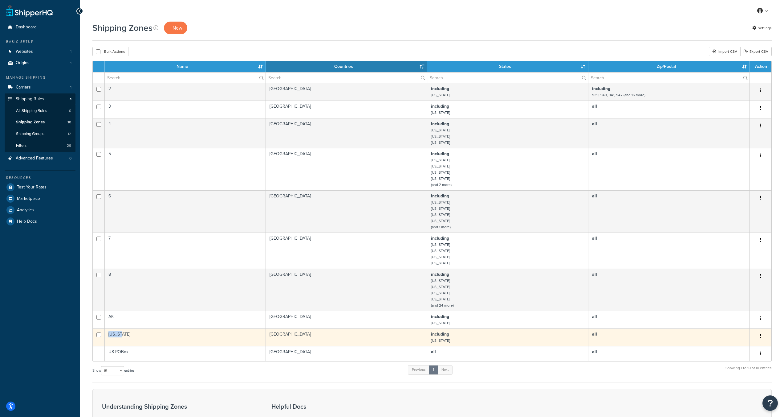
drag, startPoint x: 147, startPoint y: 337, endPoint x: 100, endPoint y: 336, distance: 46.2
click at [100, 336] on tr "[US_STATE] [GEOGRAPHIC_DATA] including [US_STATE] all Edit Duplicate [GEOGRAPHI…" at bounding box center [432, 337] width 679 height 18
copy tr "[US_STATE]"
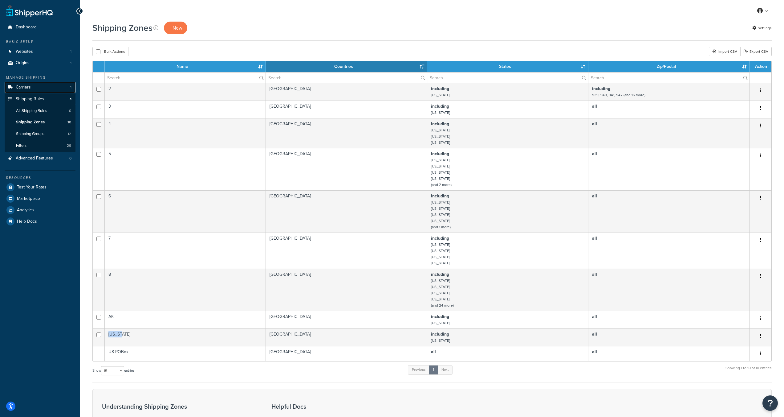
click at [26, 88] on span "Carriers" at bounding box center [23, 87] width 15 height 5
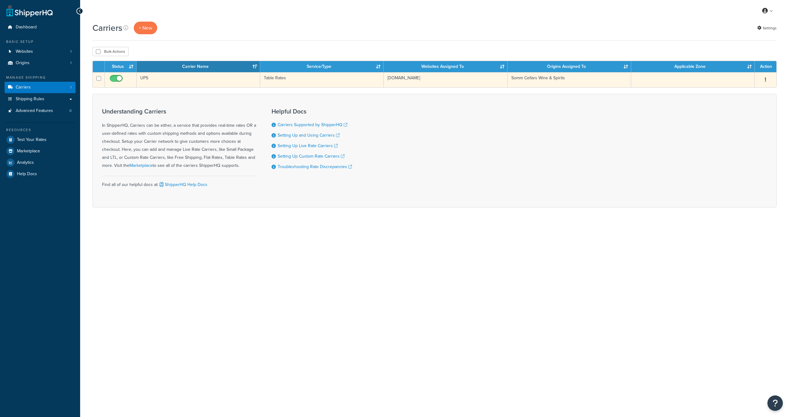
click at [173, 79] on td "UPS" at bounding box center [199, 79] width 124 height 15
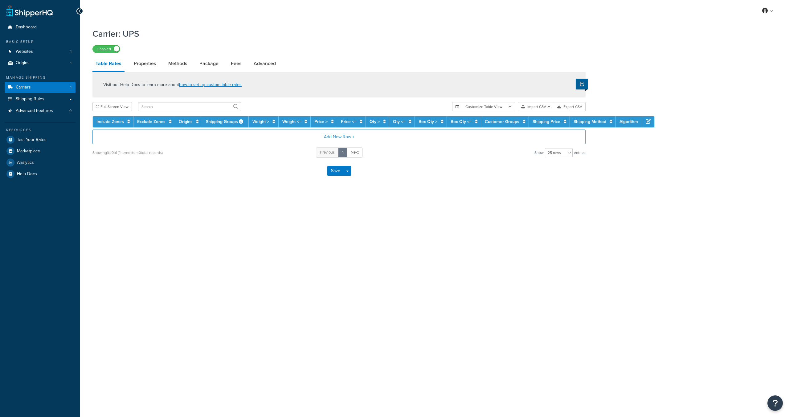
select select "25"
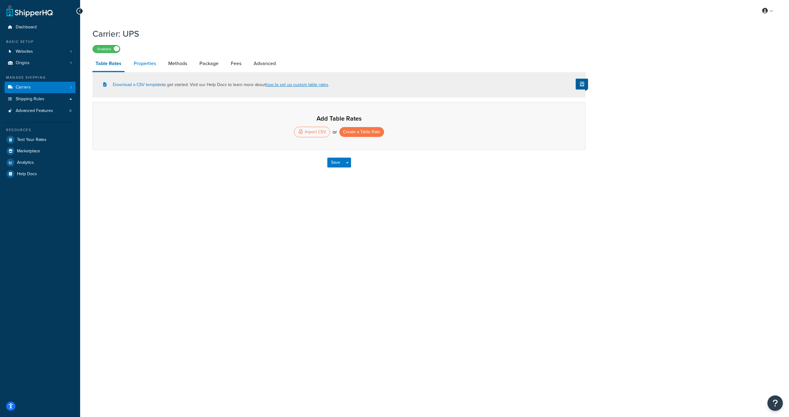
click at [141, 67] on link "Properties" at bounding box center [145, 63] width 28 height 15
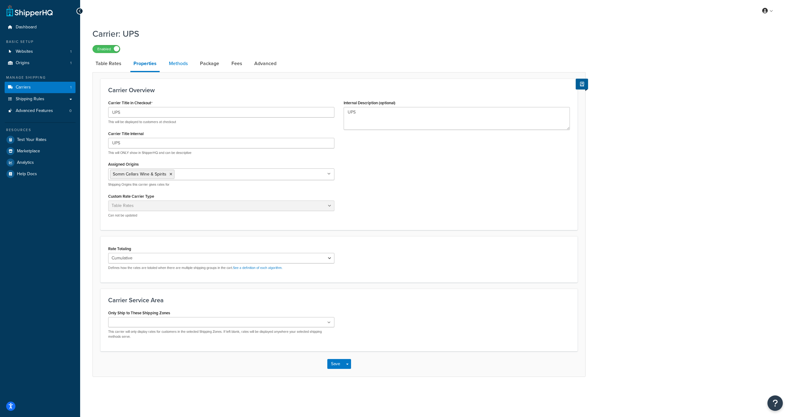
click at [167, 63] on link "Methods" at bounding box center [178, 63] width 25 height 15
select select "25"
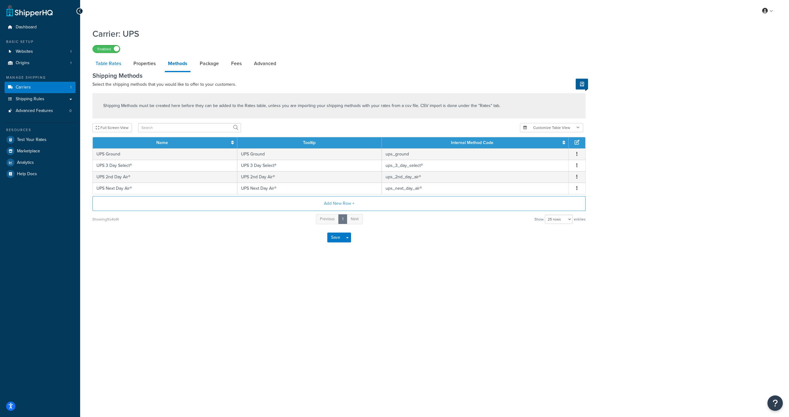
click at [113, 63] on link "Table Rates" at bounding box center [108, 63] width 32 height 15
select select "25"
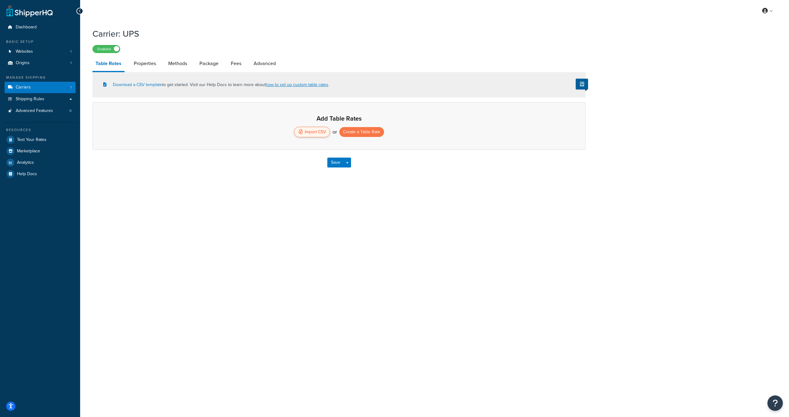
click at [301, 132] on icon at bounding box center [300, 131] width 4 height 4
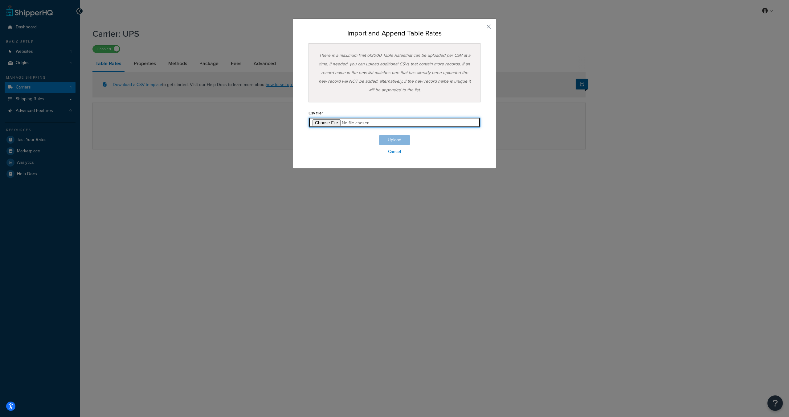
click at [332, 125] on input "file" at bounding box center [395, 122] width 172 height 10
type input "C:\fakepath\UPS_All_Methods_TableRates_WITH_WEIGHTS_HAWAII.csv"
click at [379, 139] on button "Upload" at bounding box center [394, 140] width 31 height 10
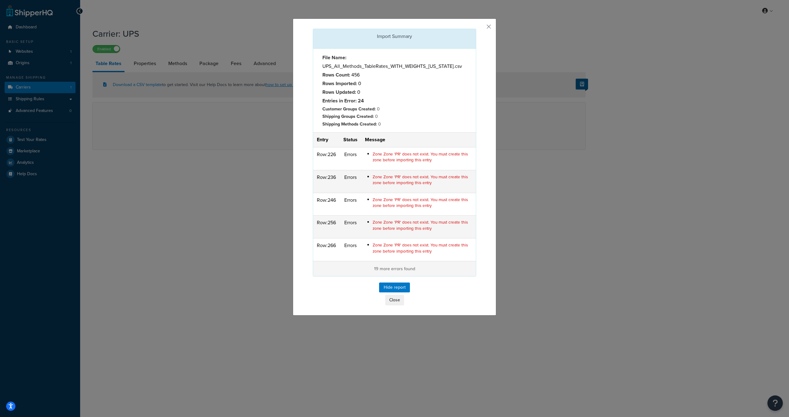
click at [407, 184] on span "Zone Zone 'PR' does not exist. You must create this zone before importing this …" at bounding box center [420, 180] width 95 height 12
click at [392, 269] on p "19 more errors found" at bounding box center [394, 268] width 155 height 7
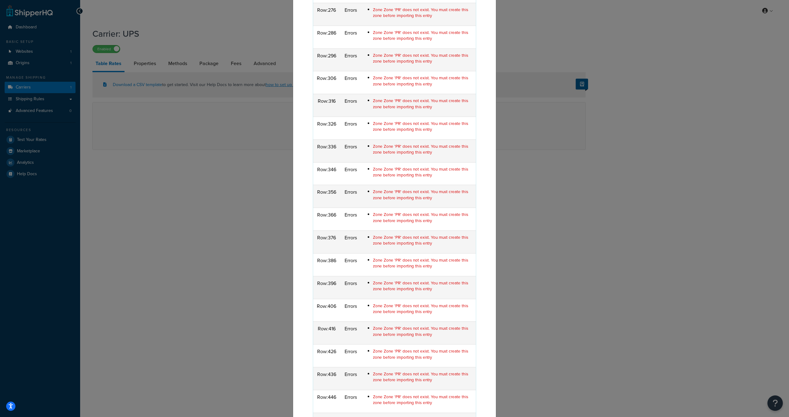
scroll to position [317, 0]
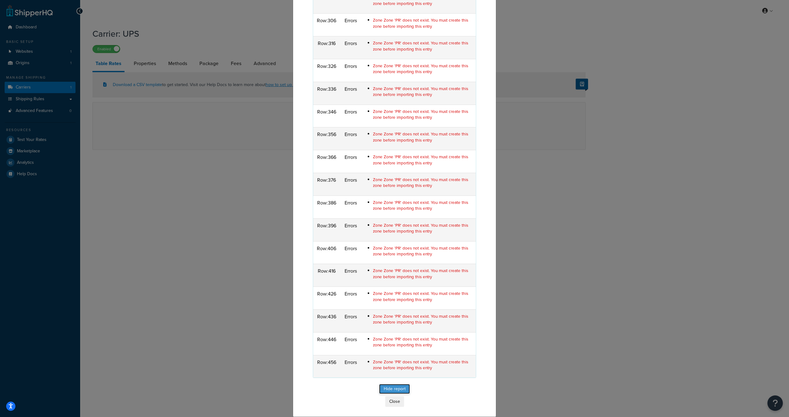
click at [386, 390] on button "Hide report" at bounding box center [394, 389] width 31 height 10
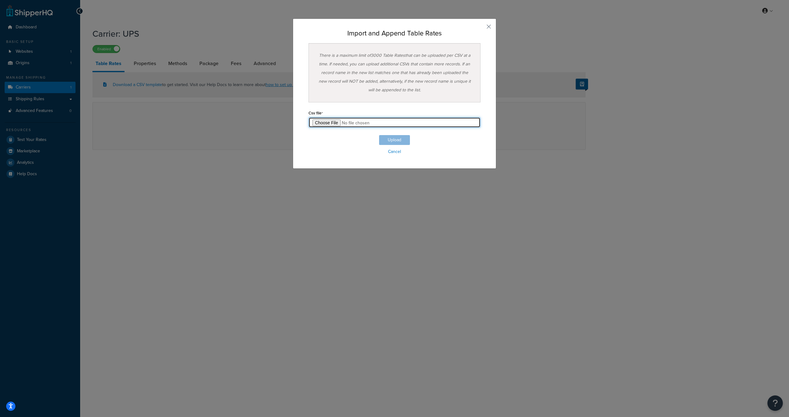
click at [321, 123] on input "file" at bounding box center [395, 122] width 172 height 10
type input "C:\fakepath\UPS_All_Methods_TableRates_WITH_WEIGHTS_HAWAII.csv"
click at [390, 141] on button "Upload" at bounding box center [394, 140] width 31 height 10
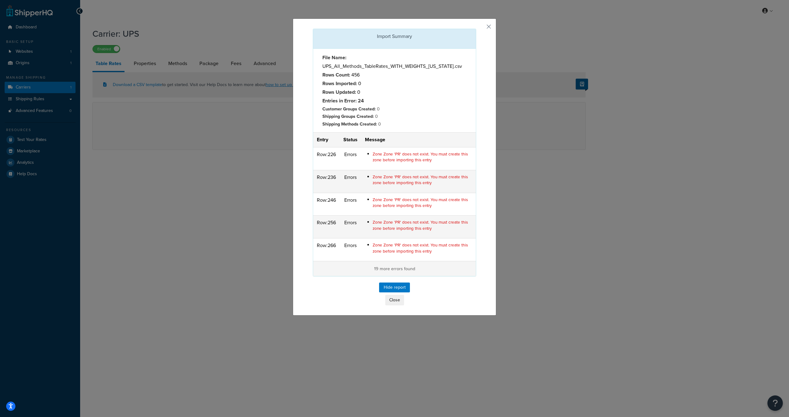
click at [333, 78] on strong "Rows Count:" at bounding box center [336, 74] width 28 height 7
click at [342, 99] on strong "Entries in Error: 24" at bounding box center [343, 100] width 42 height 7
drag, startPoint x: 319, startPoint y: 116, endPoint x: 382, endPoint y: 129, distance: 64.9
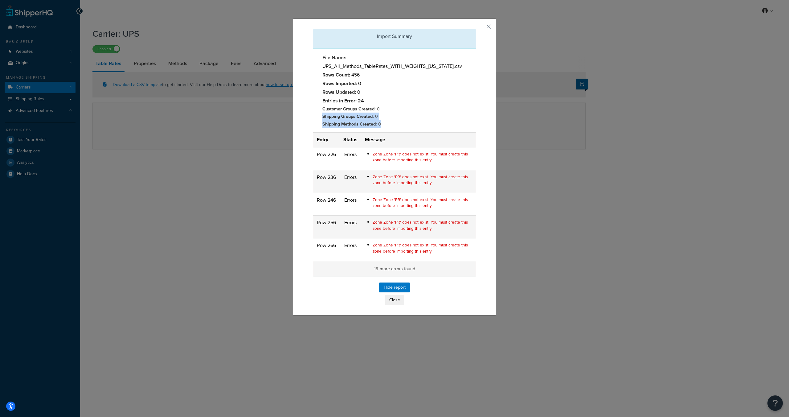
click at [382, 129] on div "File Name: UPS_All_Methods_TableRates_WITH_WEIGHTS_HAWAII.csv Rows Count: 456 R…" at bounding box center [394, 91] width 163 height 84
click at [371, 127] on strong "Shipping Methods Created:" at bounding box center [349, 124] width 55 height 7
click at [394, 287] on button "Hide report" at bounding box center [394, 287] width 31 height 10
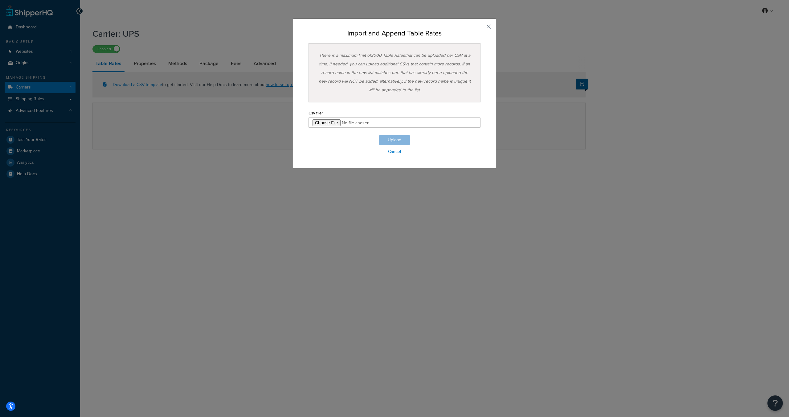
click at [481, 28] on button "button" at bounding box center [480, 29] width 2 height 2
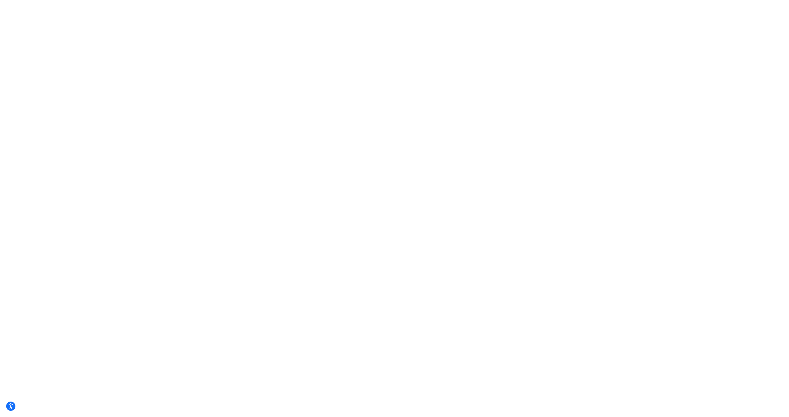
select select "25"
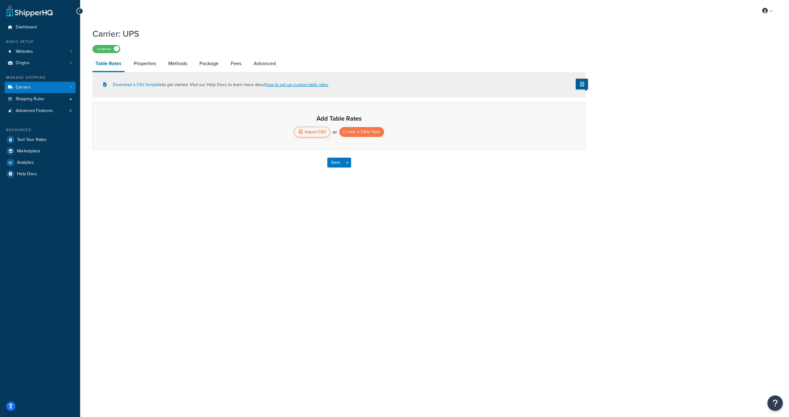
click at [310, 136] on div "Import CSV" at bounding box center [312, 132] width 36 height 10
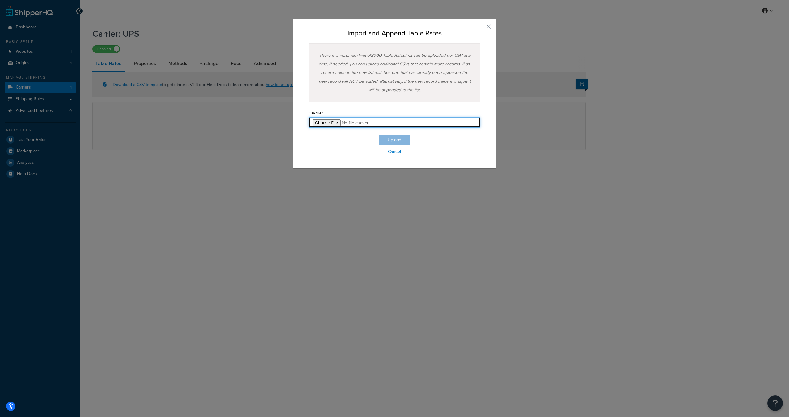
click at [329, 117] on input "file" at bounding box center [395, 122] width 172 height 10
type input "C:\fakepath\UPS_All_Methods_TableRates_WITH_WEIGHTS_CLEAN.csv"
click at [403, 138] on button "Upload" at bounding box center [394, 140] width 31 height 10
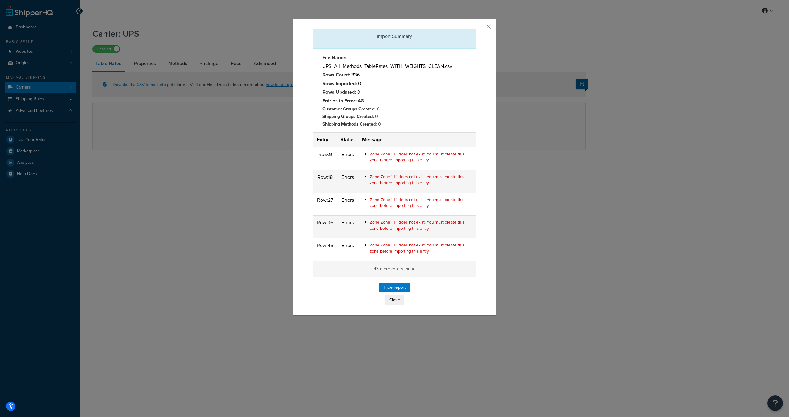
click at [476, 29] on button "button" at bounding box center [476, 30] width 2 height 2
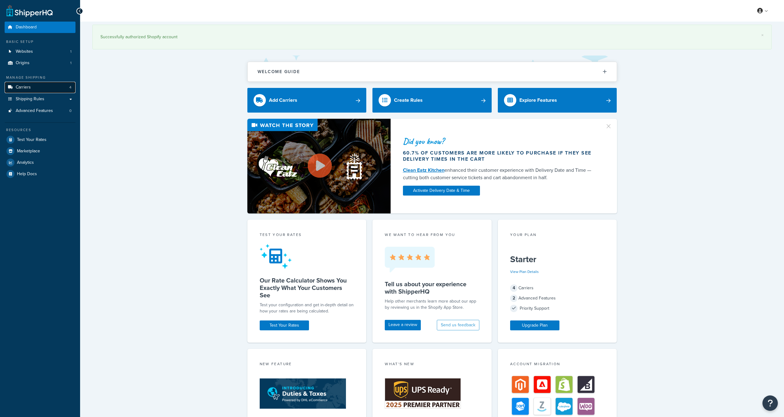
click at [16, 90] on span "Carriers" at bounding box center [23, 87] width 15 height 5
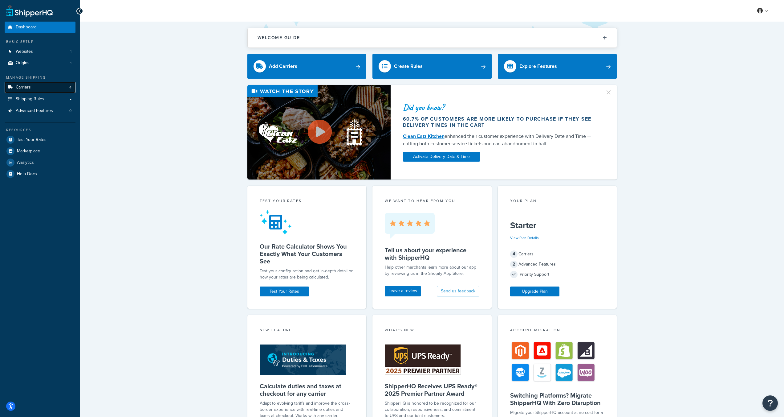
click at [39, 85] on link "Carriers 4" at bounding box center [40, 87] width 71 height 11
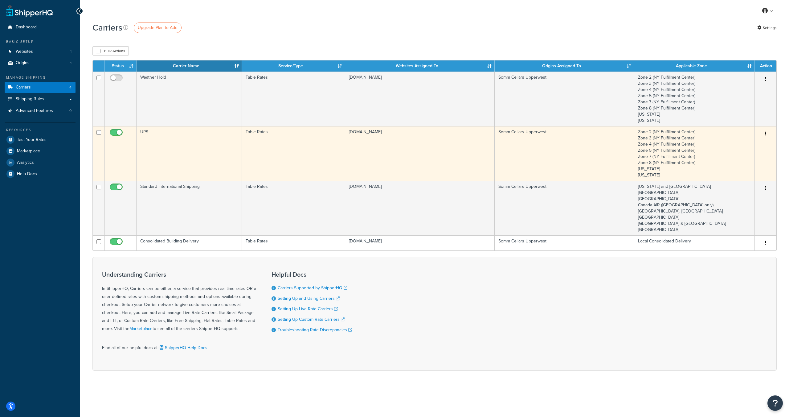
click at [156, 153] on td "UPS" at bounding box center [189, 153] width 105 height 55
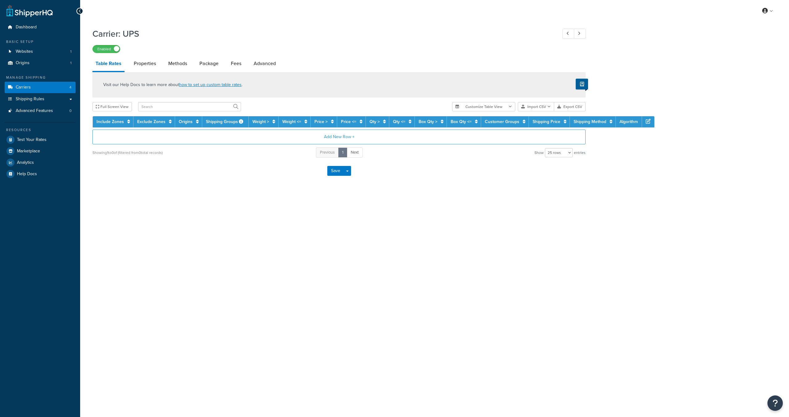
select select "25"
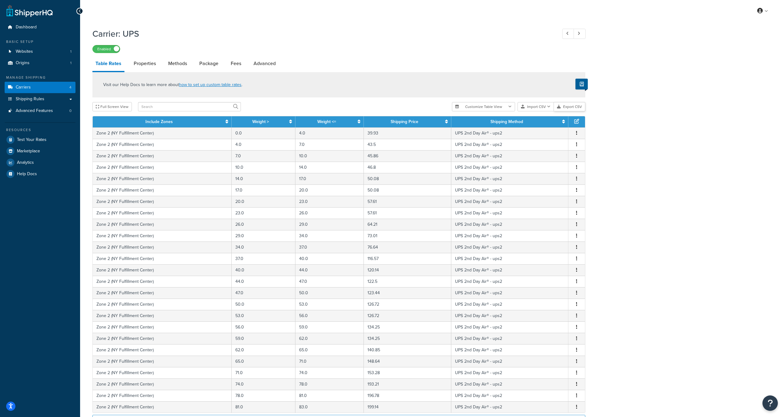
click at [563, 107] on button "Export CSV" at bounding box center [569, 106] width 31 height 9
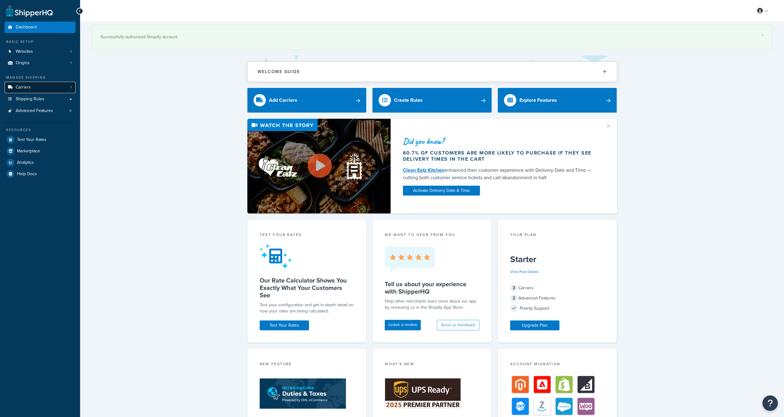
click at [33, 84] on link "Carriers 1" at bounding box center [40, 87] width 71 height 11
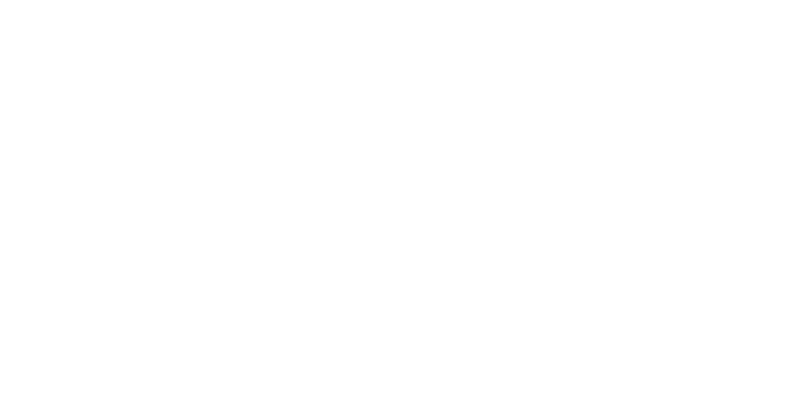
select select "25"
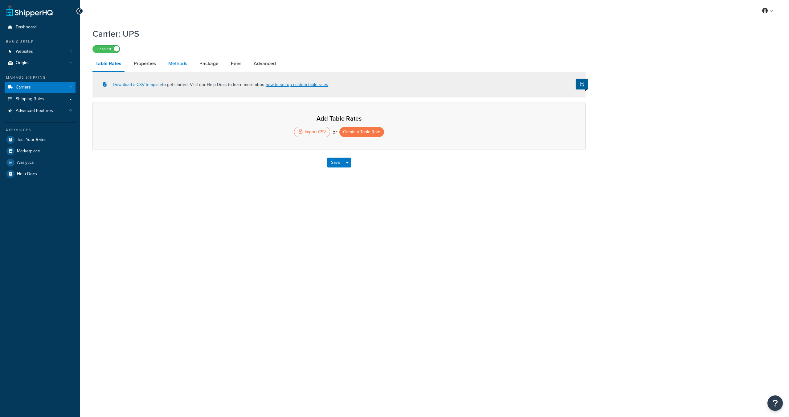
click at [181, 66] on link "Methods" at bounding box center [177, 63] width 25 height 15
select select "25"
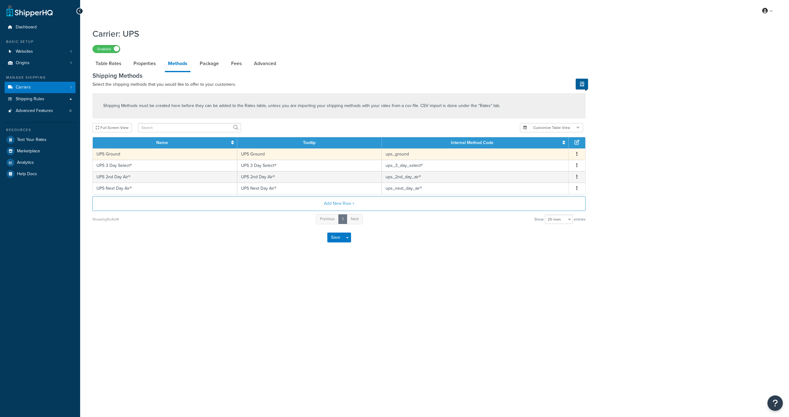
click at [395, 155] on td "ups_ground" at bounding box center [475, 153] width 187 height 11
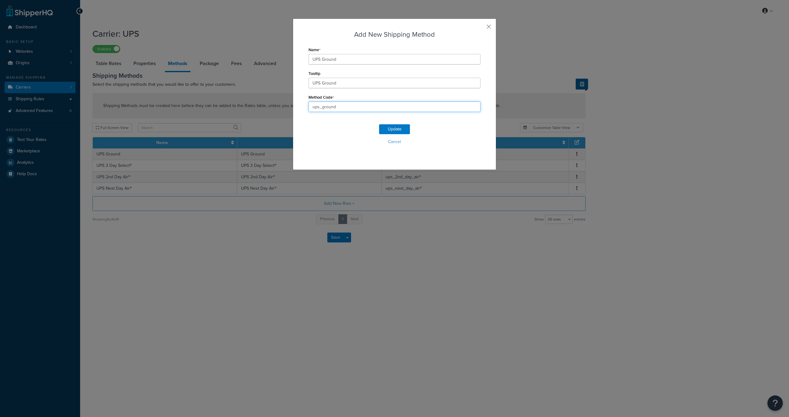
click at [325, 104] on input "ups_ground" at bounding box center [395, 106] width 172 height 10
click at [481, 28] on button "button" at bounding box center [480, 29] width 2 height 2
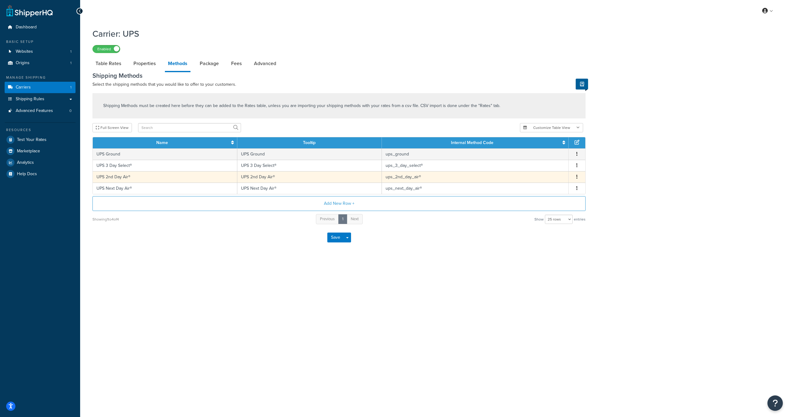
click at [409, 175] on td "ups_2nd_day_air®" at bounding box center [475, 176] width 187 height 11
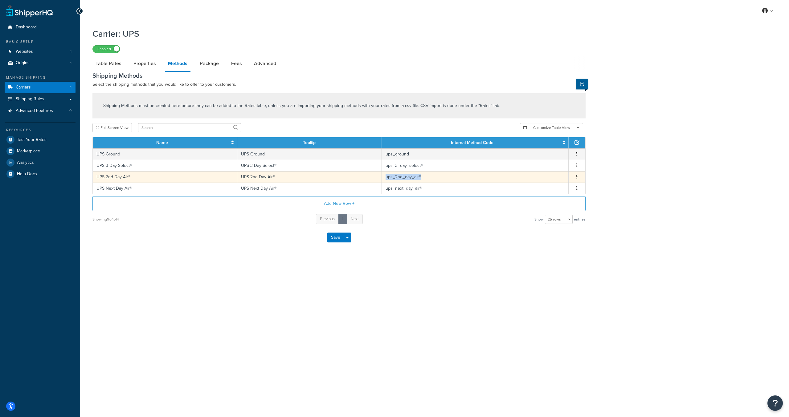
click at [409, 175] on td "ups_2nd_day_air®" at bounding box center [475, 176] width 187 height 11
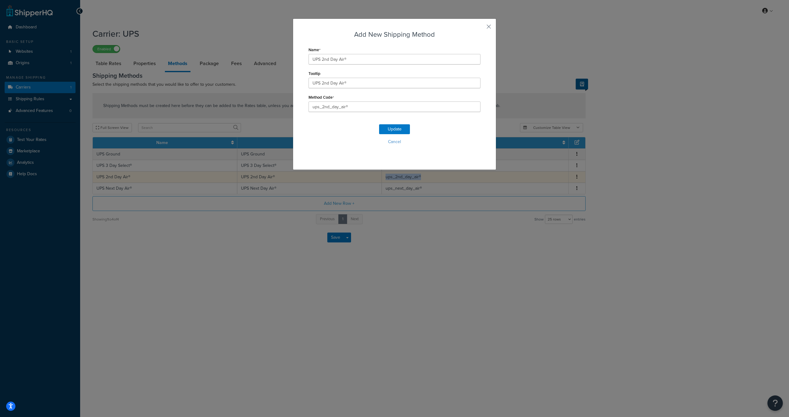
copy td "ups_2nd_day_air®"
click at [332, 102] on input "ups_2nd_day_air®" at bounding box center [395, 106] width 172 height 10
click at [489, 27] on div "Add New Shipping Method Name UPS 2nd Day Air® Tooltip UPS 2nd Day Air® Method C…" at bounding box center [394, 93] width 203 height 151
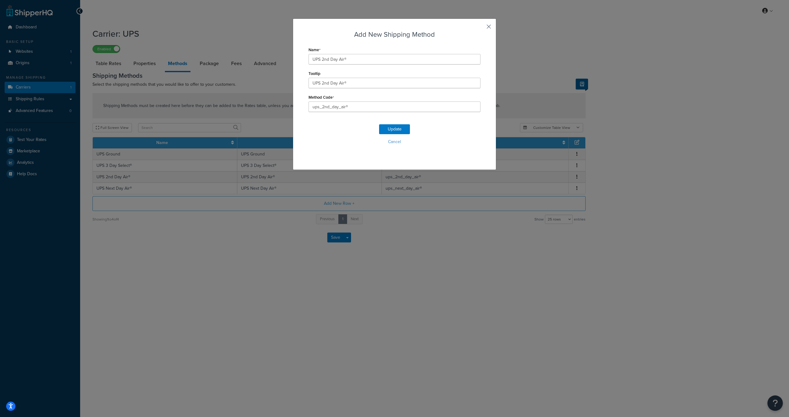
click at [481, 28] on button "button" at bounding box center [480, 29] width 2 height 2
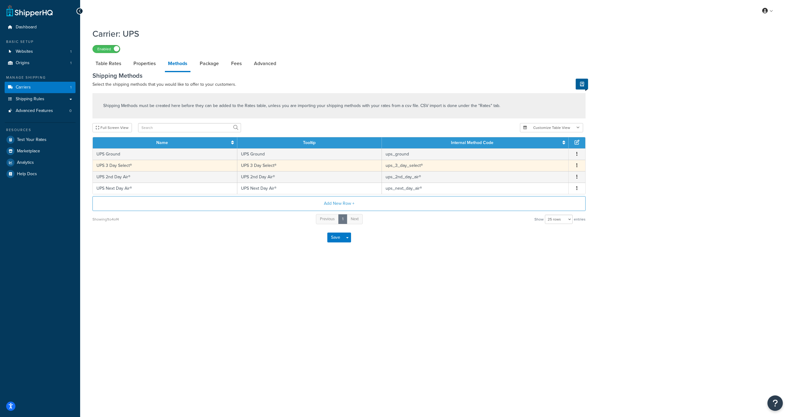
click at [414, 168] on td "ups_3_day_select®" at bounding box center [475, 165] width 187 height 11
click at [414, 167] on td "ups_3_day_select®" at bounding box center [475, 165] width 187 height 11
copy td "ups_3_day_select®"
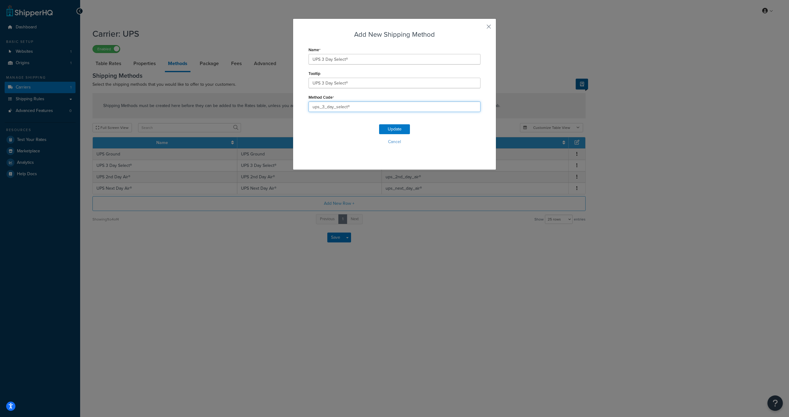
click at [335, 106] on input "ups_3_day_select®" at bounding box center [395, 106] width 172 height 10
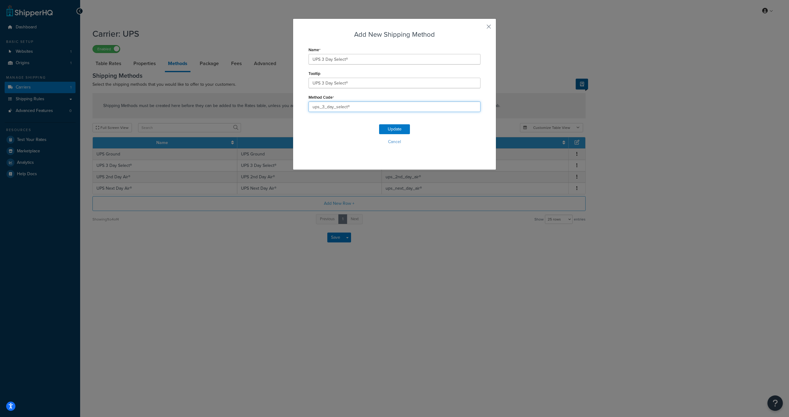
click at [335, 106] on input "ups_3_day_select®" at bounding box center [395, 106] width 172 height 10
click at [481, 28] on button "button" at bounding box center [480, 29] width 2 height 2
click at [61, 100] on div "Add New Shipping Method Name UPS 3 Day Select® Tooltip UPS 3 Day Select® Method…" at bounding box center [394, 208] width 789 height 417
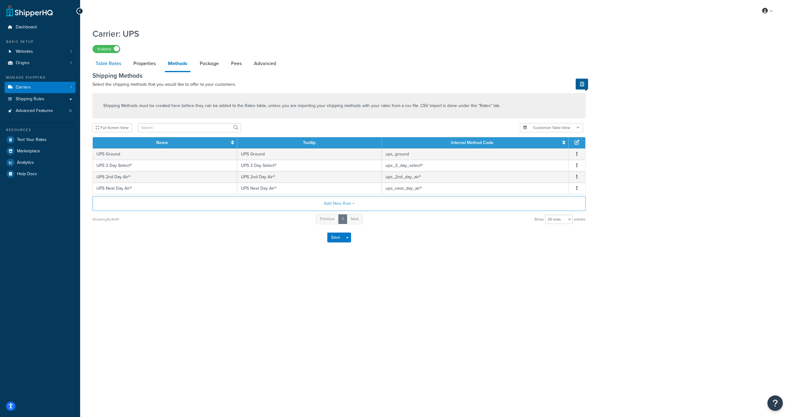
click at [110, 65] on link "Table Rates" at bounding box center [108, 63] width 32 height 15
select select "25"
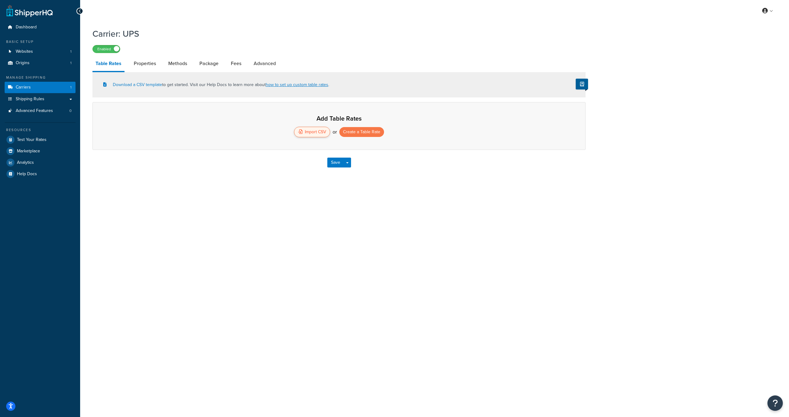
click at [317, 135] on div "Import CSV" at bounding box center [312, 132] width 36 height 10
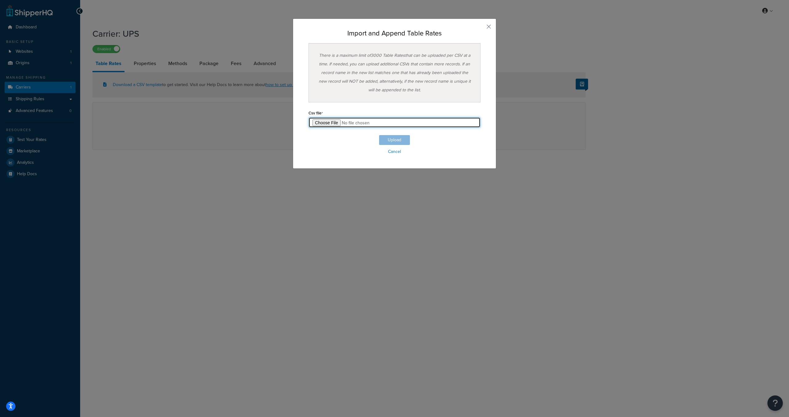
click at [339, 123] on input "file" at bounding box center [395, 122] width 172 height 10
click at [387, 141] on button "Upload" at bounding box center [394, 140] width 31 height 10
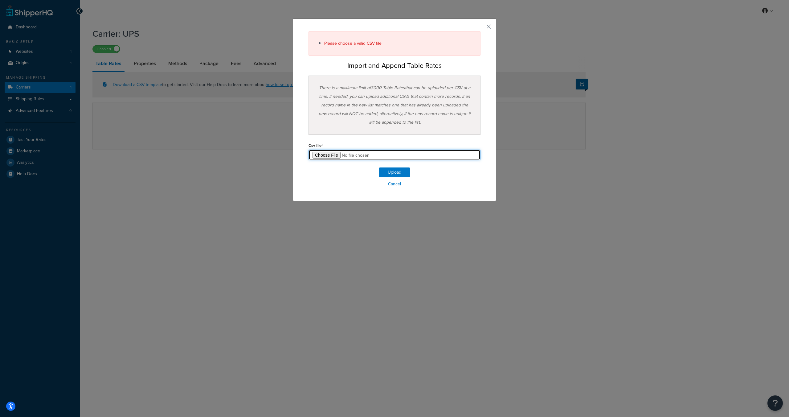
click at [337, 156] on input "file" at bounding box center [395, 155] width 172 height 10
type input "C:\fakepath\UPS_All_Methods_TableRates_ORDERED_ZONE_METHOD_hawai.csv"
click at [387, 174] on button "Upload" at bounding box center [394, 172] width 31 height 10
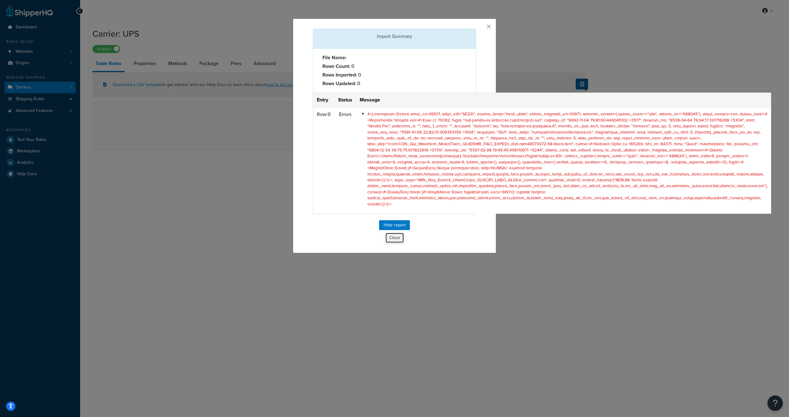
click at [394, 236] on button "Close" at bounding box center [394, 237] width 19 height 10
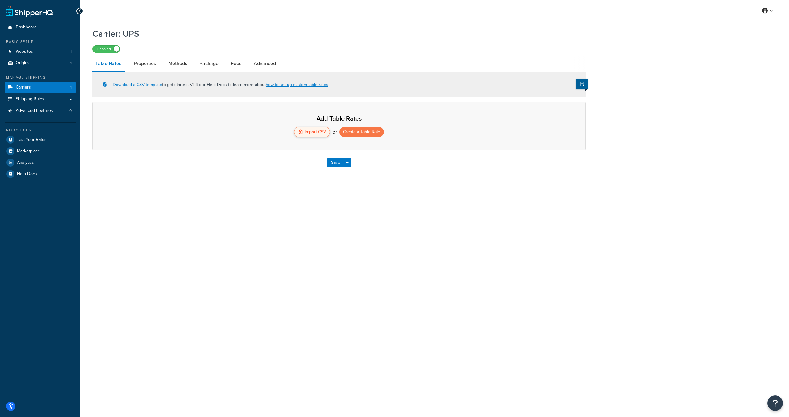
click at [303, 127] on div "Import CSV" at bounding box center [312, 132] width 36 height 10
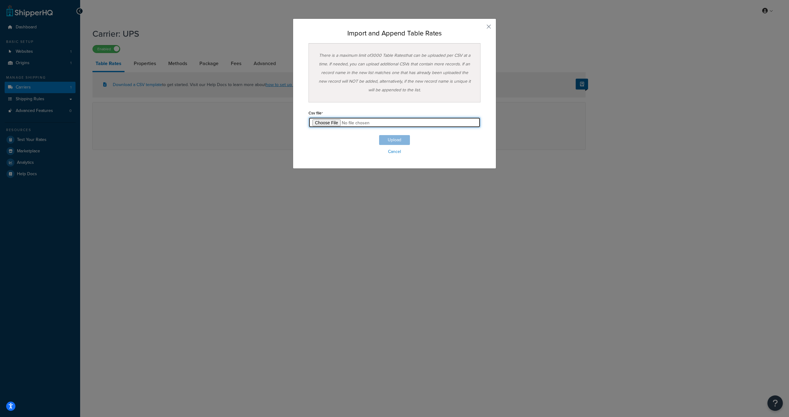
click at [336, 122] on input "file" at bounding box center [395, 122] width 172 height 10
type input "C:\fakepath\UPS_All_Methods_TableRates_ORDERED_ZONE_METHOD_hawai.csv"
click at [380, 141] on button "Upload" at bounding box center [394, 140] width 31 height 10
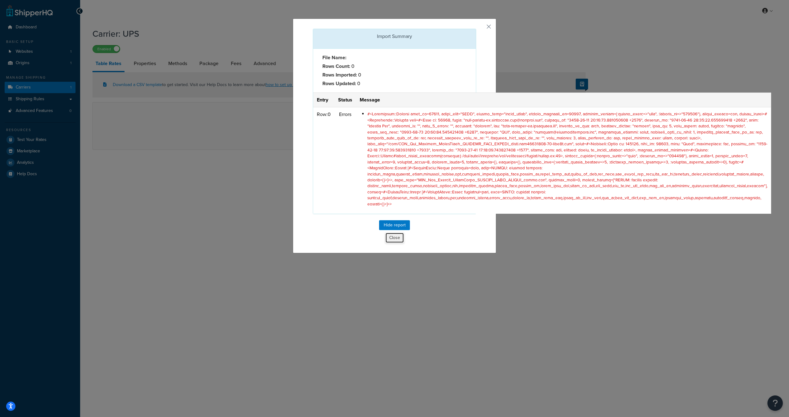
click at [389, 238] on button "Close" at bounding box center [394, 237] width 19 height 10
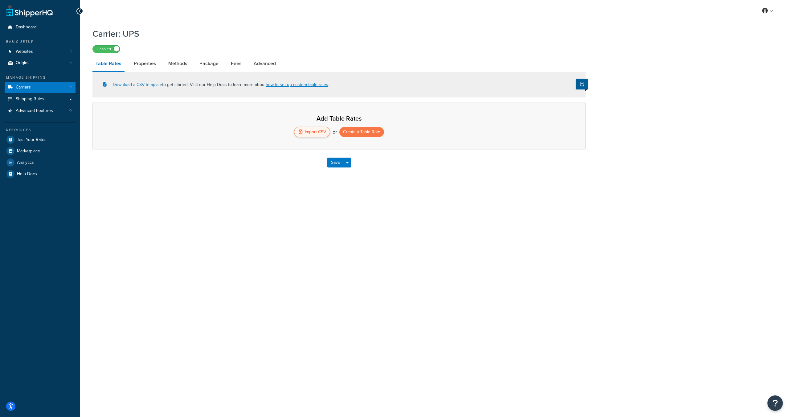
click at [323, 132] on div "Import CSV" at bounding box center [312, 132] width 36 height 10
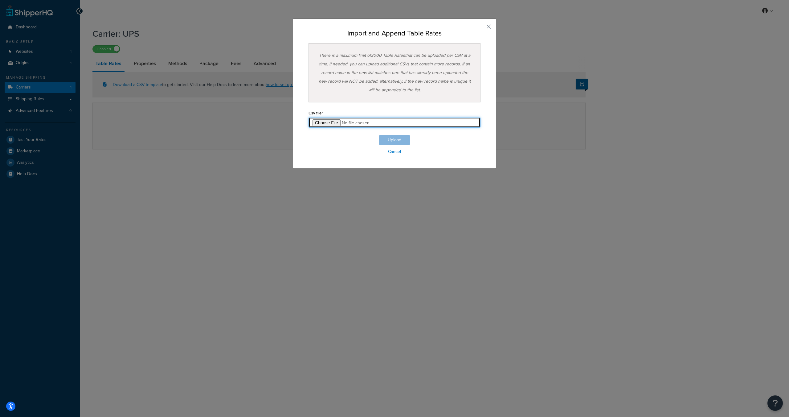
click at [335, 124] on input "file" at bounding box center [395, 122] width 172 height 10
type input "C:\fakepath\UPS_All_Methods_TableRates_ORDERED_WITH_METHOD_CODE_AND_STARS.csv"
click at [380, 144] on button "Upload" at bounding box center [394, 140] width 31 height 10
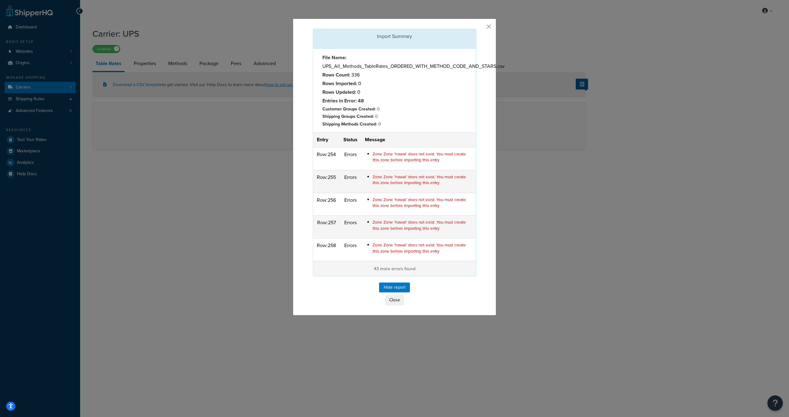
click at [379, 269] on p "43 more errors found" at bounding box center [394, 268] width 155 height 7
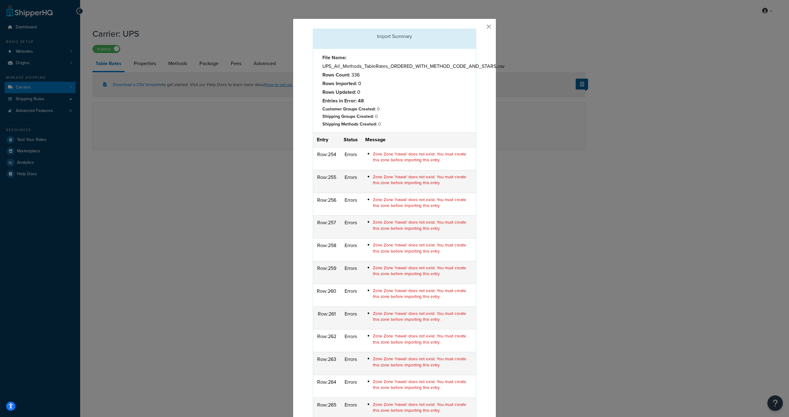
click at [476, 29] on button "button" at bounding box center [476, 30] width 2 height 2
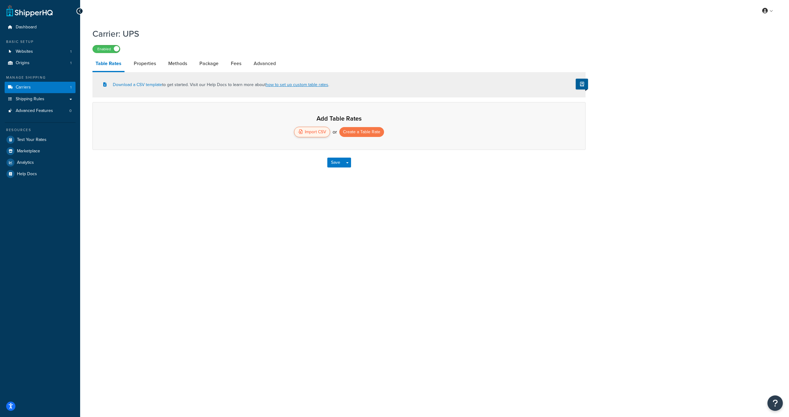
click at [301, 131] on icon at bounding box center [300, 131] width 4 height 4
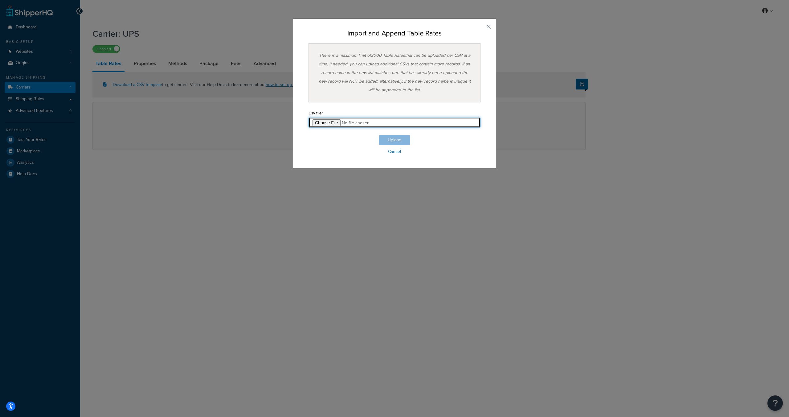
click at [331, 122] on input "file" at bounding box center [395, 122] width 172 height 10
type input "C:\fakepath\UPS_All_Methods_TableRates_FINAL_one_decimal_weights_stars_zoneHawa…"
click at [395, 141] on button "Upload" at bounding box center [394, 140] width 31 height 10
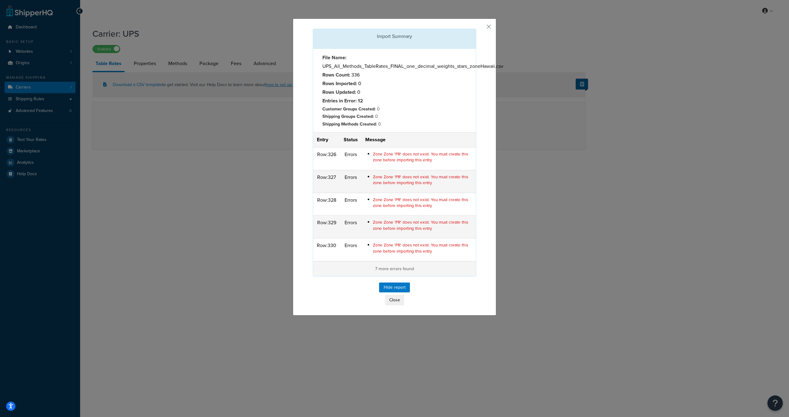
click at [403, 272] on p "7 more errors found" at bounding box center [394, 268] width 155 height 7
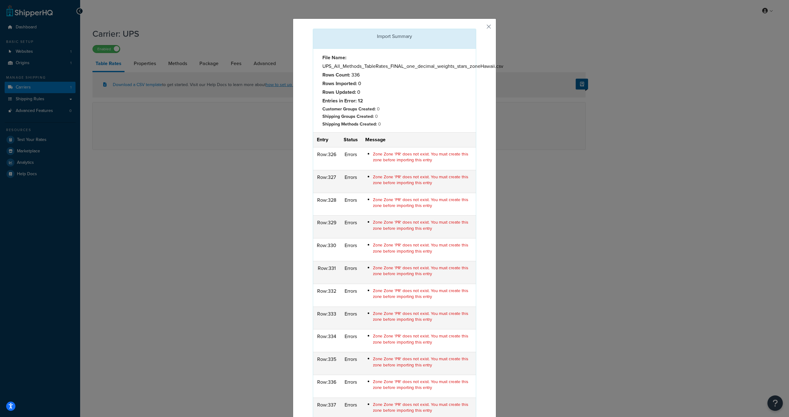
scroll to position [44, 0]
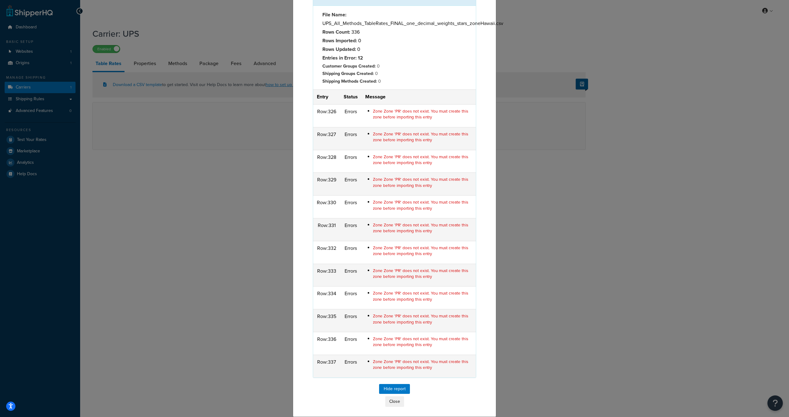
click at [353, 76] on strong "Shipping Groups Created:" at bounding box center [347, 73] width 51 height 7
click at [351, 58] on strong "Entries in Error: 12" at bounding box center [342, 57] width 41 height 7
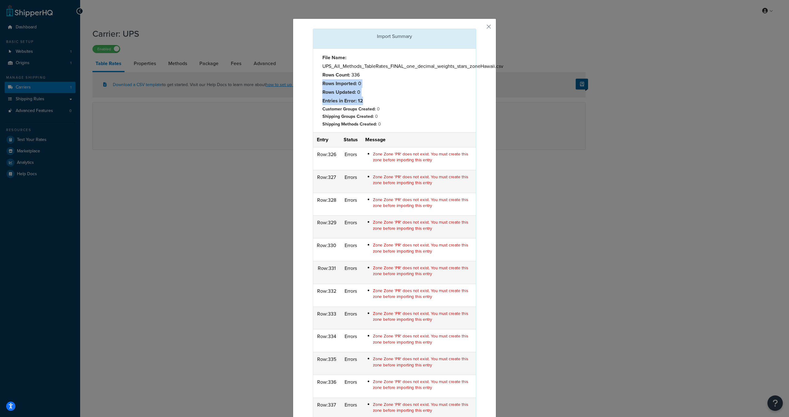
drag, startPoint x: 312, startPoint y: 83, endPoint x: 367, endPoint y: 100, distance: 57.9
click at [367, 100] on div "File Name: UPS_All_Methods_TableRates_FINAL_one_decimal_weights_stars_zoneHawai…" at bounding box center [394, 91] width 163 height 84
click at [357, 87] on div "File Name: UPS_All_Methods_TableRates_FINAL_one_decimal_weights_stars_zoneHawai…" at bounding box center [356, 90] width 77 height 74
click at [343, 75] on strong "Rows Count:" at bounding box center [336, 74] width 28 height 7
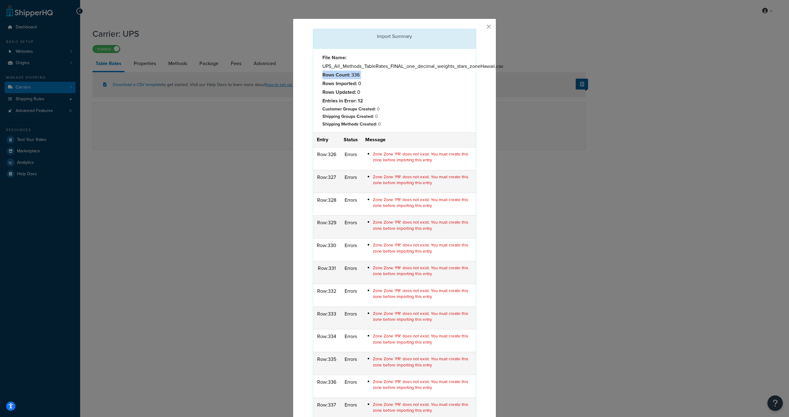
click at [343, 75] on strong "Rows Count:" at bounding box center [336, 74] width 28 height 7
click at [345, 83] on strong "Rows Imported:" at bounding box center [339, 83] width 35 height 7
click at [343, 78] on strong "Rows Count:" at bounding box center [336, 74] width 28 height 7
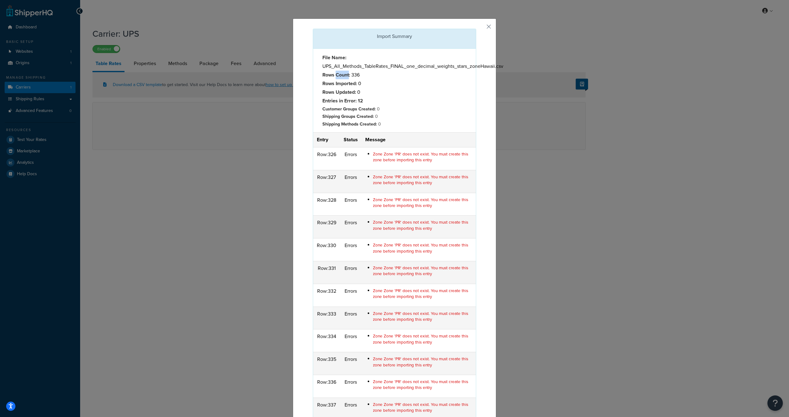
click at [343, 78] on strong "Rows Count:" at bounding box center [336, 74] width 28 height 7
click at [476, 29] on button "button" at bounding box center [476, 30] width 2 height 2
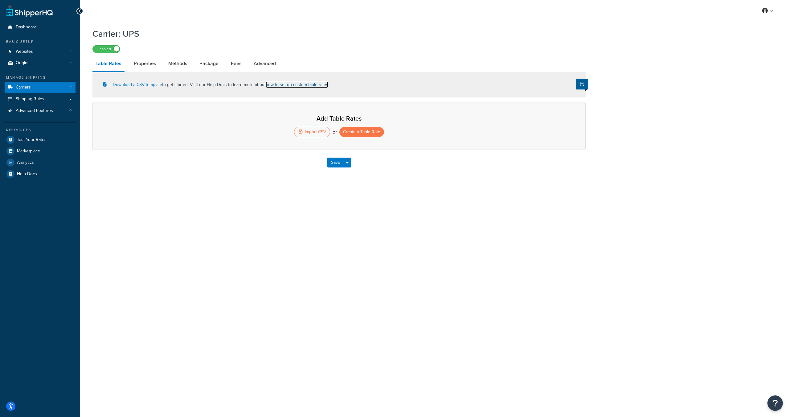
click at [299, 85] on link "how to set up custom table rates" at bounding box center [297, 84] width 63 height 6
click at [303, 137] on div "Import CSV" at bounding box center [312, 132] width 36 height 10
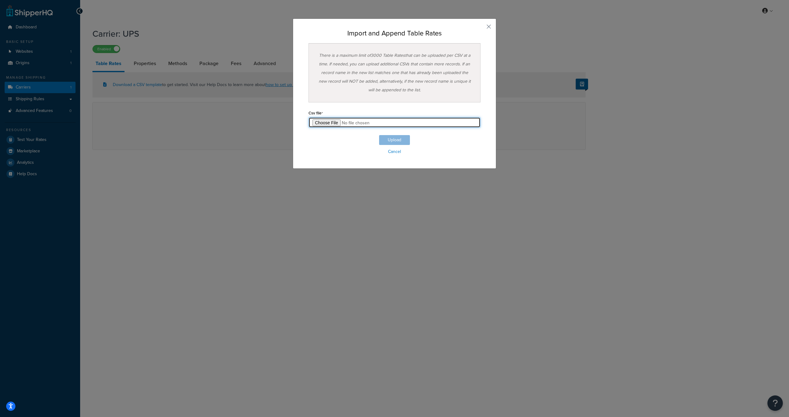
click at [336, 119] on input "file" at bounding box center [395, 122] width 172 height 10
type input "C:\fakepath\UPS_All_Methods_TableRates_FINAL_noPR.csv"
drag, startPoint x: 392, startPoint y: 135, endPoint x: 393, endPoint y: 139, distance: 4.1
click at [392, 135] on button "Upload" at bounding box center [394, 140] width 31 height 10
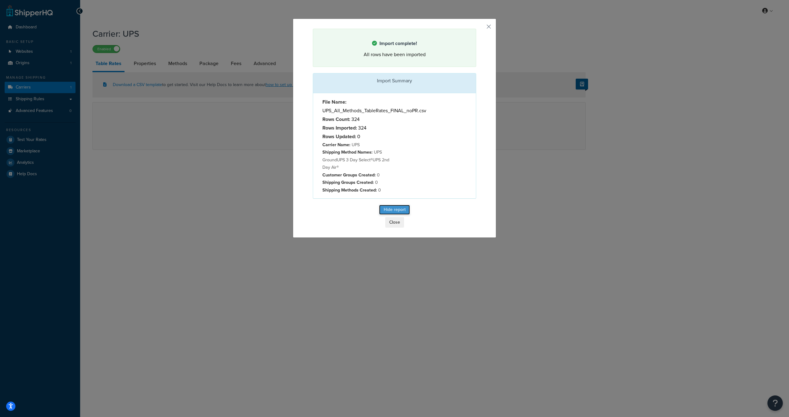
click at [392, 210] on button "Hide report" at bounding box center [394, 210] width 31 height 10
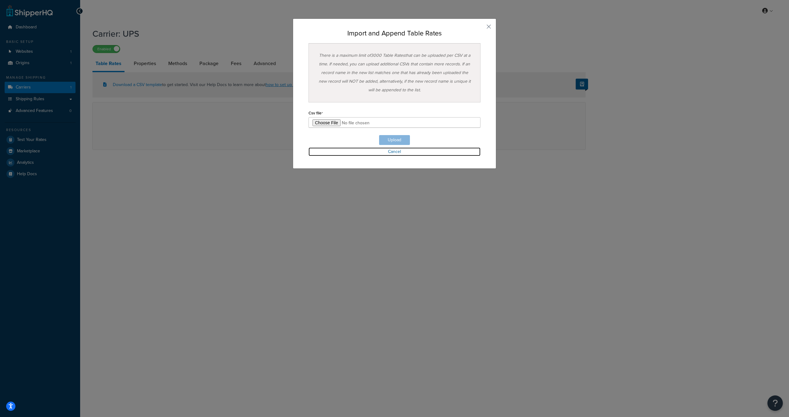
click at [389, 155] on link "Cancel" at bounding box center [395, 151] width 172 height 9
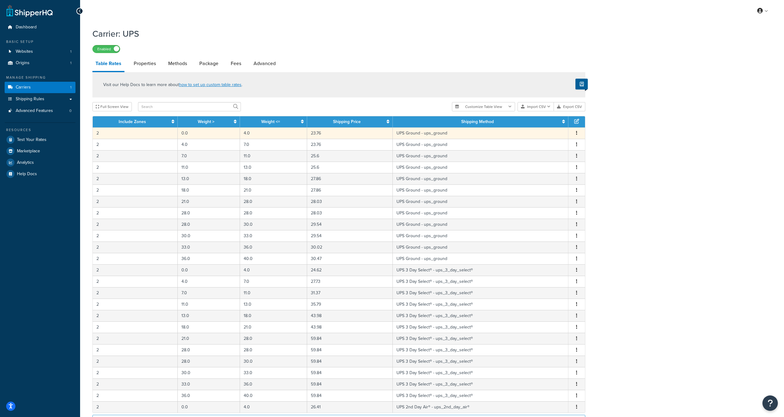
click at [131, 134] on td "2" at bounding box center [135, 132] width 85 height 11
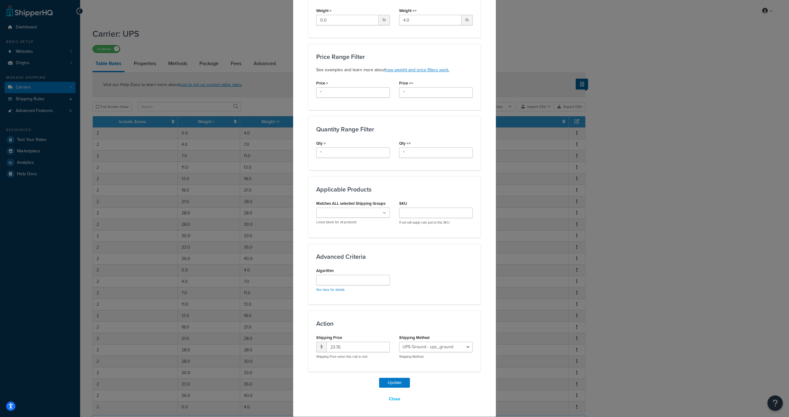
scroll to position [161, 0]
click at [451, 352] on select "UPS Ground - ups_ground UPS 3 Day Select® - ups_3_day_select® UPS 2nd Day Air® …" at bounding box center [436, 349] width 74 height 10
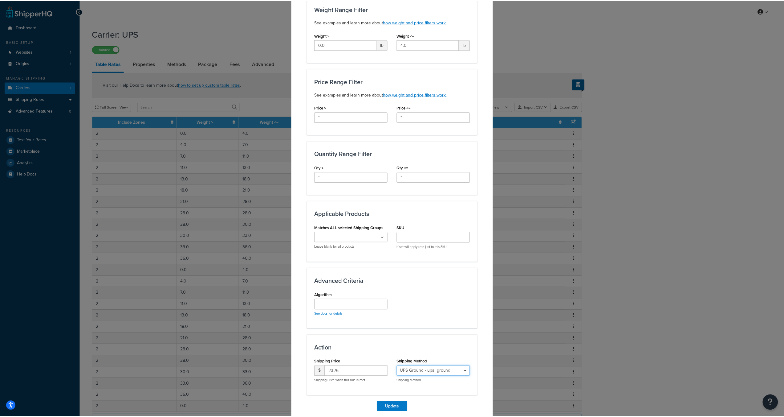
scroll to position [0, 0]
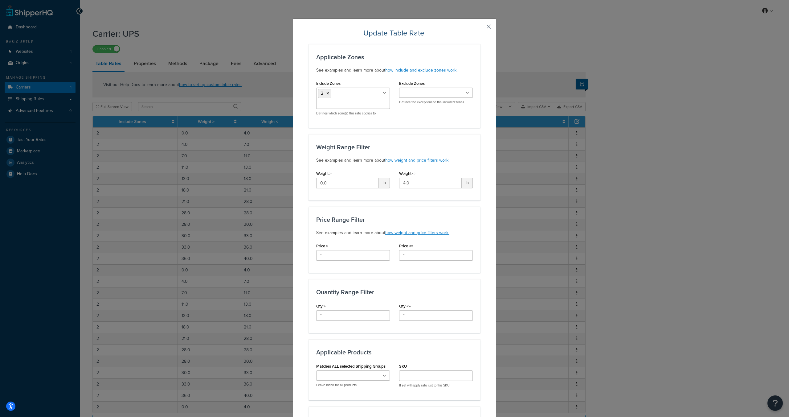
click at [481, 29] on button "button" at bounding box center [480, 29] width 2 height 2
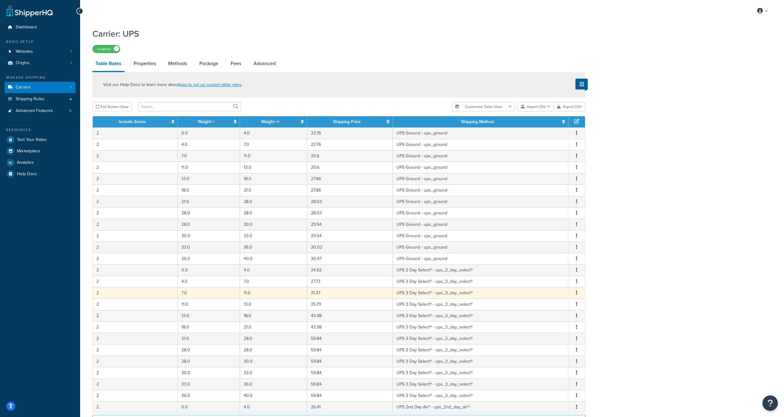
scroll to position [84, 0]
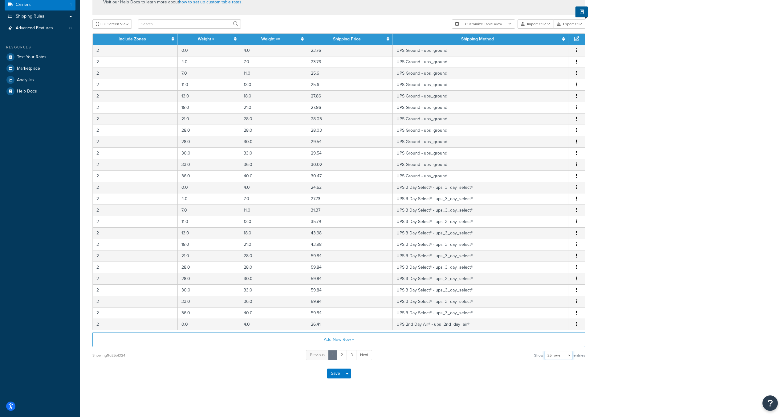
click at [557, 354] on select "10 rows 15 rows 25 rows 50 rows 100 rows 1000 rows" at bounding box center [559, 354] width 28 height 9
select select "1000"
click at [546, 350] on select "10 rows 15 rows 25 rows 50 rows 100 rows 1000 rows" at bounding box center [559, 354] width 28 height 9
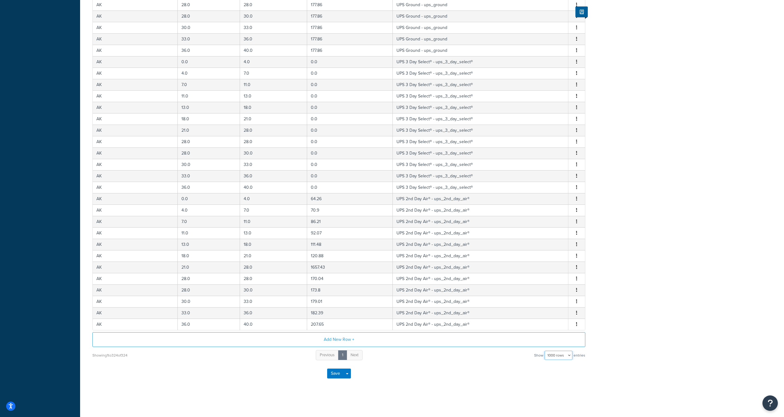
scroll to position [0, 0]
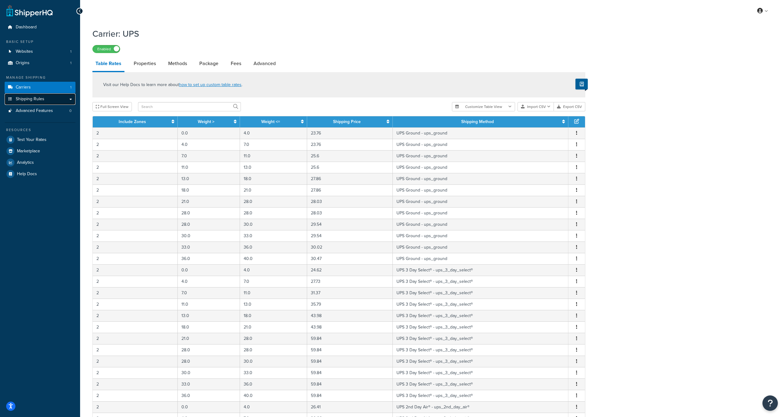
click at [61, 100] on link "Shipping Rules" at bounding box center [40, 98] width 71 height 11
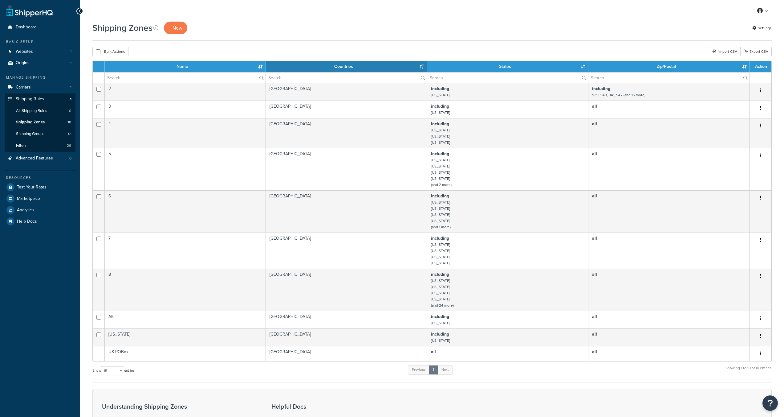
select select "15"
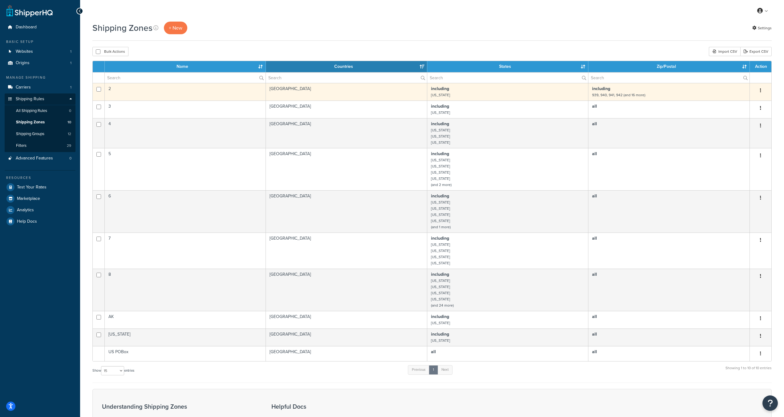
click at [489, 96] on td "including [US_STATE]" at bounding box center [508, 92] width 161 height 18
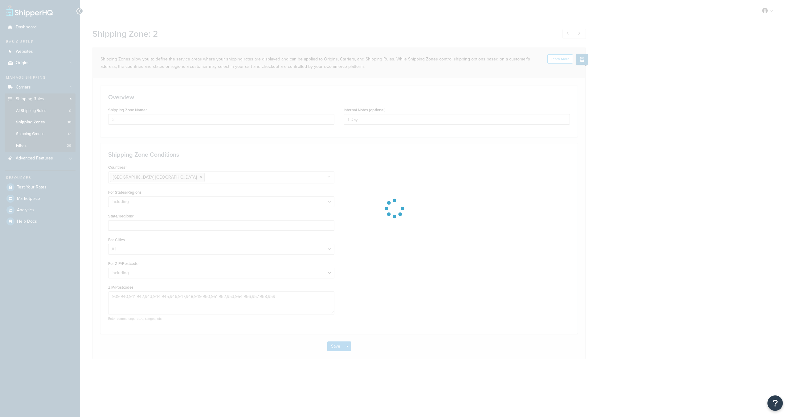
select select "including"
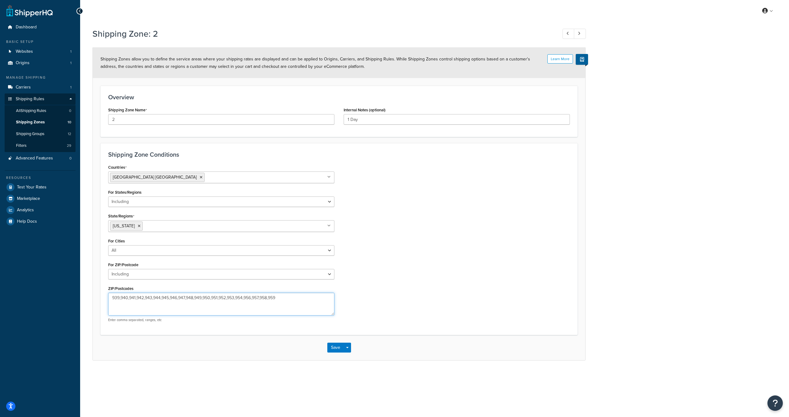
click at [116, 299] on textarea "939,940,941,942,943,944,945,946,947,948,949,950,951,952,953,954,956,957,958,959" at bounding box center [221, 304] width 226 height 23
click at [119, 297] on textarea "939,940,941,942,943,944,945,946,947,948,949,950,951,952,953,954,956,957,958,959" at bounding box center [221, 304] width 226 height 23
click at [118, 297] on textarea "939,940,941,942,943,944,945,946,947,948,949,950,951,952,953,954,956,957,958,959" at bounding box center [221, 304] width 226 height 23
click at [117, 298] on textarea "939,940,941,942,943,944,945,946,947,948,949,950,951,952,953,954,956,957,958,959" at bounding box center [221, 304] width 226 height 23
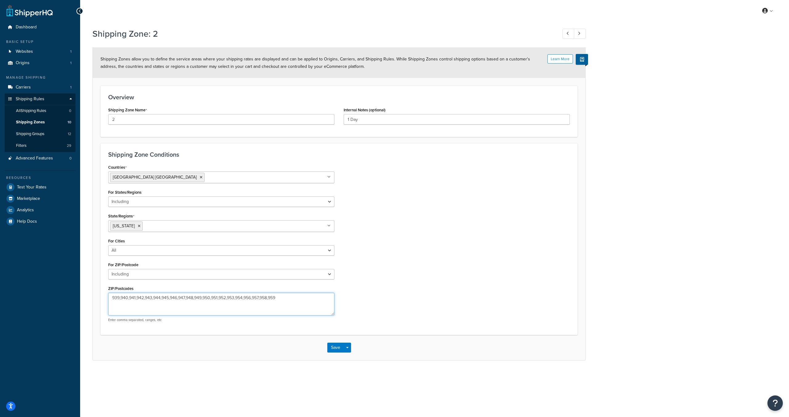
click at [117, 298] on textarea "939,940,941,942,943,944,945,946,947,948,949,950,951,952,953,954,956,957,958,959" at bounding box center [221, 304] width 226 height 23
drag, startPoint x: 124, startPoint y: 297, endPoint x: 277, endPoint y: 300, distance: 152.9
click at [124, 297] on textarea "939,940,941,942,943,944,945,946,947,948,949,950,951,952,953,954,956,957,958,959" at bounding box center [221, 304] width 226 height 23
click at [281, 297] on textarea "939,940,941,942,943,944,945,946,947,948,949,950,951,952,953,954,956,957,958,959" at bounding box center [221, 304] width 226 height 23
click at [272, 298] on textarea "939,940,941,942,943,944,945,946,947,948,949,950,951,952,953,954,956,957,958,959" at bounding box center [221, 304] width 226 height 23
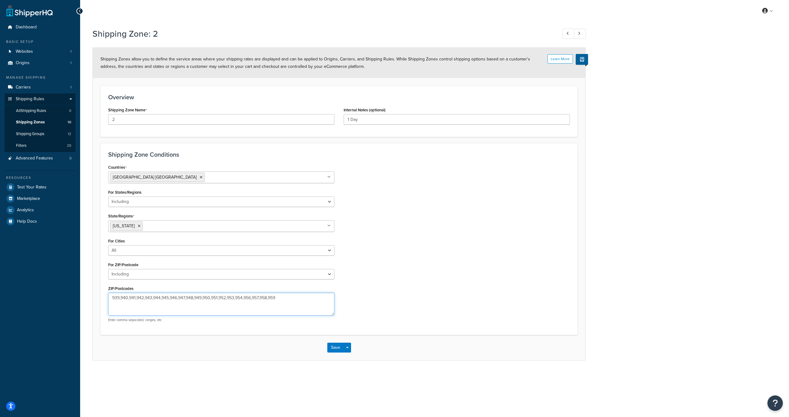
click at [273, 298] on textarea "939,940,941,942,943,944,945,946,947,948,949,950,951,952,953,954,956,957,958,959" at bounding box center [221, 304] width 226 height 23
click at [277, 297] on textarea "939,940,941,942,943,944,945,946,947,948,949,950,951,952,953,954,956,957,958,959" at bounding box center [221, 304] width 226 height 23
click at [270, 299] on textarea "939,940,941,942,943,944,945,946,947,948,949,950,951,952,953,954,956,957,958,959" at bounding box center [221, 304] width 226 height 23
click at [252, 299] on textarea "939,940,941,942,943,944,945,946,947,948,949,950,951,952,953,954,956,957,958,959" at bounding box center [221, 304] width 226 height 23
click at [253, 298] on textarea "939,940,941,942,943,944,945,946,947,948,949,950,951,952,953,954,956,957,958,959" at bounding box center [221, 304] width 226 height 23
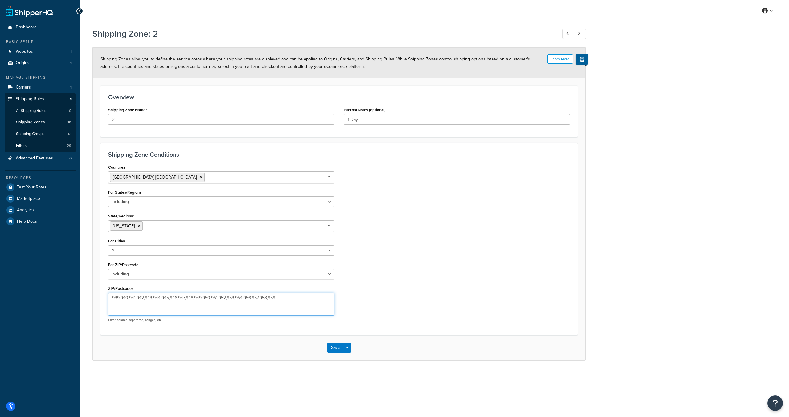
click at [253, 298] on textarea "939,940,941,942,943,944,945,946,947,948,949,950,951,952,953,954,956,957,958,959" at bounding box center [221, 304] width 226 height 23
click at [275, 297] on textarea "939,940,941,942,943,944,945,946,947,948,949,950,951,952,953,954,956,957,958,959" at bounding box center [221, 304] width 226 height 23
click at [277, 299] on textarea "939,940,941,942,943,944,945,946,947,948,949,950,951,952,953,954,956,957,958,959" at bounding box center [221, 304] width 226 height 23
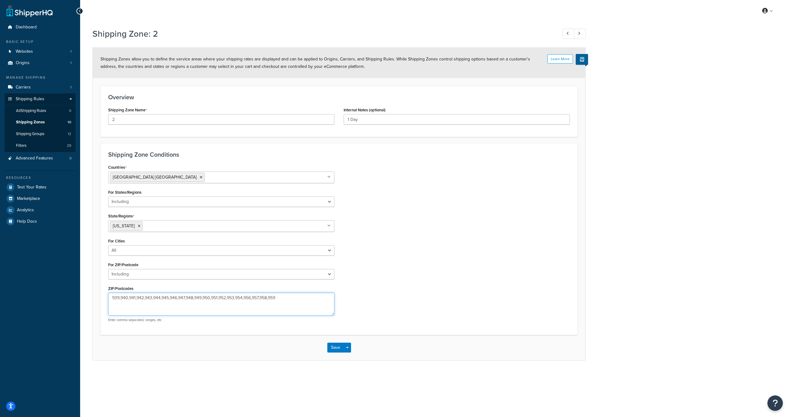
drag, startPoint x: 292, startPoint y: 297, endPoint x: 273, endPoint y: 300, distance: 19.0
click at [270, 300] on textarea "939,940,941,942,943,944,945,946,947,948,949,950,951,952,953,954,956,957,958,959" at bounding box center [221, 304] width 226 height 23
click at [112, 300] on textarea "939,940,941,942,943,944,945,946,947,948,949,950,951,952,953,954,956,957,958,959" at bounding box center [221, 304] width 226 height 23
click at [114, 298] on textarea "939,940,941,942,943,944,945,946,947,948,949,950,951,952,953,954,956,957,958,959" at bounding box center [221, 304] width 226 height 23
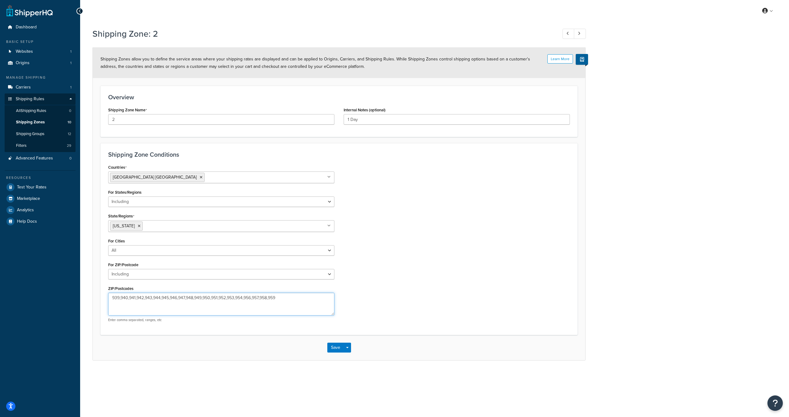
click at [116, 299] on textarea "939,940,941,942,943,944,945,946,947,948,949,950,951,952,953,954,956,957,958,959" at bounding box center [221, 304] width 226 height 23
drag, startPoint x: 111, startPoint y: 298, endPoint x: 119, endPoint y: 298, distance: 7.7
click at [119, 298] on textarea "939,940,941,942,943,944,945,946,947,948,949,950,951,952,953,954,956,957,958,959" at bounding box center [221, 304] width 226 height 23
click at [147, 298] on textarea "939,940,941,942,943,944,945,946,947,948,949,950,951,952,953,954,956,957,958,959" at bounding box center [221, 304] width 226 height 23
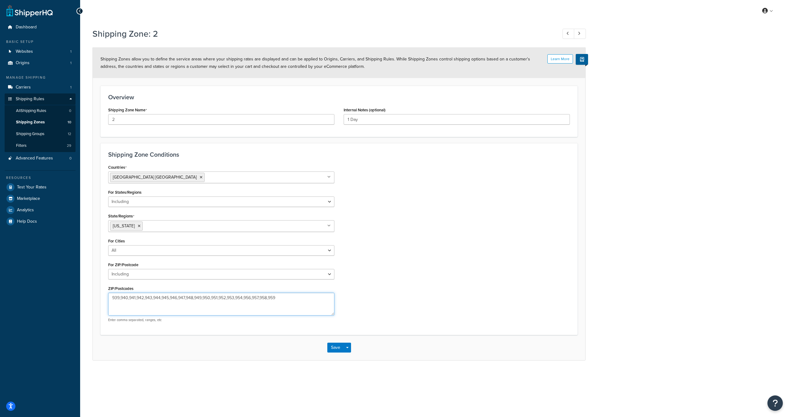
click at [147, 298] on textarea "939,940,941,942,943,944,945,946,947,948,949,950,951,952,953,954,956,957,958,959" at bounding box center [221, 304] width 226 height 23
click at [179, 297] on textarea "939,940,941,942,943,944,945,946,947,948,949,950,951,952,953,954,956,957,958,959" at bounding box center [221, 304] width 226 height 23
paste textarea "01,93902,93905,93906,93907,93908,93912,93915,93920,93921,93922,93923,93924,9392…"
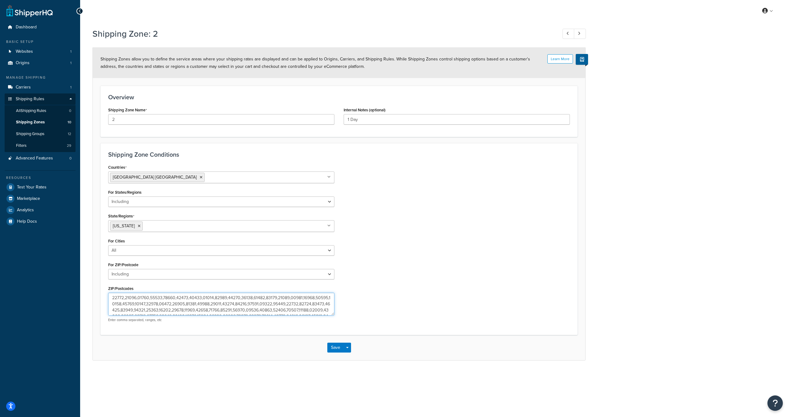
scroll to position [239, 0]
type textarea "93901,93902,93905,93906,93907,93908,93912,93915,93920,93921,93922,93923,93924,9…"
click at [368, 305] on div "Countries [GEOGRAPHIC_DATA] [GEOGRAPHIC_DATA] All Countries ALL [GEOGRAPHIC_DAT…" at bounding box center [339, 245] width 471 height 164
click at [348, 350] on button "Save Dropdown" at bounding box center [347, 347] width 7 height 10
click at [362, 338] on div "Save Save Dropdown Save and Edit Save and Duplicate Save and Create New" at bounding box center [339, 347] width 493 height 25
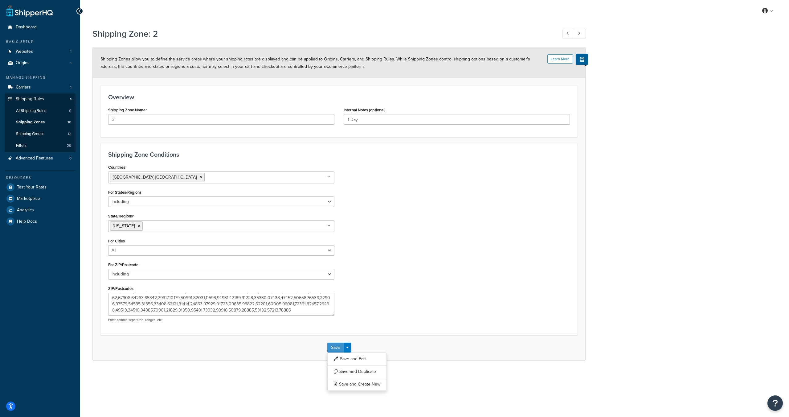
click at [335, 345] on button "Save" at bounding box center [335, 347] width 17 height 10
click at [316, 310] on textarea "ZIP/Postcodes" at bounding box center [221, 304] width 226 height 23
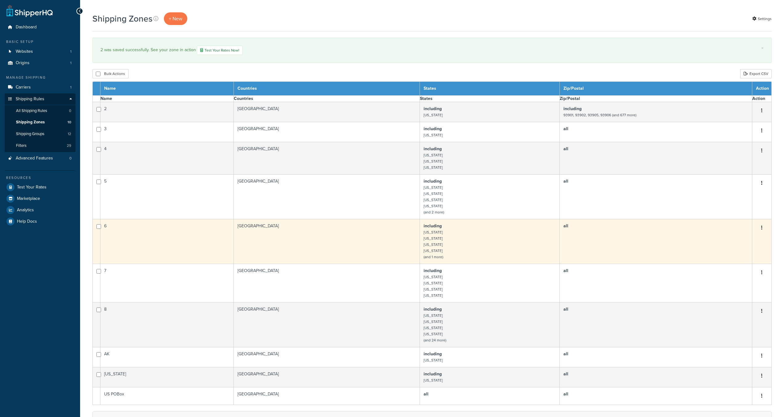
select select "15"
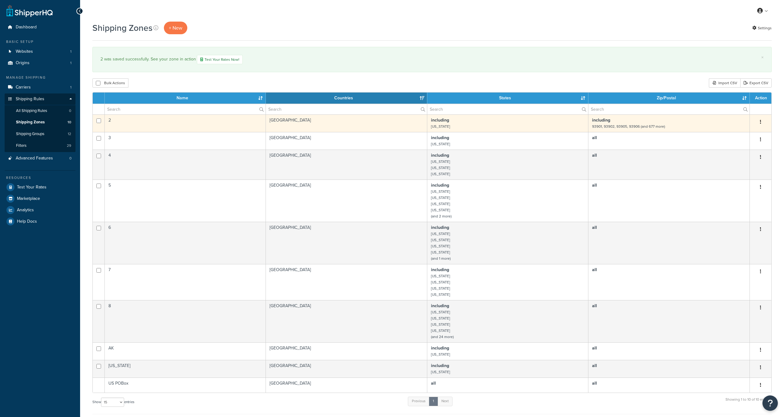
click at [621, 126] on small "93901, 93902, 93905, 93906 (and 677 more)" at bounding box center [628, 127] width 73 height 6
click at [622, 127] on small "93901, 93902, 93905, 93906 (and 677 more)" at bounding box center [628, 127] width 73 height 6
click at [464, 132] on td "including [US_STATE]" at bounding box center [508, 123] width 161 height 18
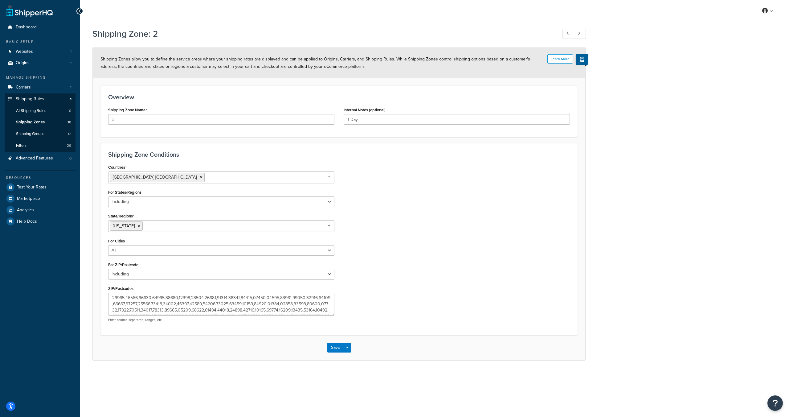
select select "including"
drag, startPoint x: 320, startPoint y: 309, endPoint x: 14, endPoint y: 274, distance: 307.1
click at [14, 274] on div "Dashboard Basic Setup Websites 1 Origins 1 Manage Shipping Carriers 1 Shipping …" at bounding box center [394, 208] width 789 height 417
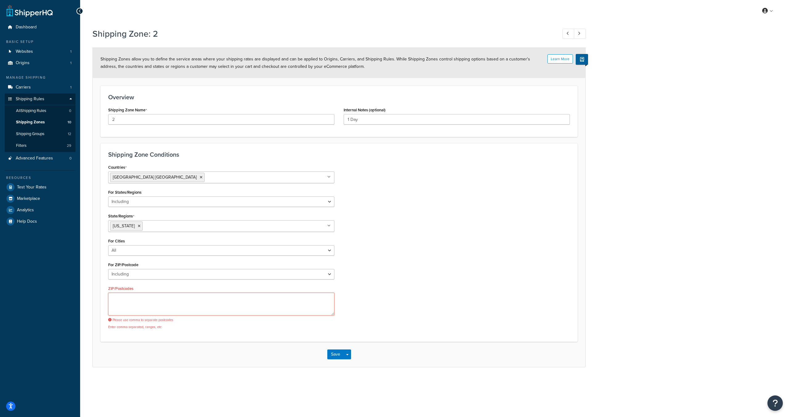
click at [231, 301] on textarea "ZIP/Postcodes" at bounding box center [221, 304] width 226 height 23
paste textarea "93901,93902,93905,93906,93907,93908,93912,93915,93920,93921,93922,93923,93924,9…"
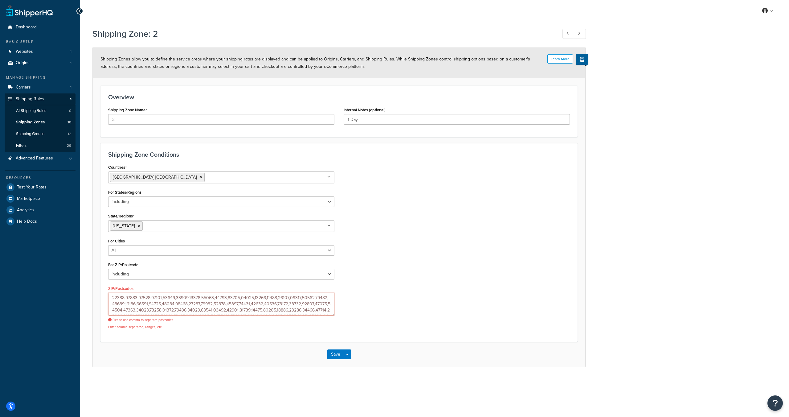
scroll to position [381, 0]
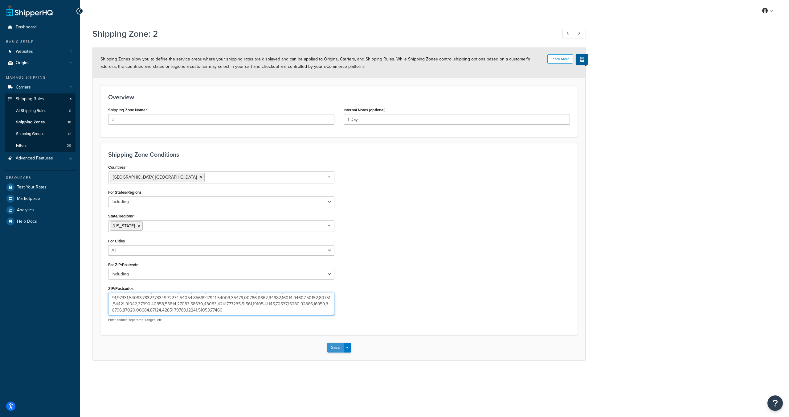
type textarea "93901,93902,93905,93906,93907,93908,93912,93915,93920,93921,93922,93923,93924,9…"
click at [338, 349] on button "Save" at bounding box center [335, 347] width 17 height 10
click at [276, 308] on textarea "ZIP/Postcodes" at bounding box center [221, 304] width 226 height 23
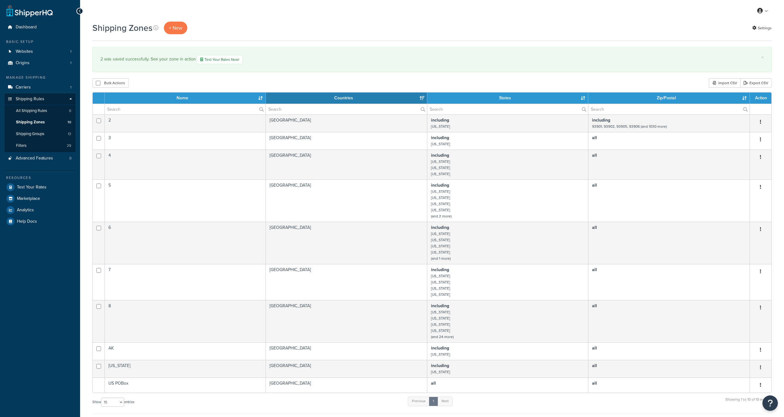
select select "15"
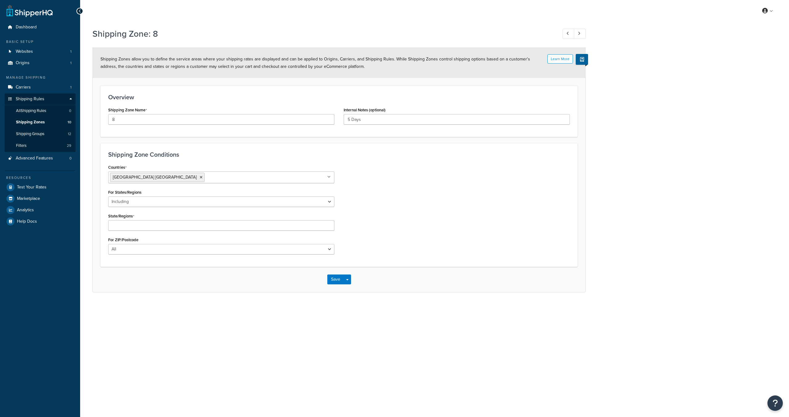
select select "including"
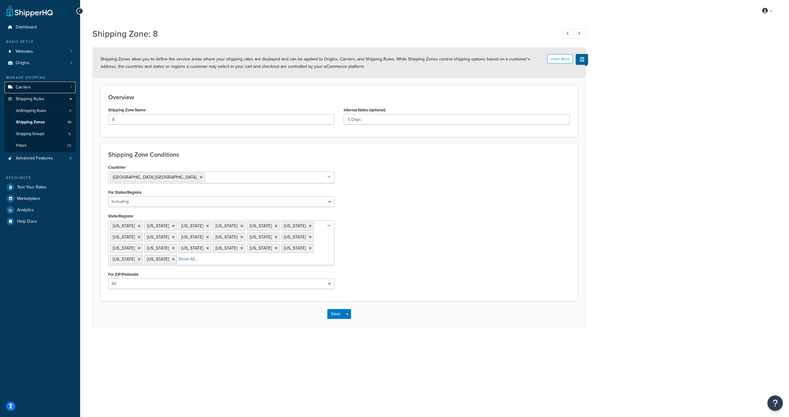
click at [23, 85] on span "Carriers" at bounding box center [23, 87] width 15 height 5
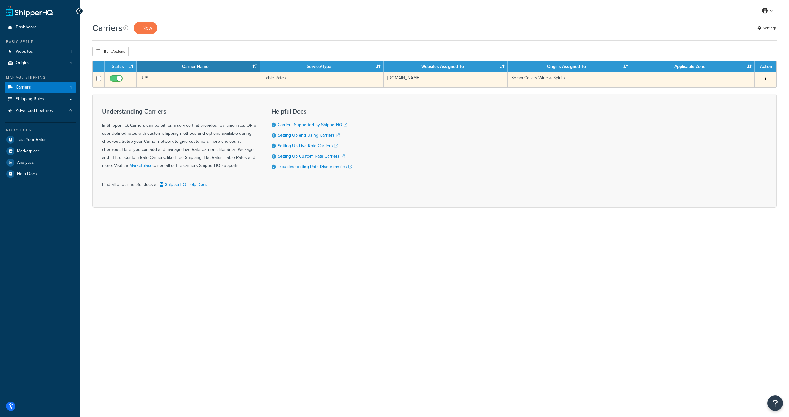
click at [313, 79] on td "Table Rates" at bounding box center [322, 79] width 124 height 15
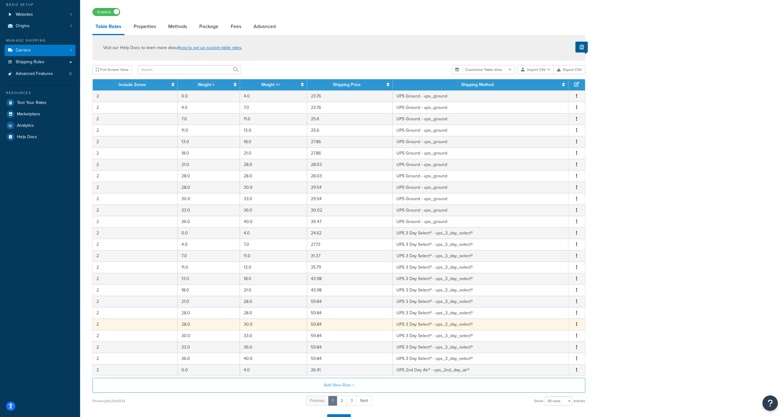
scroll to position [84, 0]
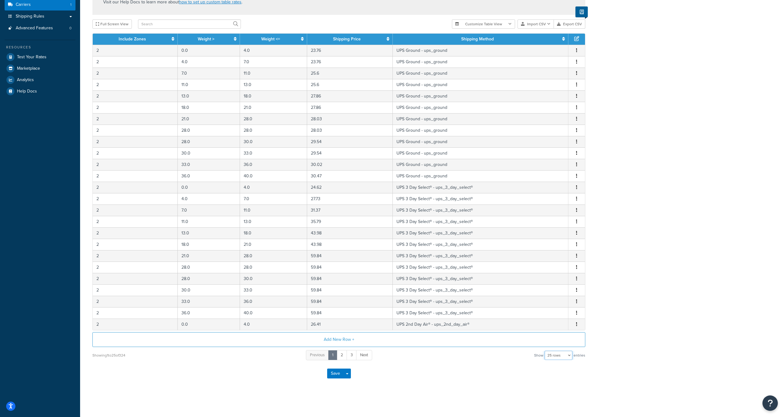
click at [560, 357] on select "10 rows 15 rows 25 rows 50 rows 100 rows 1000 rows" at bounding box center [559, 354] width 28 height 9
select select "1000"
click at [546, 350] on select "10 rows 15 rows 25 rows 50 rows 100 rows 1000 rows" at bounding box center [559, 354] width 28 height 9
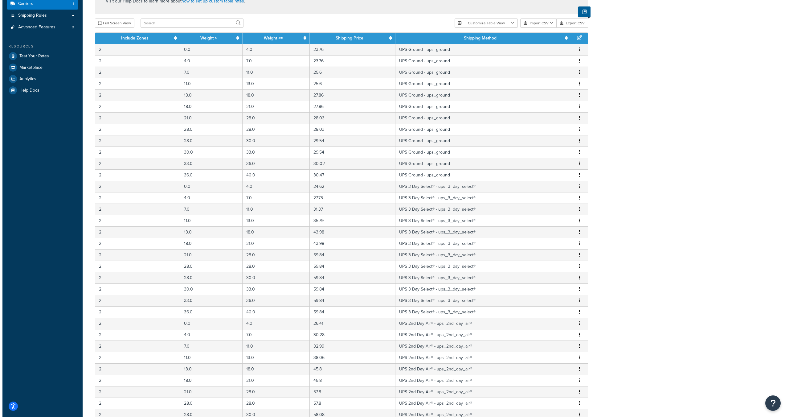
scroll to position [0, 0]
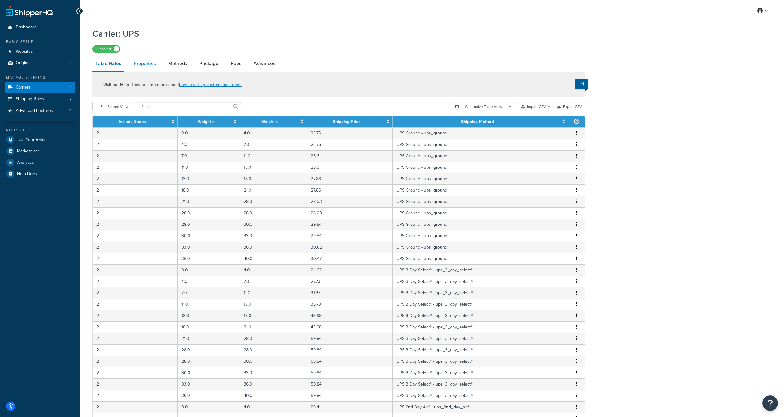
click at [144, 69] on link "Properties" at bounding box center [145, 63] width 28 height 15
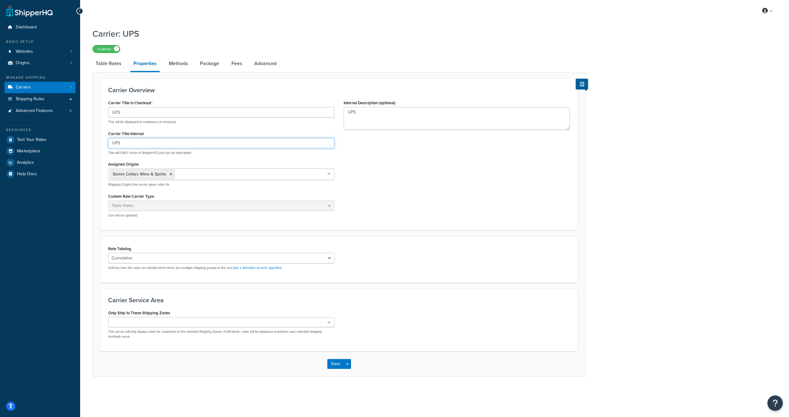
click at [159, 144] on input "UPS" at bounding box center [221, 143] width 226 height 10
click at [131, 255] on select "Cumulative Highest Per Item Per SKU" at bounding box center [221, 258] width 226 height 10
click at [150, 260] on select "Cumulative Highest Per Item Per SKU" at bounding box center [221, 258] width 226 height 10
click at [115, 249] on label "Rate Totaling" at bounding box center [119, 248] width 23 height 5
click at [115, 253] on select "Cumulative Highest Per Item Per SKU" at bounding box center [221, 258] width 226 height 10
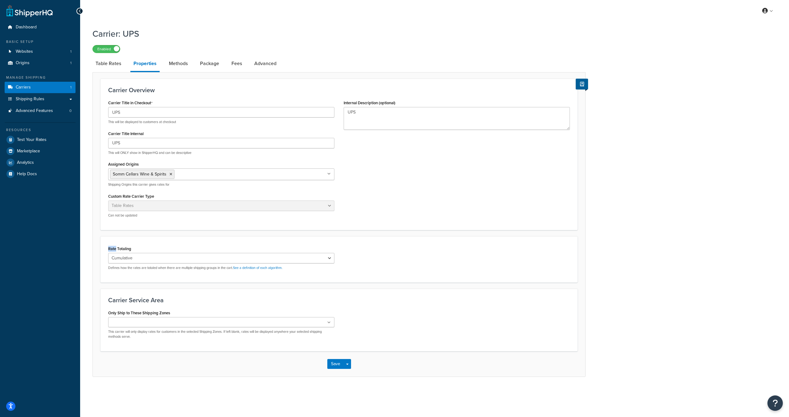
click at [115, 249] on label "Rate Totaling" at bounding box center [119, 248] width 23 height 5
click at [115, 253] on select "Cumulative Highest Per Item Per SKU" at bounding box center [221, 258] width 226 height 10
click at [115, 249] on label "Rate Totaling" at bounding box center [119, 248] width 23 height 5
click at [115, 253] on select "Cumulative Highest Per Item Per SKU" at bounding box center [221, 258] width 226 height 10
click at [177, 66] on link "Methods" at bounding box center [178, 63] width 25 height 15
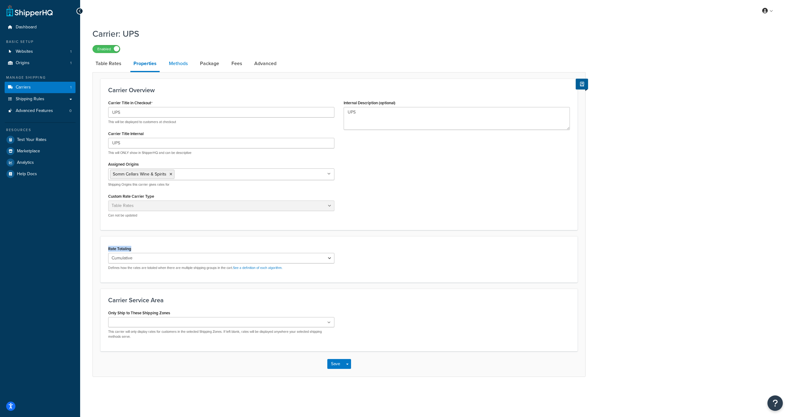
select select "25"
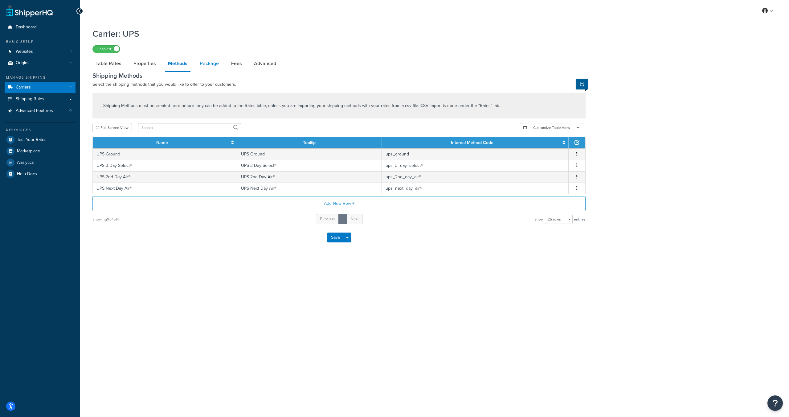
click at [210, 64] on link "Package" at bounding box center [209, 63] width 25 height 15
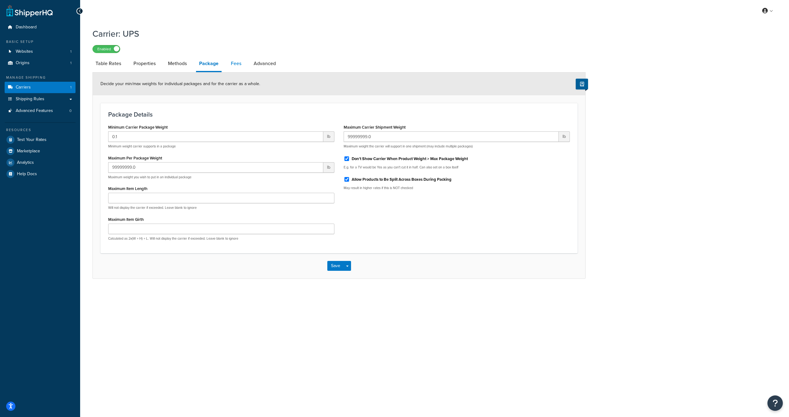
click at [235, 65] on link "Fees" at bounding box center [236, 63] width 17 height 15
select select "AFTER"
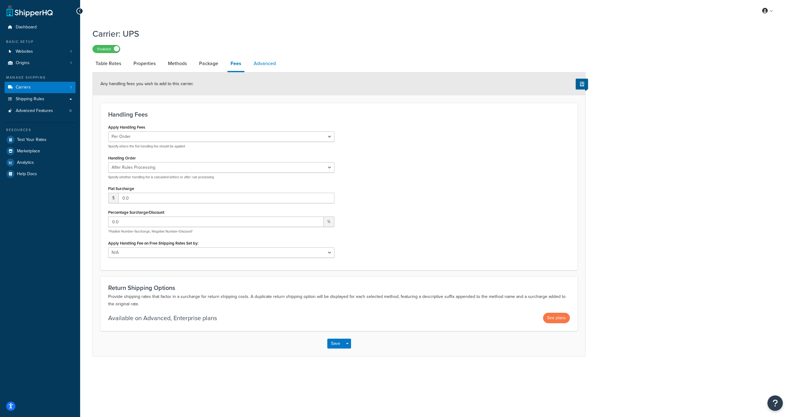
click at [258, 67] on link "Advanced" at bounding box center [265, 63] width 28 height 15
select select "false"
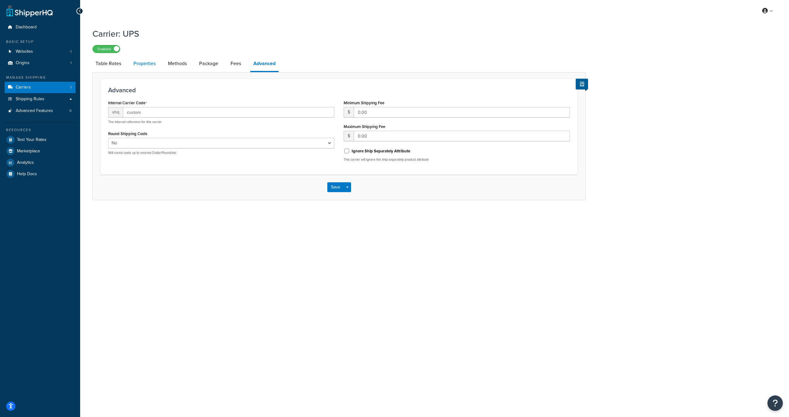
click at [143, 68] on link "Properties" at bounding box center [144, 63] width 28 height 15
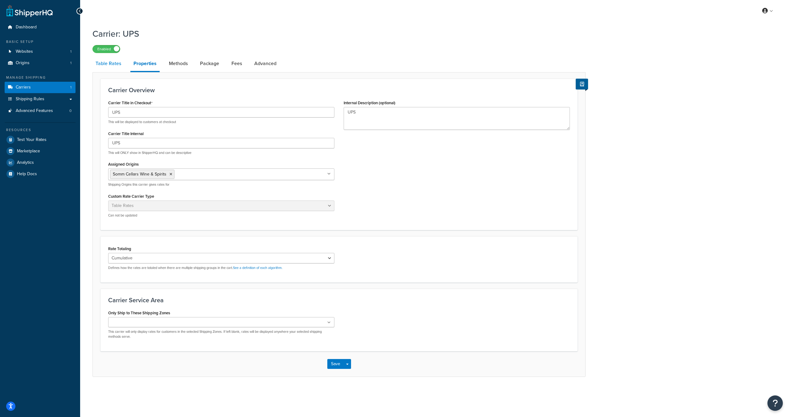
click at [109, 66] on link "Table Rates" at bounding box center [108, 63] width 32 height 15
select select "25"
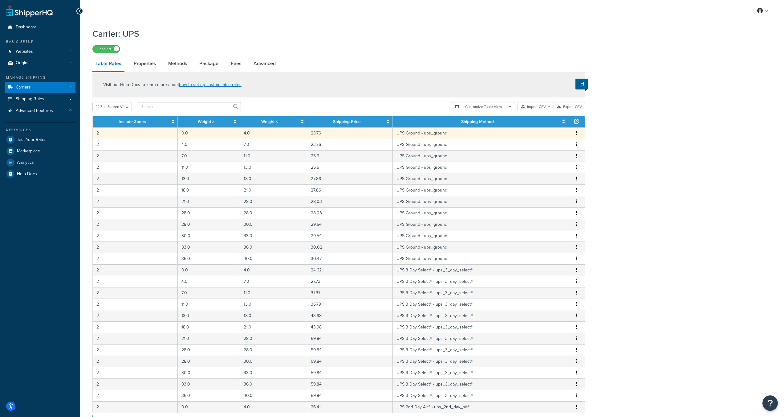
click at [266, 134] on td "4.0" at bounding box center [273, 132] width 67 height 11
click at [266, 134] on div "Visit our Help Docs to learn more about how to set up custom table rates . Full…" at bounding box center [339, 257] width 502 height 371
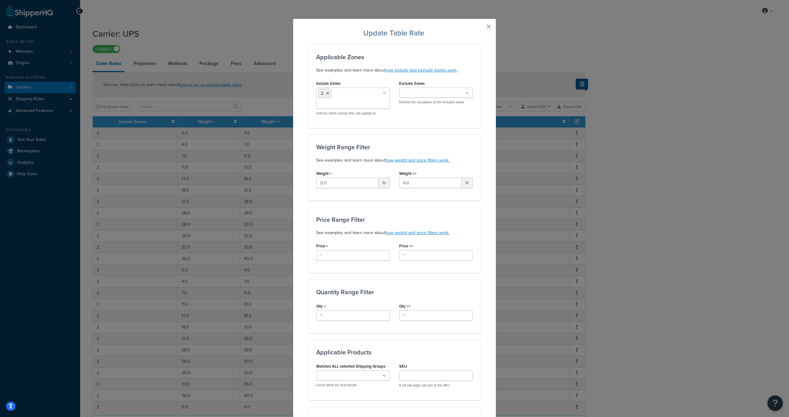
click at [481, 28] on button "button" at bounding box center [480, 29] width 2 height 2
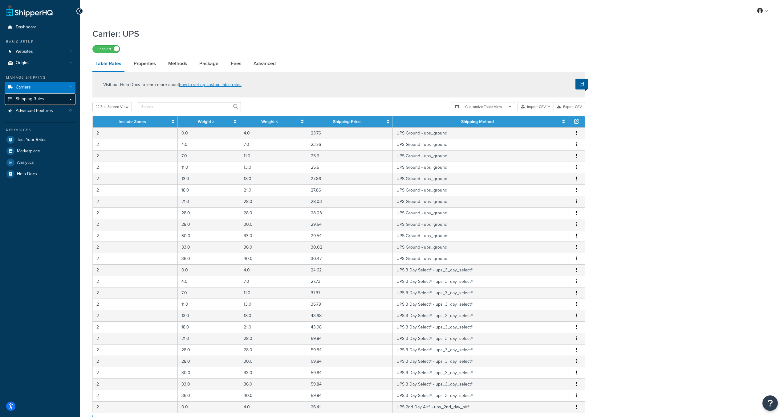
click at [27, 99] on span "Shipping Rules" at bounding box center [30, 98] width 29 height 5
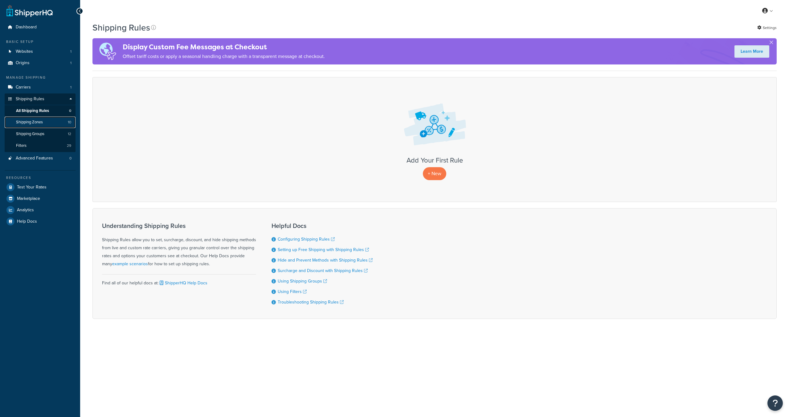
click at [51, 120] on link "Shipping Zones 10" at bounding box center [40, 122] width 71 height 11
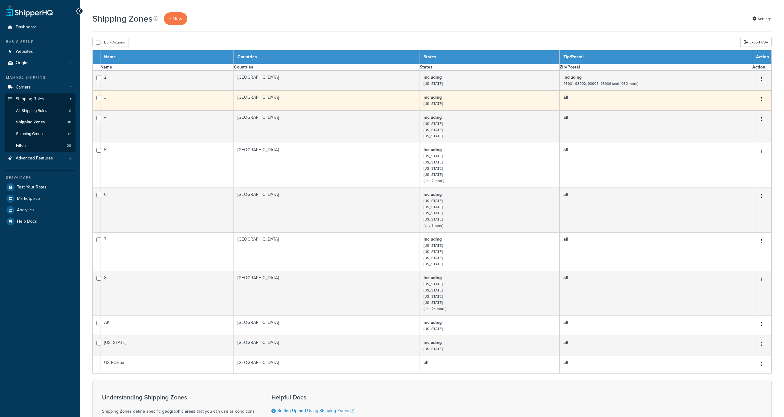
select select "15"
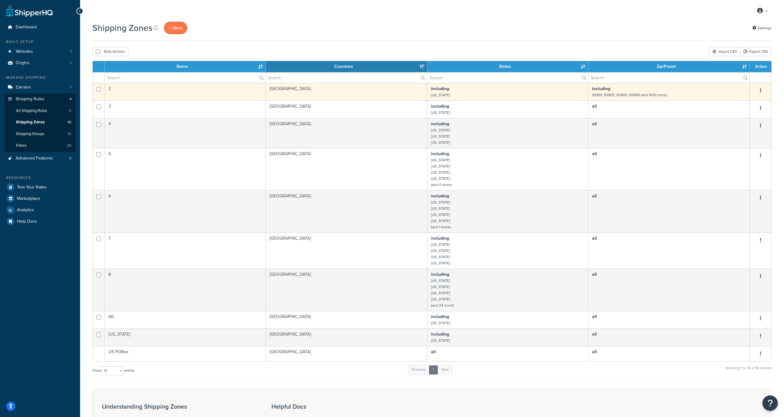
click at [215, 93] on td "2" at bounding box center [185, 92] width 161 height 18
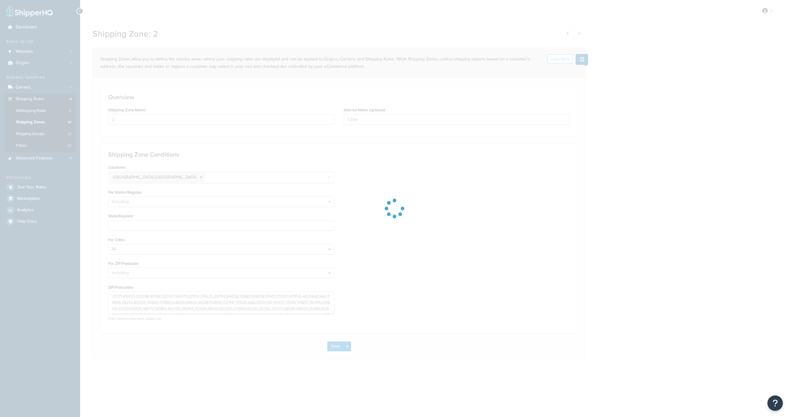
select select "including"
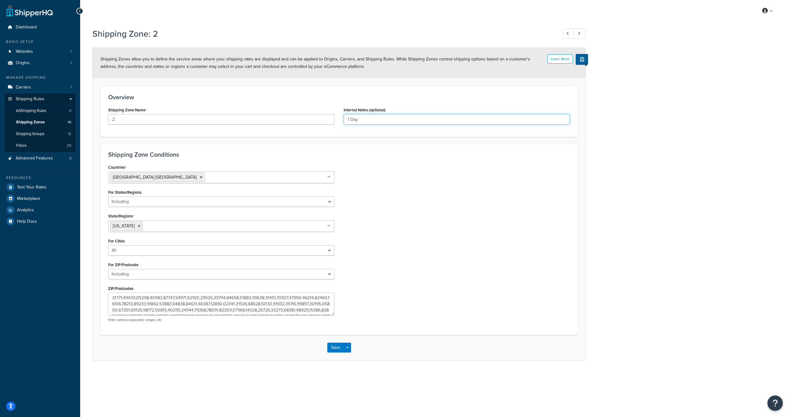
click at [368, 115] on input "1 Day" at bounding box center [457, 119] width 226 height 10
click at [129, 297] on textarea "ZIP/Postcodes" at bounding box center [221, 304] width 226 height 23
click at [133, 300] on textarea "ZIP/Postcodes" at bounding box center [221, 304] width 226 height 23
drag, startPoint x: 137, startPoint y: 298, endPoint x: 126, endPoint y: 299, distance: 10.5
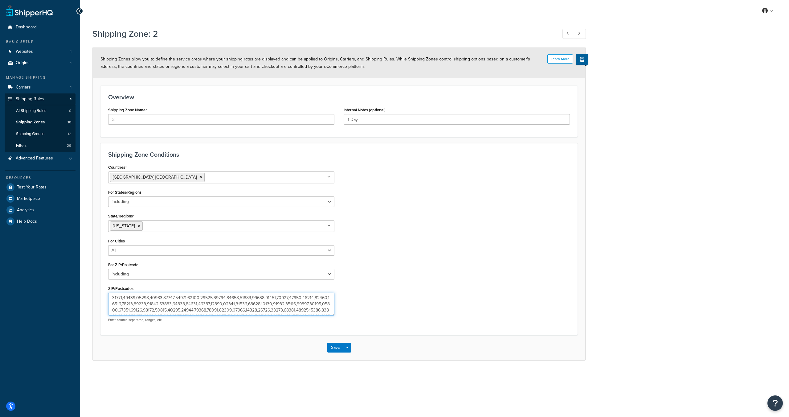
click at [126, 299] on textarea "ZIP/Postcodes" at bounding box center [221, 304] width 226 height 23
